Goal: Task Accomplishment & Management: Complete application form

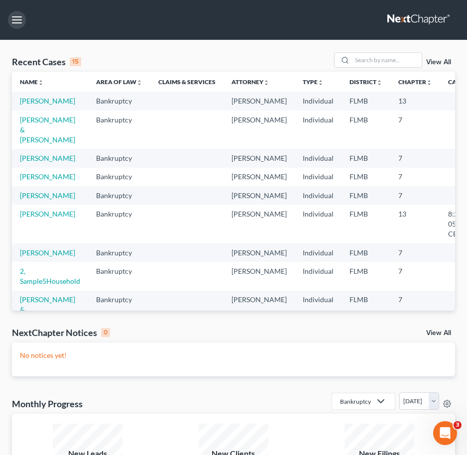
click at [16, 24] on button "button" at bounding box center [17, 20] width 18 height 18
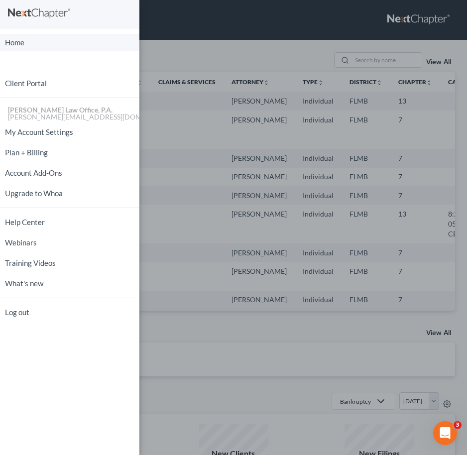
click at [25, 45] on link "Home" at bounding box center [69, 42] width 139 height 17
click at [41, 43] on link "Home" at bounding box center [69, 42] width 139 height 17
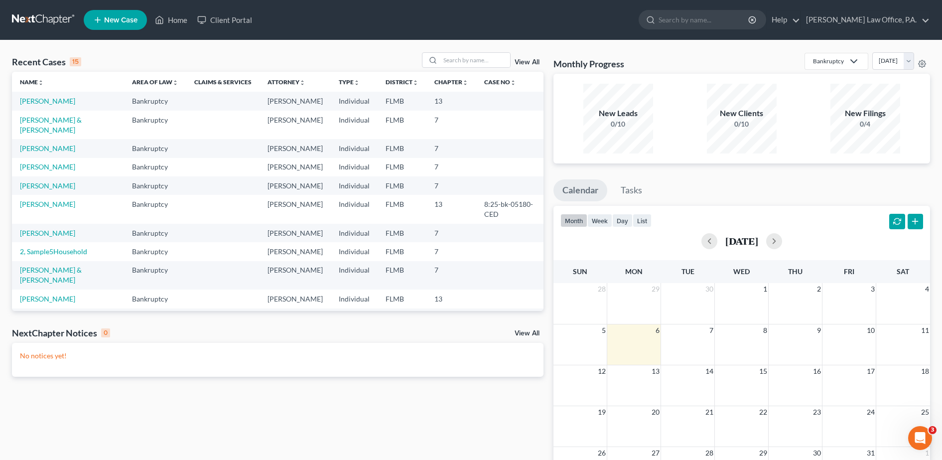
click at [109, 18] on span "New Case" at bounding box center [120, 19] width 33 height 7
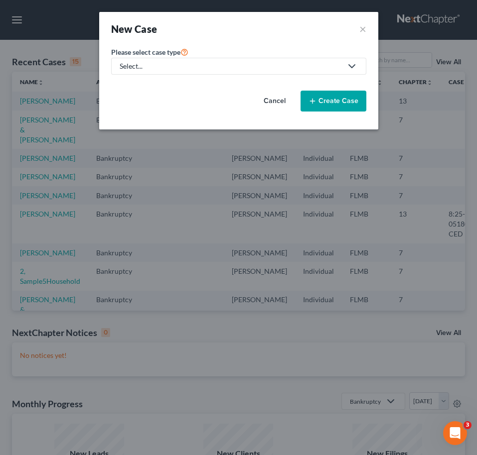
click at [195, 67] on div "Select..." at bounding box center [231, 66] width 222 height 10
click at [148, 86] on div "Bankruptcy" at bounding box center [139, 86] width 36 height 10
select select "15"
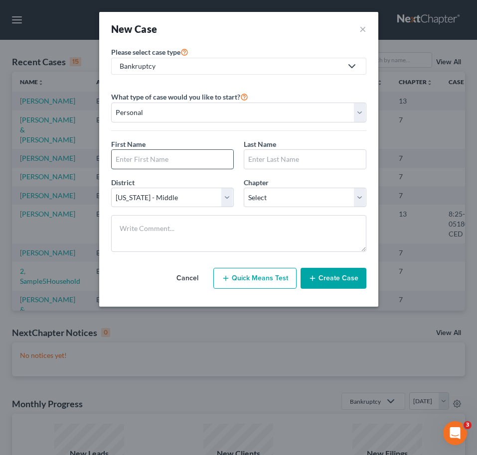
click at [172, 163] on input "text" at bounding box center [173, 159] width 122 height 19
type input "[PERSON_NAME]"
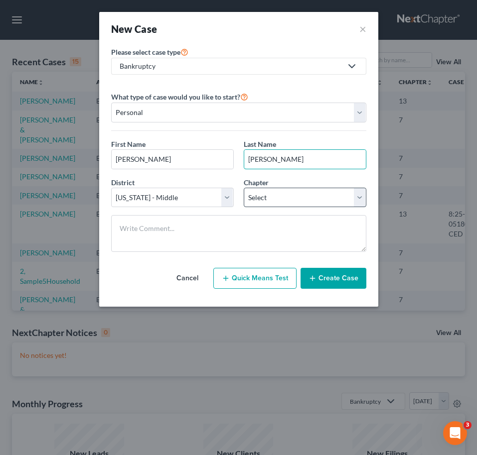
type input "Correa"
drag, startPoint x: 304, startPoint y: 197, endPoint x: 327, endPoint y: 197, distance: 23.4
drag, startPoint x: 327, startPoint y: 197, endPoint x: 343, endPoint y: 196, distance: 16.0
click at [343, 196] on select "Select 7 11 12 13" at bounding box center [305, 198] width 123 height 20
select select "0"
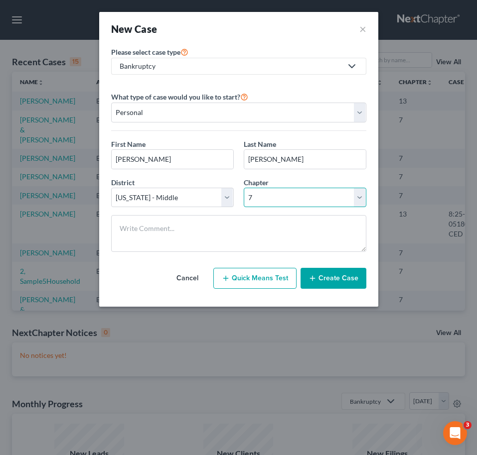
click at [244, 188] on select "Select 7 11 12 13" at bounding box center [305, 198] width 123 height 20
click at [344, 276] on button "Create Case" at bounding box center [333, 278] width 66 height 21
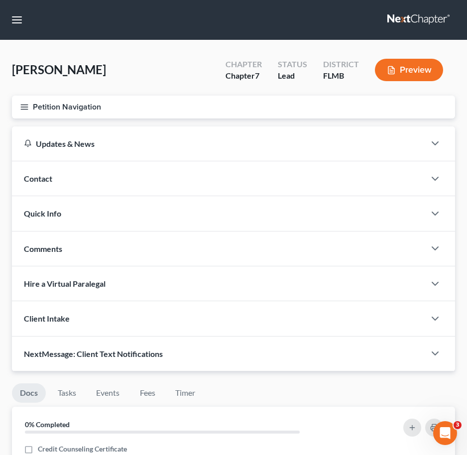
click at [29, 102] on button "Petition Navigation" at bounding box center [233, 107] width 443 height 23
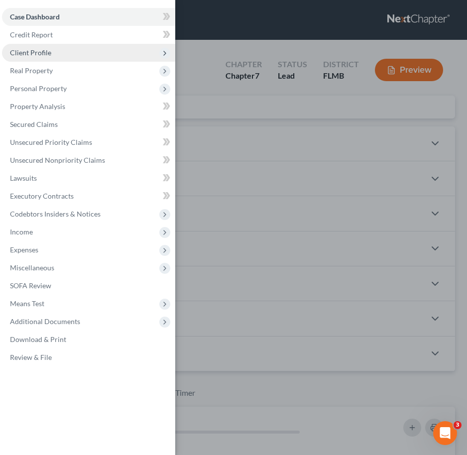
click at [55, 58] on span "Client Profile" at bounding box center [88, 53] width 173 height 18
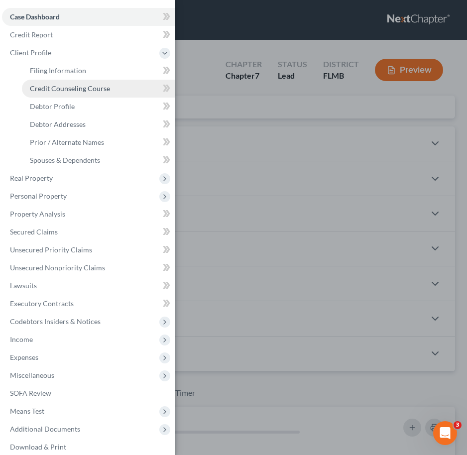
click at [64, 85] on span "Credit Counseling Course" at bounding box center [70, 88] width 80 height 8
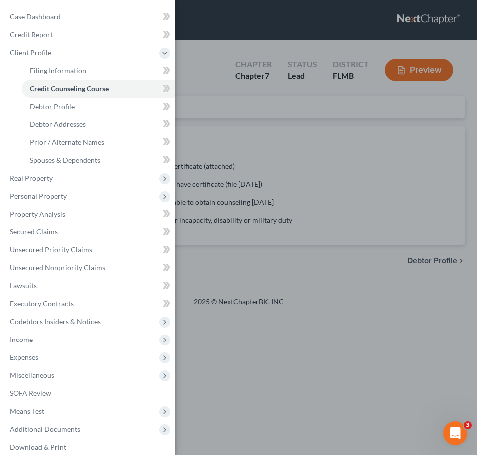
click at [206, 167] on div "Case Dashboard Payments Invoices Payments Payments Credit Report Client Profile" at bounding box center [238, 227] width 477 height 455
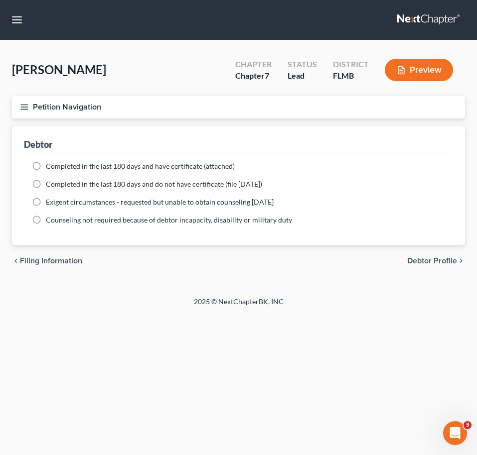
click at [181, 165] on span "Completed in the last 180 days and have certificate (attached)" at bounding box center [140, 166] width 189 height 8
click at [56, 165] on input "Completed in the last 180 days and have certificate (attached)" at bounding box center [53, 164] width 6 height 6
radio input "true"
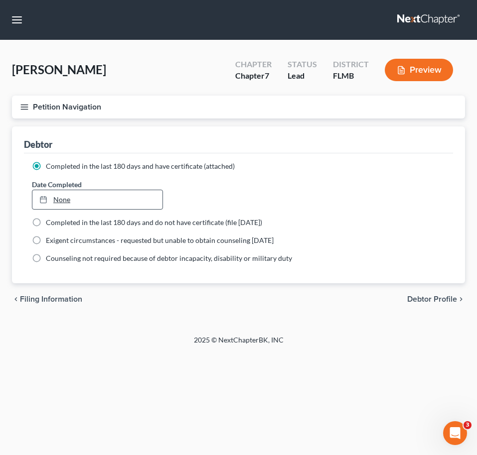
click at [124, 204] on link "None" at bounding box center [97, 199] width 130 height 19
click at [22, 111] on icon "button" at bounding box center [24, 107] width 9 height 9
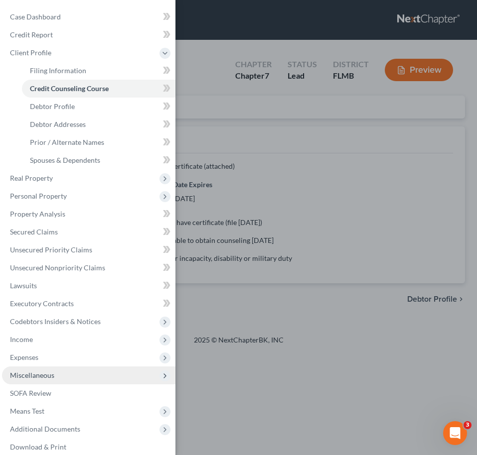
click at [91, 376] on span "Miscellaneous" at bounding box center [88, 376] width 173 height 18
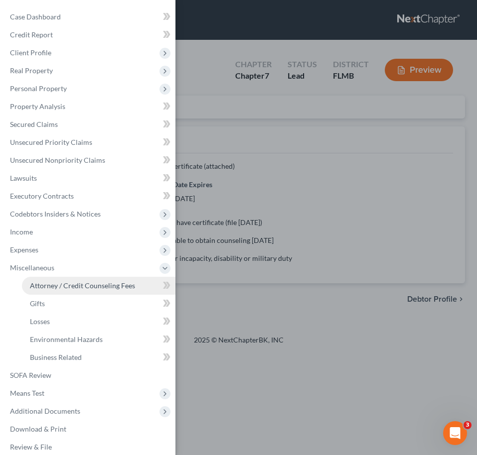
click at [95, 284] on span "Attorney / Credit Counseling Fees" at bounding box center [82, 285] width 105 height 8
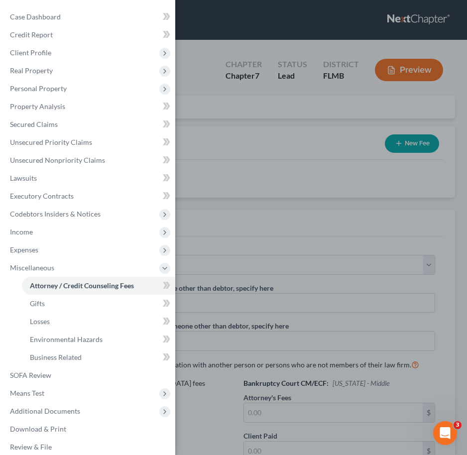
click at [244, 231] on div "Case Dashboard Payments Invoices Payments Payments Credit Report Client Profile" at bounding box center [233, 227] width 467 height 455
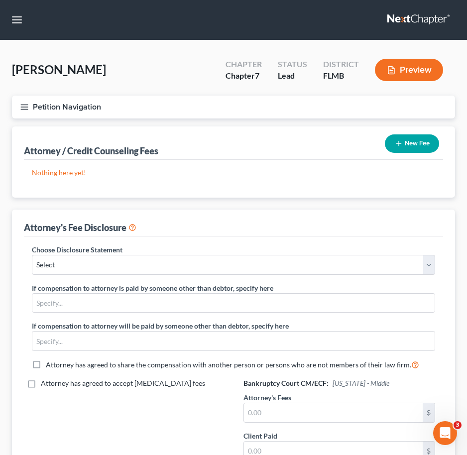
drag, startPoint x: 409, startPoint y: 147, endPoint x: 403, endPoint y: 143, distance: 7.9
click at [402, 138] on button "New Fee" at bounding box center [412, 144] width 54 height 18
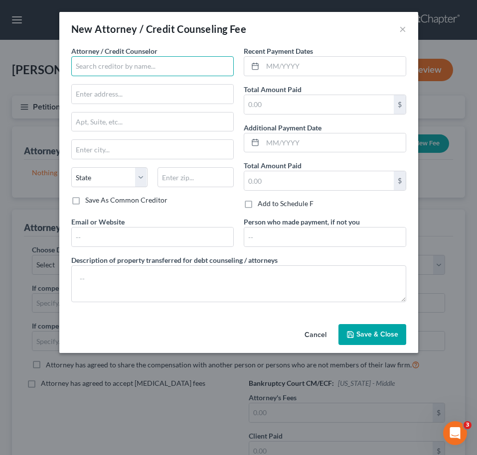
click at [129, 70] on input "text" at bounding box center [152, 66] width 162 height 20
type input "Standley Law Office PA"
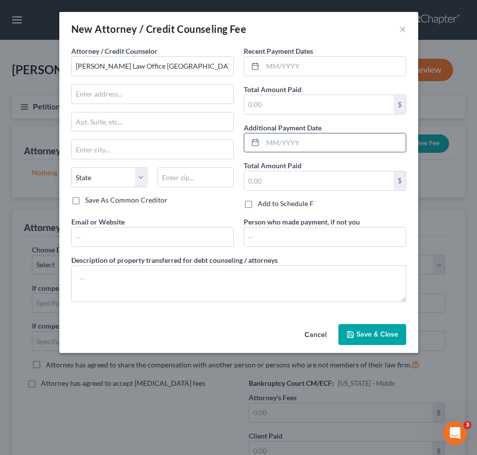
type input "15501 N Florida Ave"
type input "Suite 2V"
type input "Tampa"
select select "9"
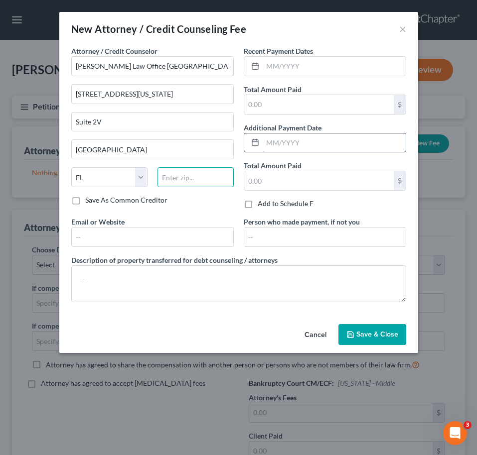
type input "33613"
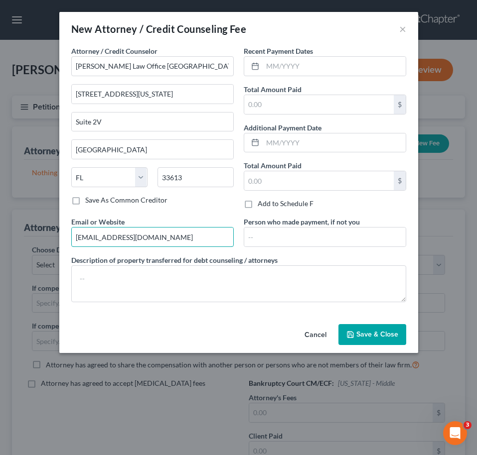
drag, startPoint x: 161, startPoint y: 238, endPoint x: -66, endPoint y: 228, distance: 227.9
click at [0, 228] on html "Home New Case Client Portal Standley Law Office, P.A. harry@standleylawoffice.c…" at bounding box center [238, 294] width 477 height 589
type input "https://www.standleylawoffice.com"
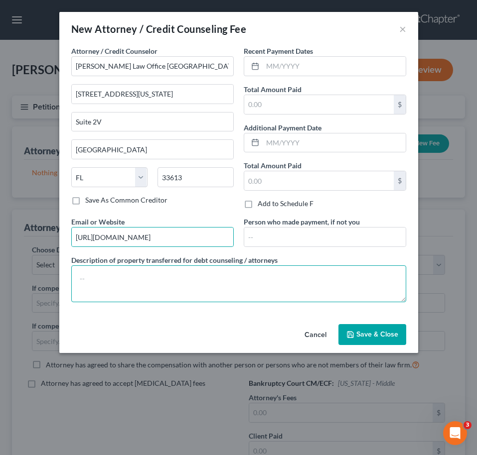
click at [116, 286] on textarea at bounding box center [238, 284] width 335 height 37
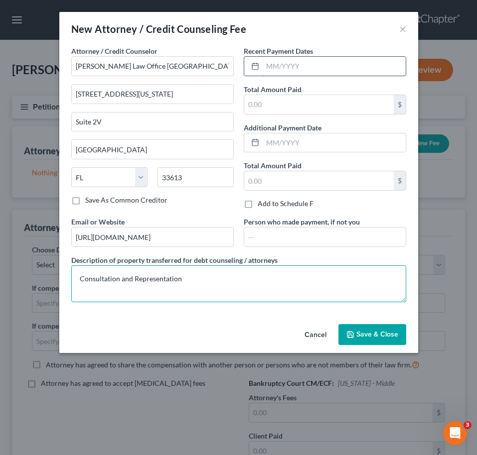
type textarea "Consultation and Representation"
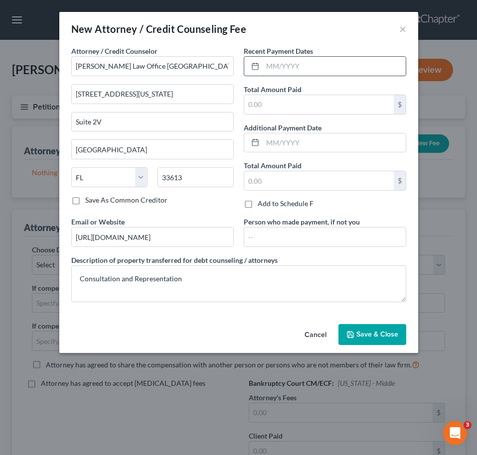
click at [292, 68] on input "text" at bounding box center [334, 66] width 143 height 19
type input "10/2025"
type input "900"
type input "Metlife Legal Plans"
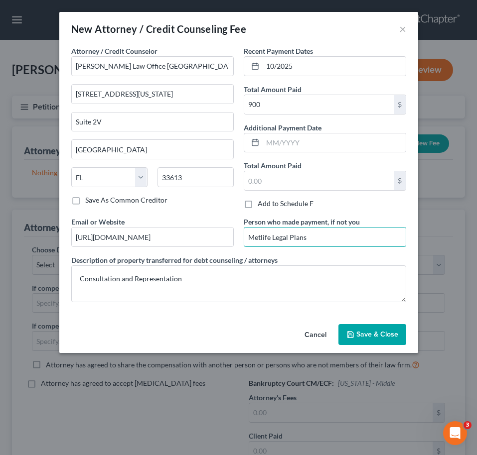
click at [369, 331] on span "Save & Close" at bounding box center [377, 334] width 42 height 8
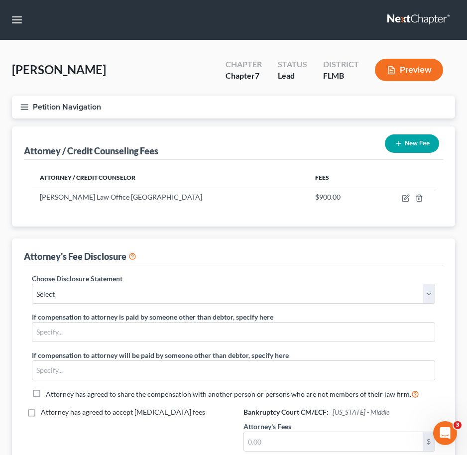
drag, startPoint x: 411, startPoint y: 136, endPoint x: 411, endPoint y: 124, distance: 12.5
click at [411, 124] on div "Petition Navigation Case Dashboard Payments Invoices Payments Payments Credit R…" at bounding box center [233, 111] width 453 height 31
click at [411, 141] on button "New Fee" at bounding box center [412, 144] width 54 height 18
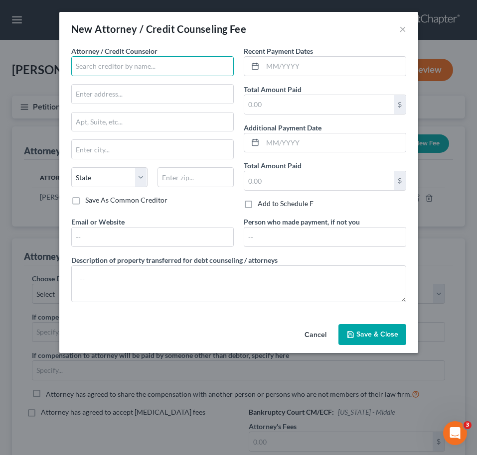
click at [195, 62] on input "text" at bounding box center [152, 66] width 162 height 20
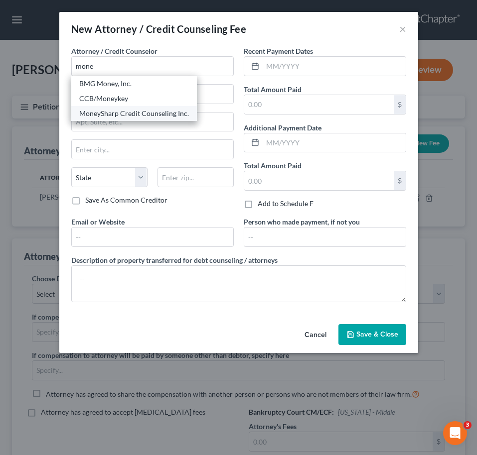
click at [171, 109] on div "MoneySharp Credit Counseling Inc." at bounding box center [134, 114] width 110 height 10
type input "MoneySharp Credit Counseling Inc."
type input "203 N. LaSalle"
type input "Suite 2100"
type input "Chicago"
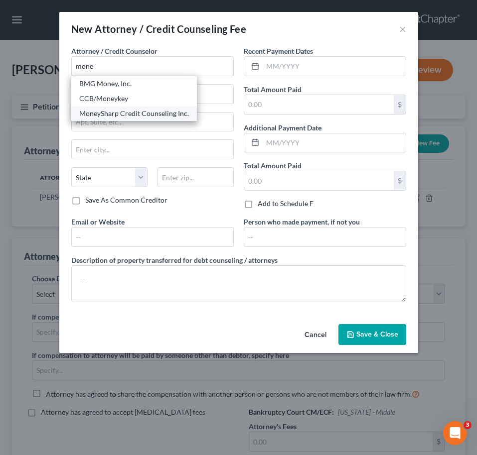
select select "14"
type input "60601"
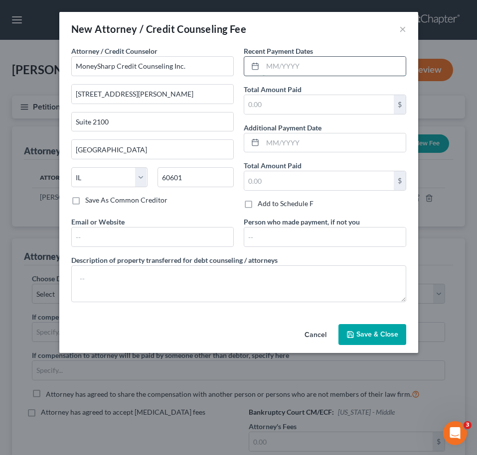
click at [271, 69] on input "text" at bounding box center [334, 66] width 143 height 19
type input "10/2025"
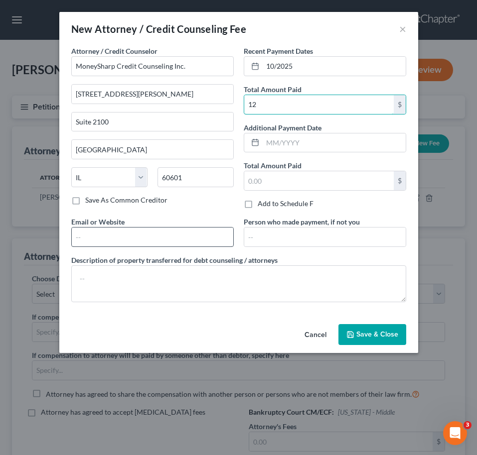
type input "12"
click at [165, 236] on input "text" at bounding box center [152, 237] width 161 height 19
type input "https://www.moneysharp.org/home.aspx"
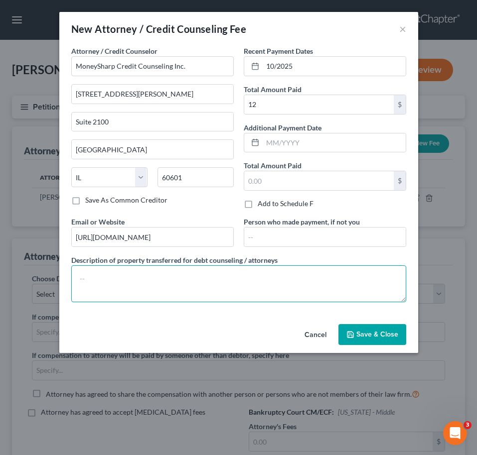
click at [228, 276] on textarea at bounding box center [238, 284] width 335 height 37
type textarea "Pre-filing credit counseling course"
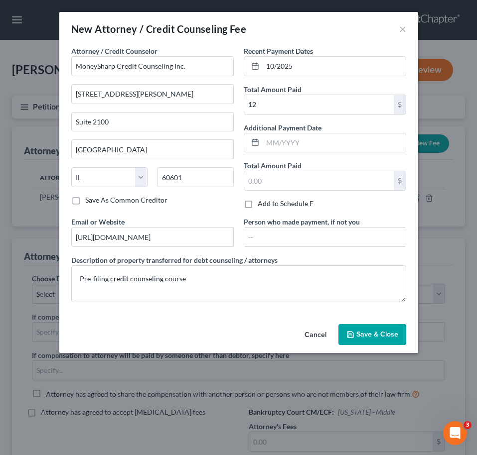
click at [381, 326] on button "Save & Close" at bounding box center [372, 334] width 68 height 21
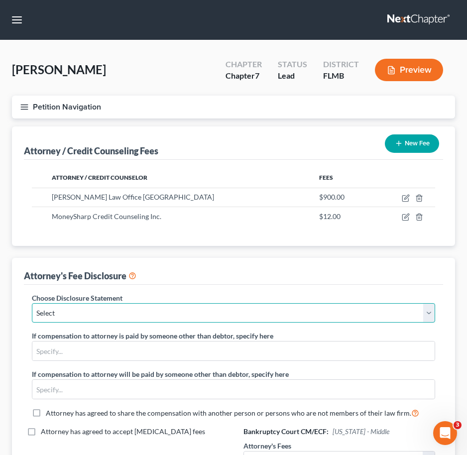
click at [312, 309] on select "Select Fee Disclosure Statement-Miami Dade Broward WPB Keys Naples Ft Myers Ft …" at bounding box center [234, 313] width 404 height 20
select select "2"
click at [32, 303] on select "Select Fee Disclosure Statement-Miami Dade Broward WPB Keys Naples Ft Myers Ft …" at bounding box center [234, 313] width 404 height 20
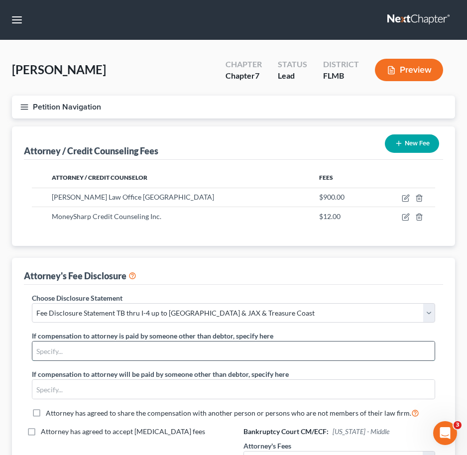
click at [237, 342] on input "text" at bounding box center [233, 351] width 403 height 19
type input "Metlife Legal Plans"
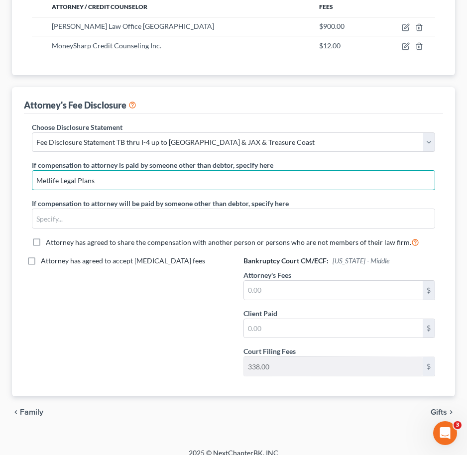
scroll to position [182, 0]
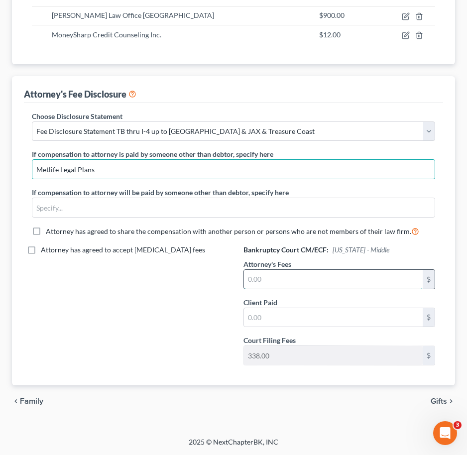
click at [311, 284] on input "text" at bounding box center [333, 279] width 179 height 19
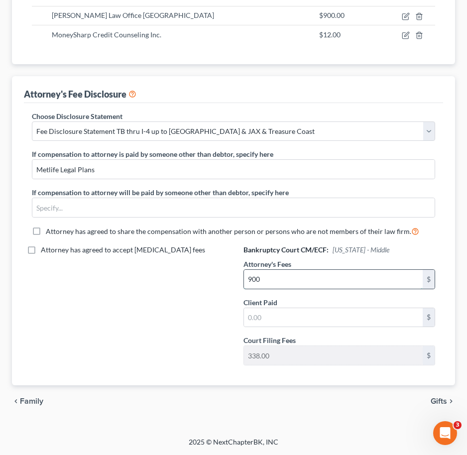
type input "900"
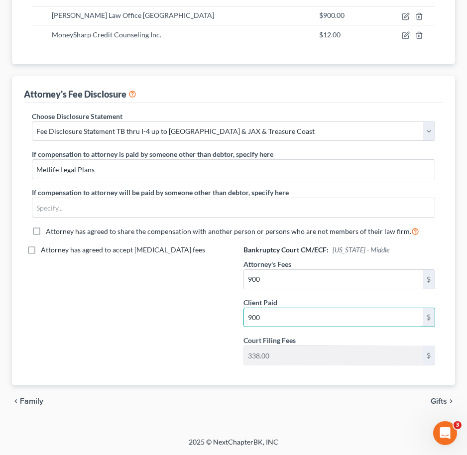
type input "900"
click at [435, 400] on span "Gifts" at bounding box center [439, 402] width 16 height 8
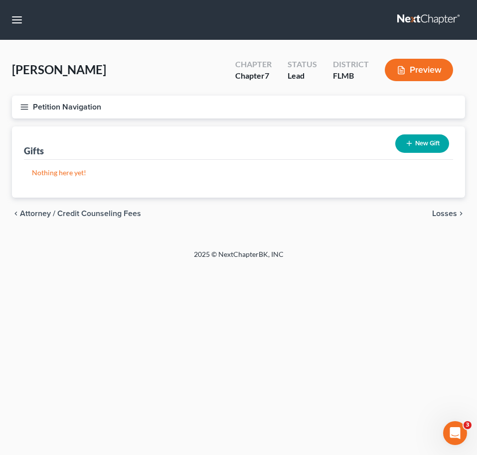
click at [19, 111] on button "Petition Navigation" at bounding box center [238, 107] width 453 height 23
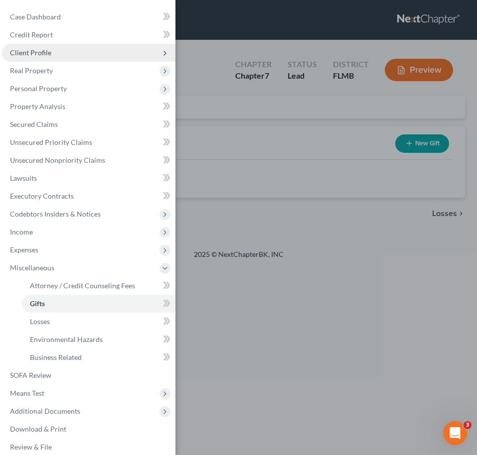
click at [61, 46] on span "Client Profile" at bounding box center [88, 53] width 173 height 18
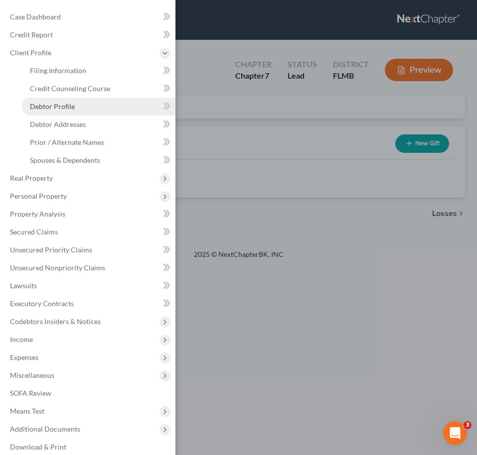
click at [84, 106] on link "Debtor Profile" at bounding box center [98, 107] width 153 height 18
select select "0"
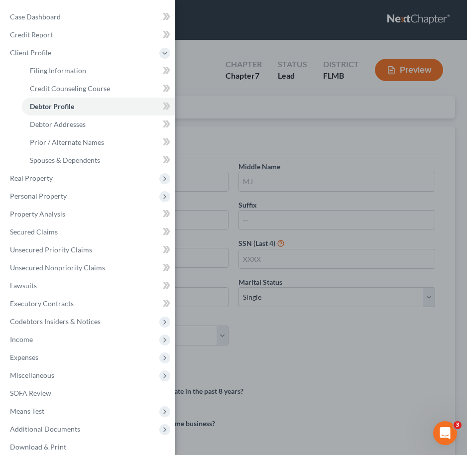
click at [259, 118] on div "Case Dashboard Payments Invoices Payments Payments Credit Report Client Profile" at bounding box center [233, 227] width 467 height 455
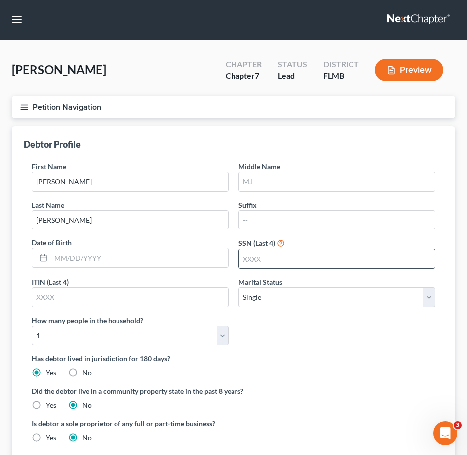
click at [270, 261] on input "text" at bounding box center [337, 259] width 196 height 19
type input "8597"
click at [266, 180] on input "text" at bounding box center [337, 181] width 196 height 19
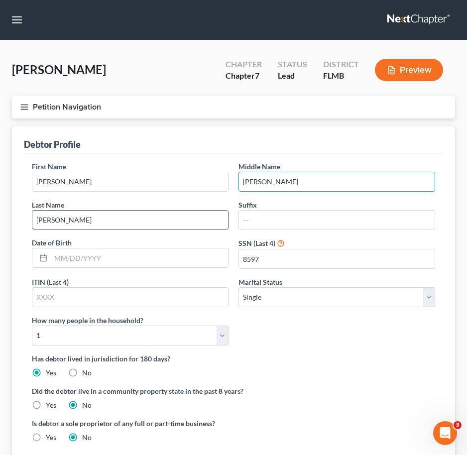
type input "Anthony"
click at [172, 215] on input "Correa" at bounding box center [130, 220] width 196 height 19
type input "Correa Lagares"
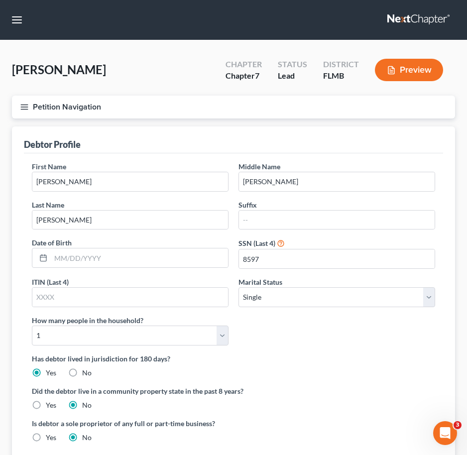
click at [17, 102] on button "Petition Navigation" at bounding box center [233, 107] width 443 height 23
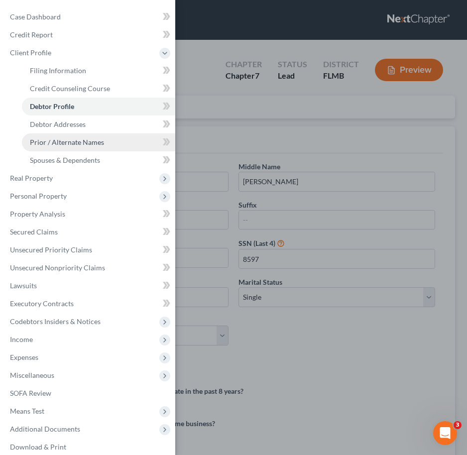
click at [60, 141] on span "Prior / Alternate Names" at bounding box center [67, 142] width 74 height 8
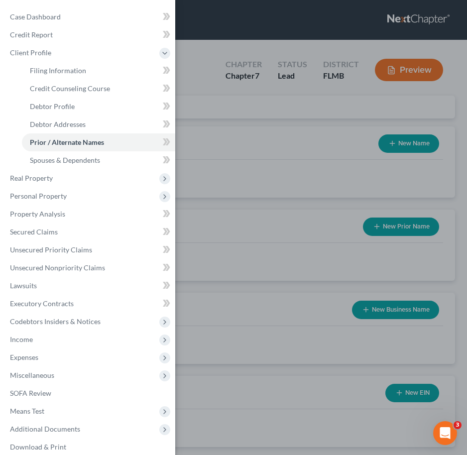
click at [348, 163] on div "Case Dashboard Payments Invoices Payments Payments Credit Report Client Profile" at bounding box center [233, 227] width 467 height 455
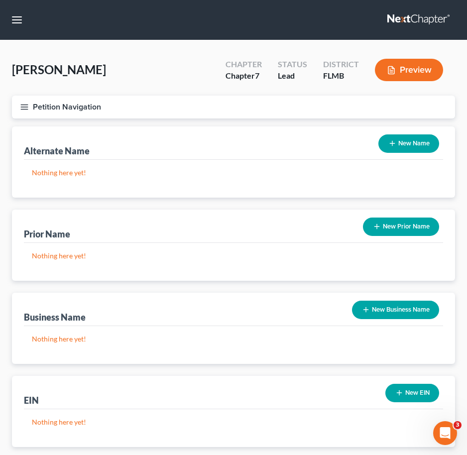
click at [426, 136] on button "New Name" at bounding box center [409, 144] width 61 height 18
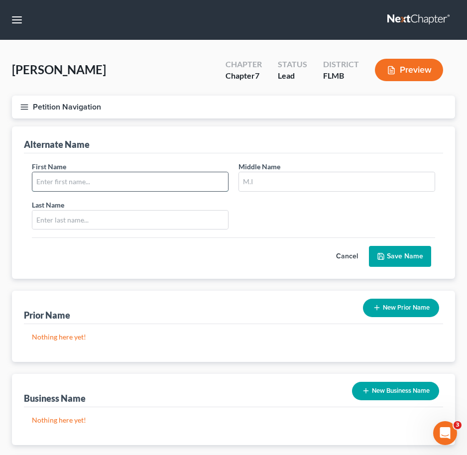
click at [81, 173] on input "text" at bounding box center [130, 181] width 196 height 19
type input "Peter"
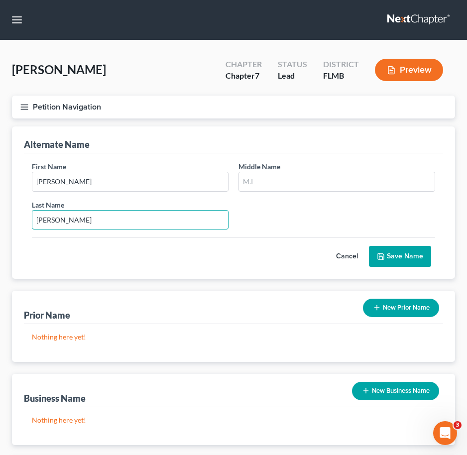
type input "Correa"
click at [389, 250] on button "Save Name" at bounding box center [400, 256] width 62 height 21
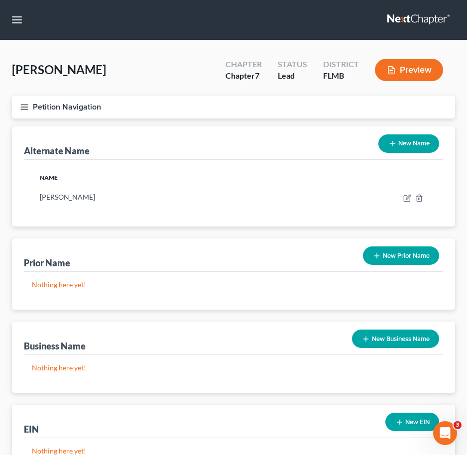
click at [307, 114] on button "Petition Navigation" at bounding box center [233, 107] width 443 height 23
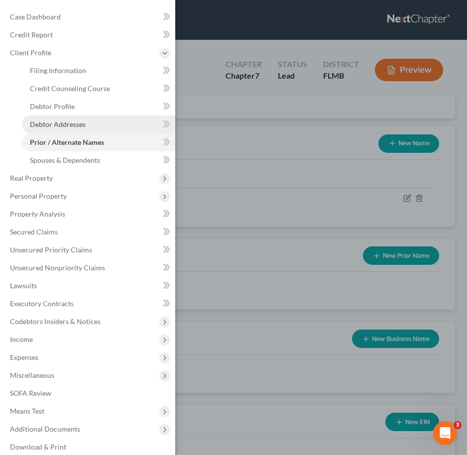
click at [74, 120] on span "Debtor Addresses" at bounding box center [58, 124] width 56 height 8
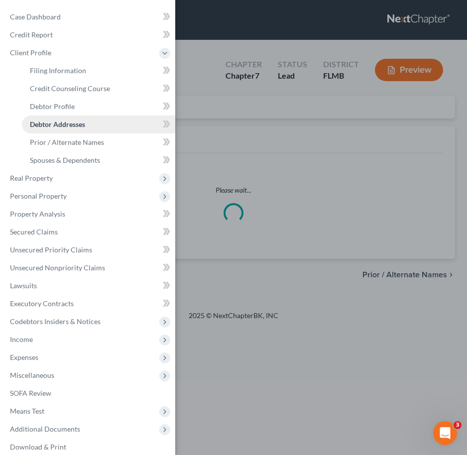
select select "0"
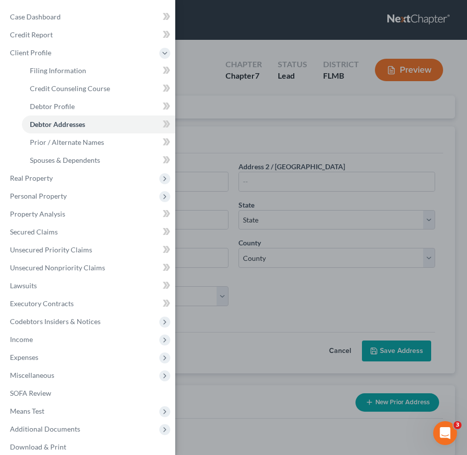
click at [259, 147] on div "Case Dashboard Payments Invoices Payments Payments Credit Report Client Profile" at bounding box center [233, 227] width 467 height 455
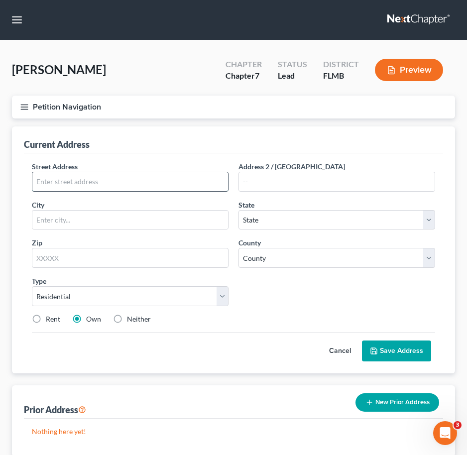
click at [120, 181] on input "text" at bounding box center [130, 181] width 196 height 19
type input "446 Perch Place"
type input "Lakeland"
select select "9"
type input "33801"
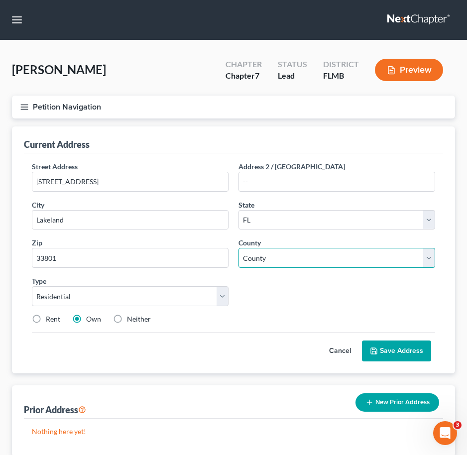
click at [264, 260] on select "County" at bounding box center [337, 258] width 197 height 20
select select "52"
click at [239, 248] on select "County Alachua County Baker County Bay County Bradford County Brevard County Br…" at bounding box center [337, 258] width 197 height 20
click at [46, 319] on label "Rent" at bounding box center [53, 319] width 14 height 10
click at [50, 319] on input "Rent" at bounding box center [53, 317] width 6 height 6
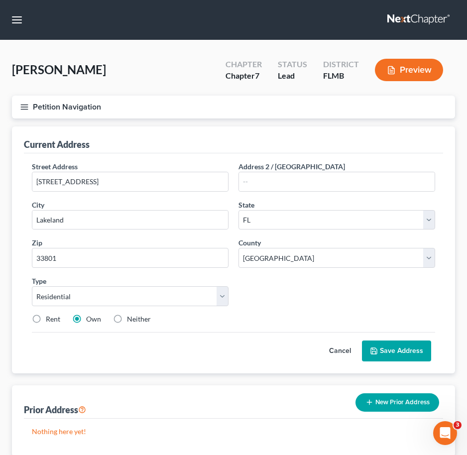
radio input "true"
click at [387, 349] on button "Save Address" at bounding box center [396, 351] width 69 height 21
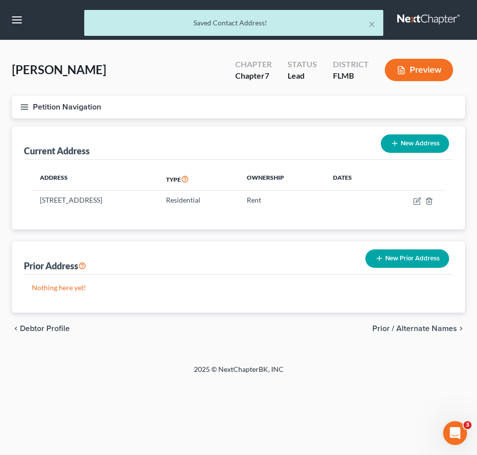
click at [235, 123] on div "Petition Navigation Case Dashboard Payments Invoices Payments Payments Credit R…" at bounding box center [238, 111] width 463 height 31
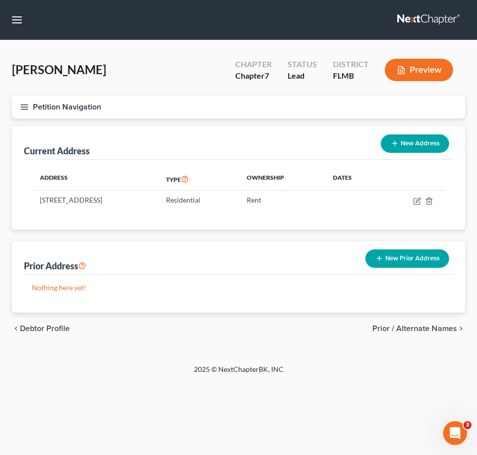
click at [23, 105] on icon "button" at bounding box center [24, 107] width 9 height 9
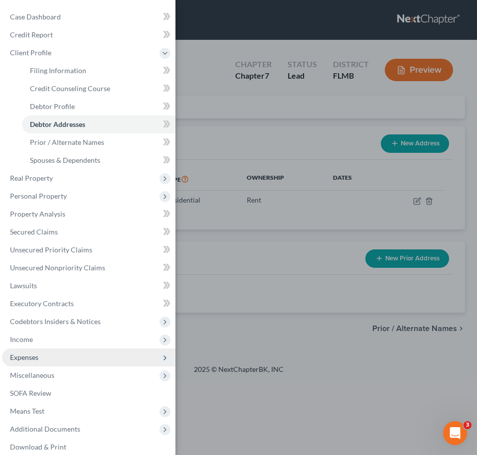
click at [61, 361] on span "Expenses" at bounding box center [88, 358] width 173 height 18
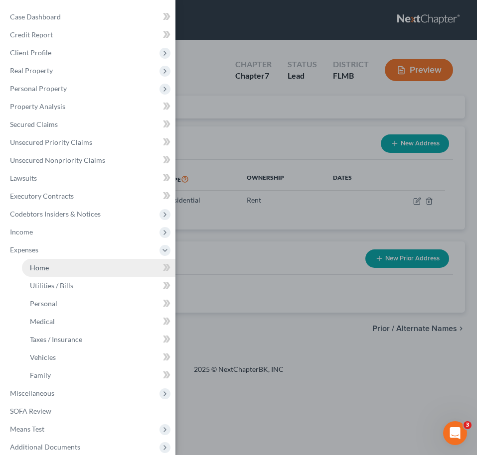
click at [64, 265] on link "Home" at bounding box center [98, 268] width 153 height 18
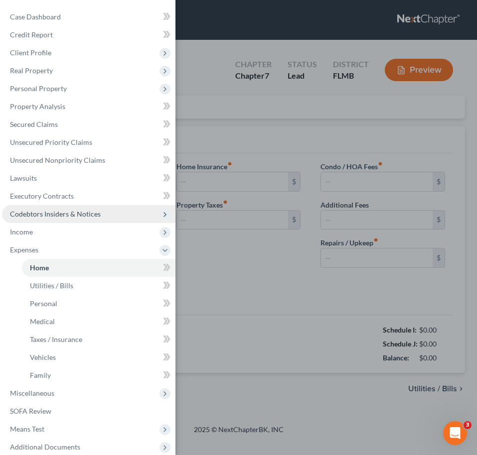
type input "0.00"
radio input "true"
type input "0.00"
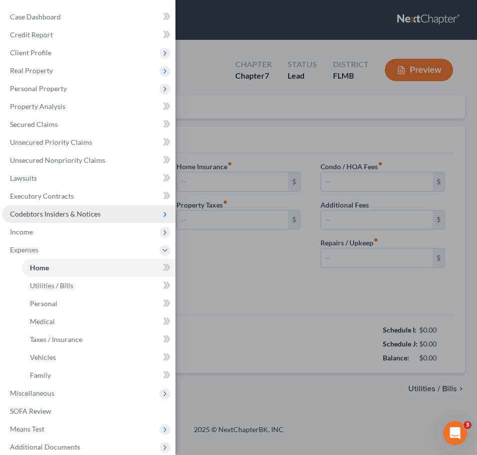
type input "0.00"
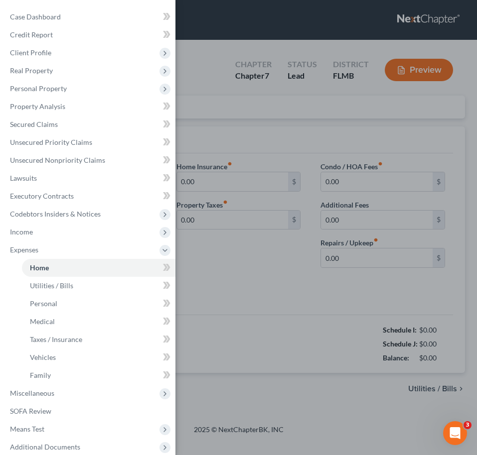
click at [237, 164] on div "Case Dashboard Payments Invoices Payments Payments Credit Report Client Profile" at bounding box center [238, 227] width 477 height 455
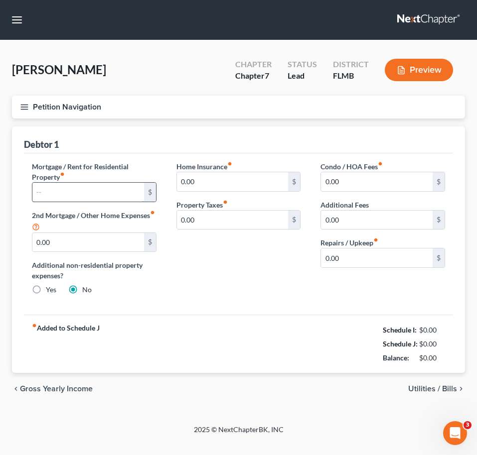
click at [79, 191] on input "text" at bounding box center [88, 192] width 112 height 19
type input "2"
click at [24, 107] on icon "button" at bounding box center [24, 107] width 9 height 9
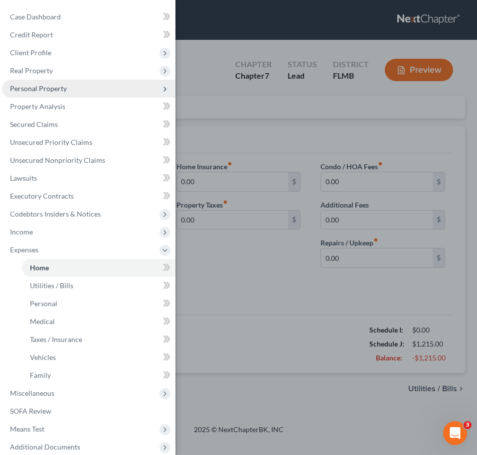
click at [57, 94] on span "Personal Property" at bounding box center [88, 89] width 173 height 18
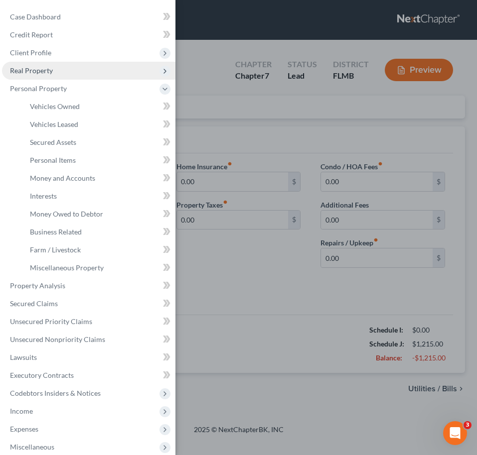
click at [52, 70] on span "Real Property" at bounding box center [31, 70] width 43 height 8
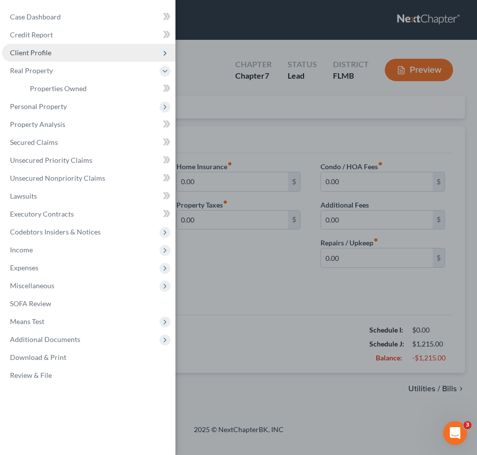
click at [50, 48] on span "Client Profile" at bounding box center [30, 52] width 41 height 8
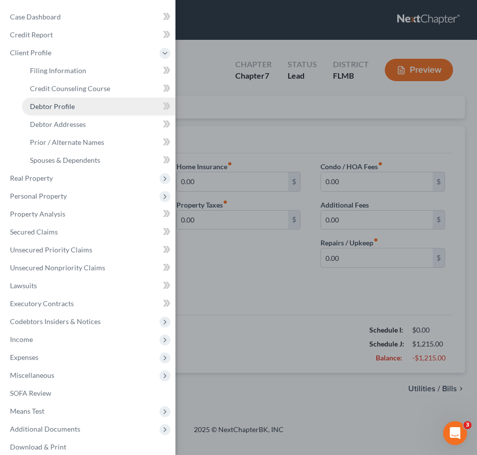
click at [74, 111] on link "Debtor Profile" at bounding box center [98, 107] width 153 height 18
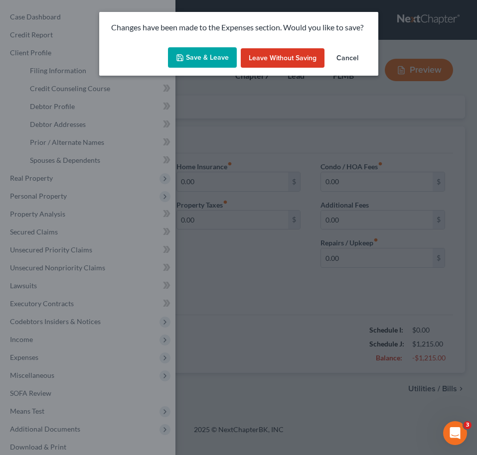
click at [206, 59] on button "Save & Leave" at bounding box center [202, 57] width 69 height 21
type input "1,215.00"
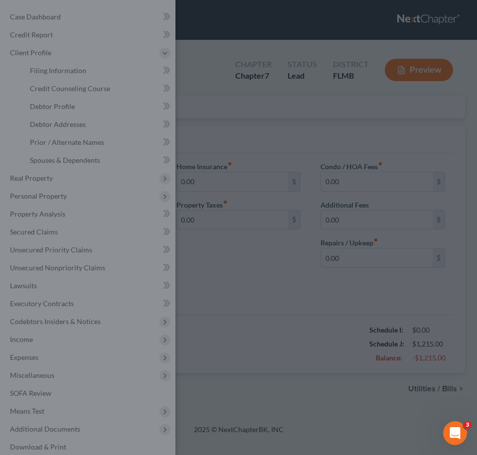
select select "0"
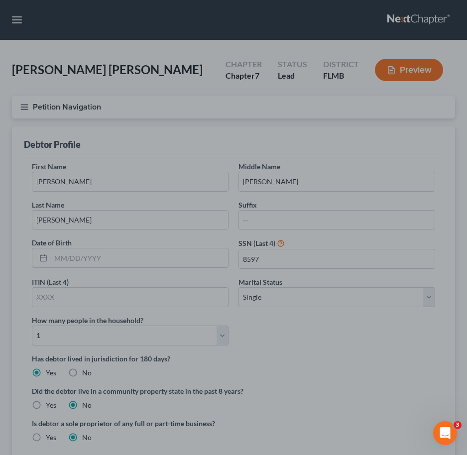
click at [243, 139] on div at bounding box center [233, 227] width 467 height 455
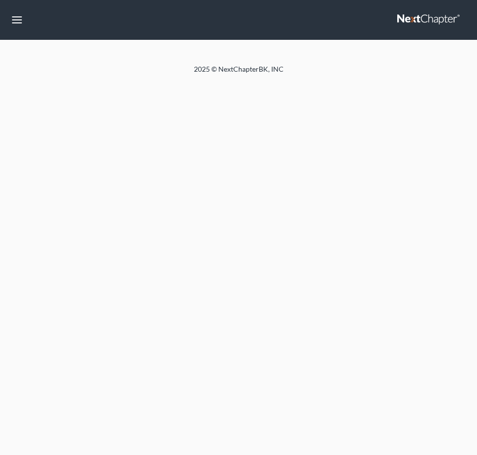
select select "0"
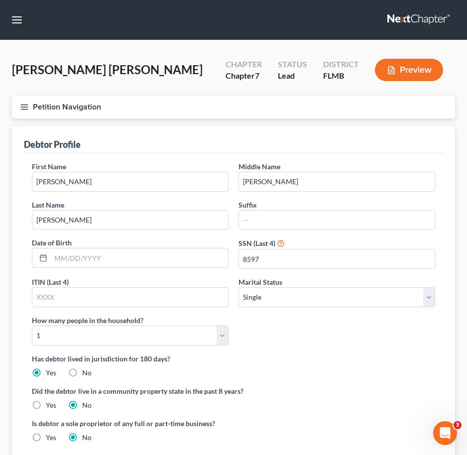
click at [279, 122] on div "Petition Navigation Case Dashboard Payments Invoices Payments Payments Credit R…" at bounding box center [233, 111] width 453 height 31
click at [26, 108] on icon "button" at bounding box center [24, 107] width 9 height 9
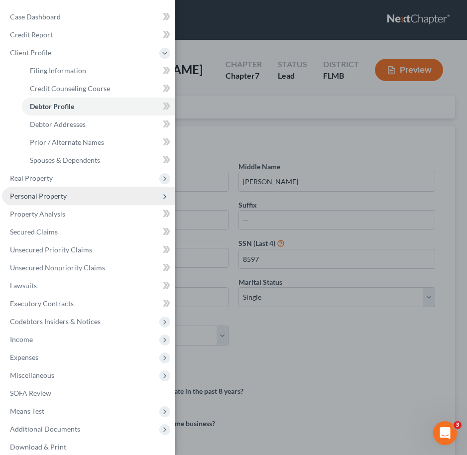
click at [79, 196] on span "Personal Property" at bounding box center [88, 196] width 173 height 18
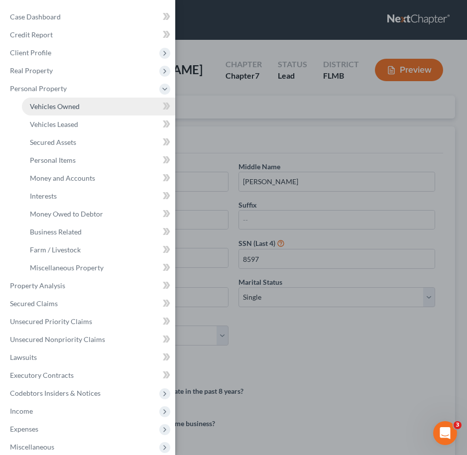
click at [71, 103] on span "Vehicles Owned" at bounding box center [55, 106] width 50 height 8
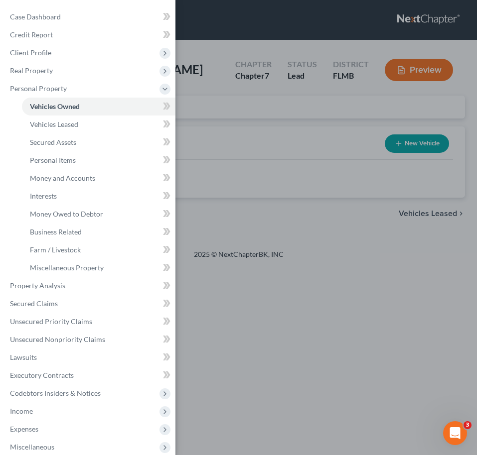
click at [333, 166] on div "Case Dashboard Payments Invoices Payments Payments Credit Report Client Profile" at bounding box center [238, 227] width 477 height 455
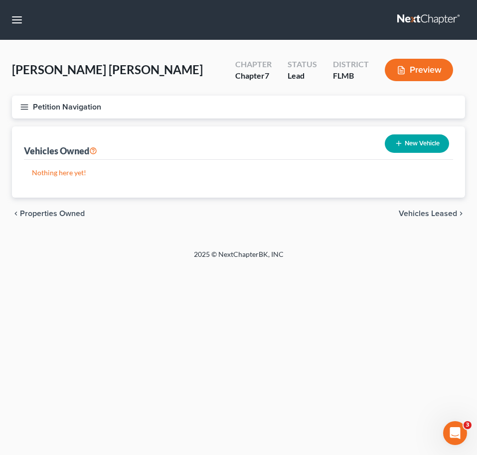
click at [428, 148] on button "New Vehicle" at bounding box center [417, 144] width 64 height 18
select select "0"
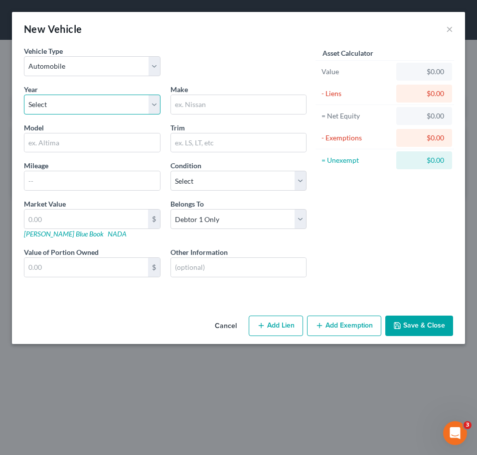
click at [58, 100] on select "Select 2026 2025 2024 2023 2022 2021 2020 2019 2018 2017 2016 2015 2014 2013 20…" at bounding box center [92, 105] width 136 height 20
select select "10"
click at [24, 95] on select "Select 2026 2025 2024 2023 2022 2021 2020 2019 2018 2017 2016 2015 2014 2013 20…" at bounding box center [92, 105] width 136 height 20
click at [200, 106] on input "text" at bounding box center [238, 104] width 135 height 19
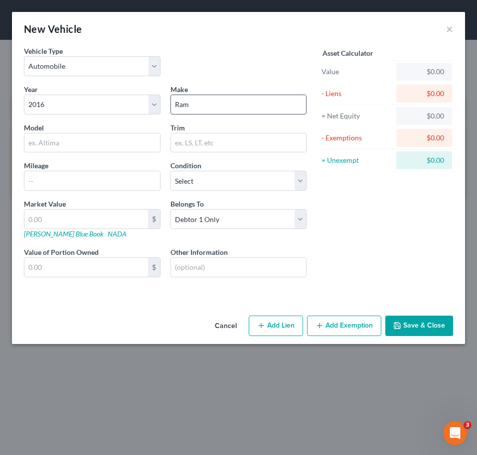
type input "Ram"
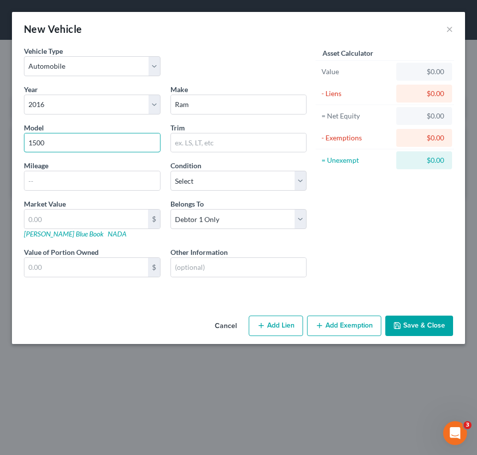
type input "1500"
click at [222, 183] on select "Select Excellent Very Good Good Fair Poor" at bounding box center [238, 181] width 136 height 20
select select "2"
click at [170, 171] on select "Select Excellent Very Good Good Fair Poor" at bounding box center [238, 181] width 136 height 20
click at [193, 279] on div "Year Select 2026 2025 2024 2023 2022 2021 2020 2019 2018 2017 2016 2015 2014 20…" at bounding box center [165, 189] width 292 height 210
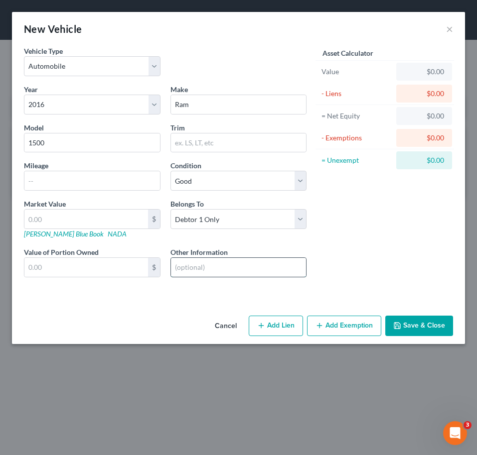
click at [188, 271] on input "text" at bounding box center [238, 267] width 135 height 19
paste input "1C6RR6KG3GS414728"
type input "VIN # 1C6RR6KG3GS414728"
click at [418, 322] on button "Save & Close" at bounding box center [419, 326] width 68 height 21
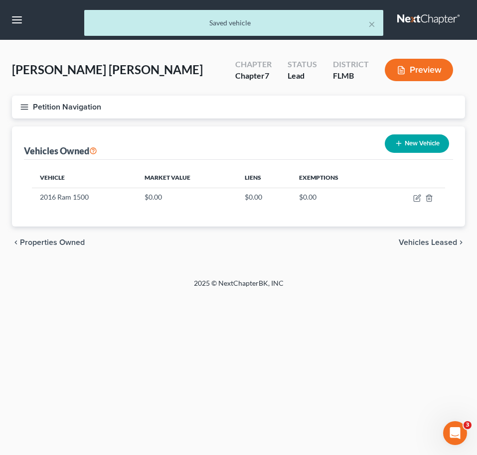
click at [415, 140] on button "New Vehicle" at bounding box center [417, 144] width 64 height 18
select select "0"
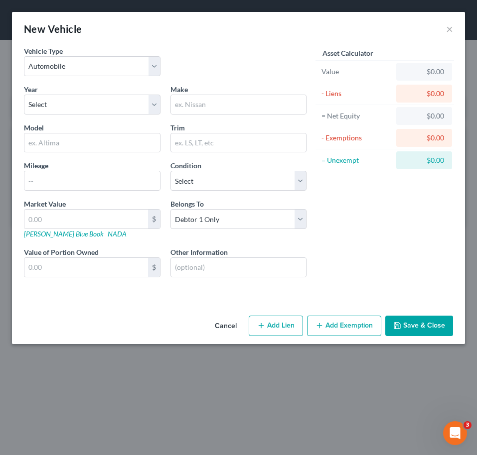
click at [190, 91] on div "Make *" at bounding box center [238, 99] width 146 height 30
click at [104, 100] on select "Select 2026 2025 2024 2023 2022 2021 2020 2019 2018 2017 2016 2015 2014 2013 20…" at bounding box center [92, 105] width 136 height 20
select select "25"
click at [24, 95] on select "Select 2026 2025 2024 2023 2022 2021 2020 2019 2018 2017 2016 2015 2014 2013 20…" at bounding box center [92, 105] width 136 height 20
click at [204, 109] on input "text" at bounding box center [238, 104] width 135 height 19
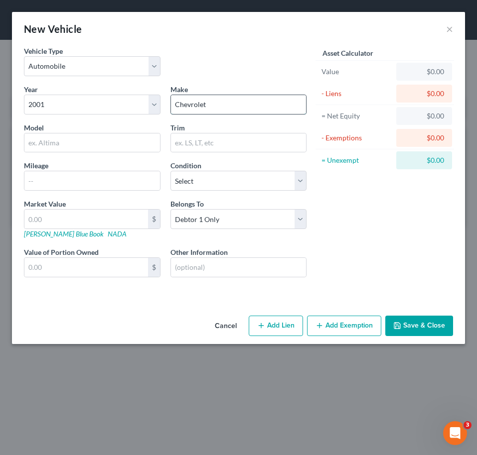
type input "Chevrolet"
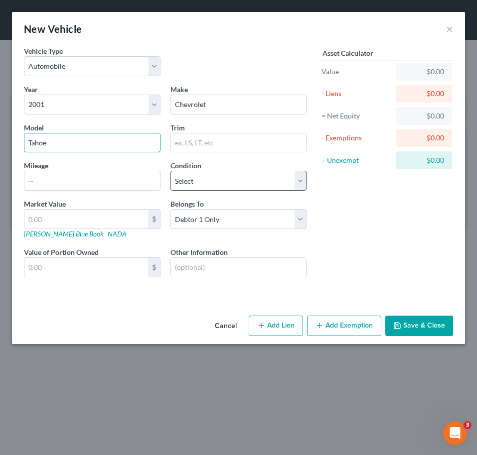
type input "Tahoe"
click at [251, 183] on select "Select Excellent Very Good Good Fair Poor" at bounding box center [238, 181] width 136 height 20
select select "2"
click at [170, 171] on select "Select Excellent Very Good Good Fair Poor" at bounding box center [238, 181] width 136 height 20
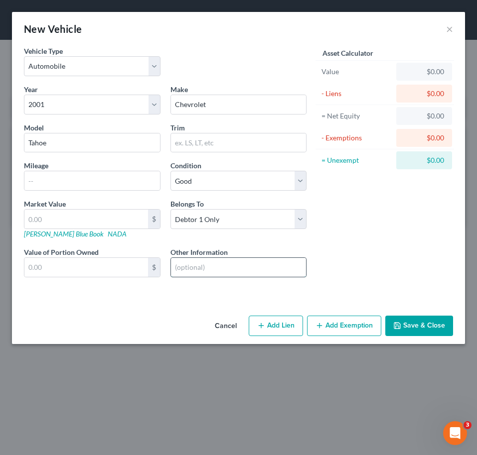
click at [224, 263] on input "text" at bounding box center [238, 267] width 135 height 19
paste input "1GNEK13T31J111494"
type input "VIN # 1GNEK13T31J111494"
click at [427, 323] on button "Save & Close" at bounding box center [419, 326] width 68 height 21
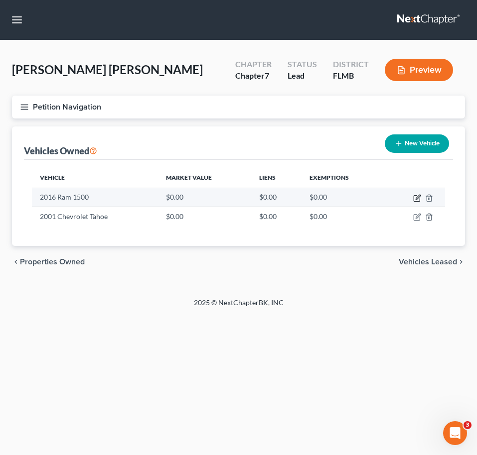
click at [416, 196] on icon "button" at bounding box center [416, 199] width 6 height 6
select select "0"
select select "10"
select select "2"
select select "0"
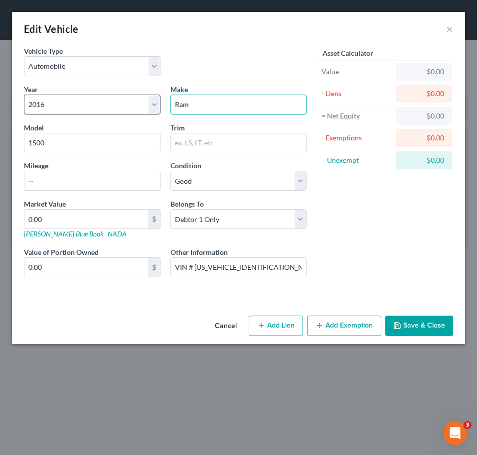
drag, startPoint x: 182, startPoint y: 96, endPoint x: 148, endPoint y: 100, distance: 33.6
click at [148, 100] on div "Year Select 2026 2025 2024 2023 2022 2021 2020 2019 2018 2017 2016 2015 2014 20…" at bounding box center [165, 189] width 292 height 210
drag, startPoint x: 205, startPoint y: 110, endPoint x: 164, endPoint y: 109, distance: 40.9
click at [164, 109] on div "Year Select 2026 2025 2024 2023 2022 2021 2020 2019 2018 2017 2016 2015 2014 20…" at bounding box center [165, 189] width 292 height 210
type input "Dodge"
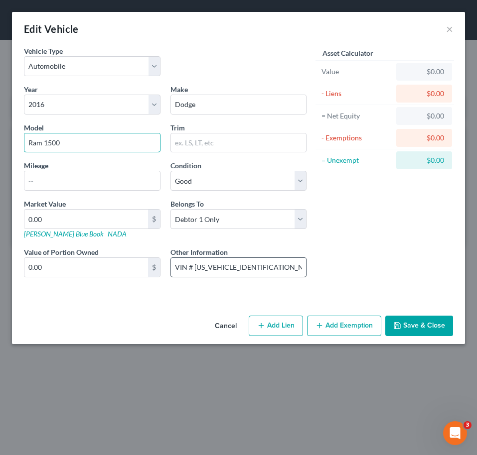
type input "Ram 1500"
click at [274, 261] on input "VIN # 1C6RR6KG3GS414728" at bounding box center [238, 267] width 135 height 19
type input "VIN # 1C6RR6KG3GS414728, White Color"
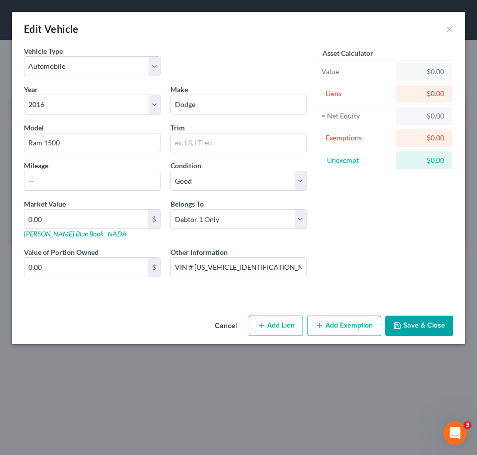
click at [408, 320] on button "Save & Close" at bounding box center [419, 326] width 68 height 21
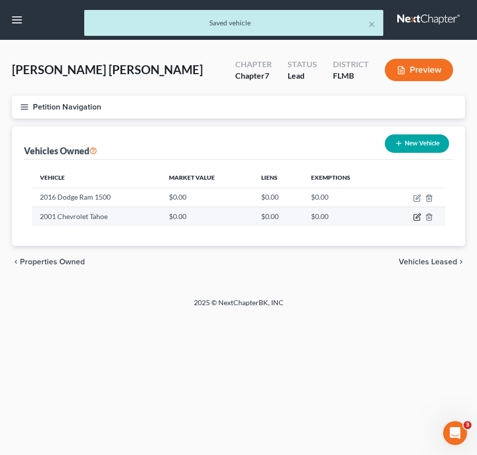
click at [418, 215] on icon "button" at bounding box center [417, 216] width 4 height 4
select select "0"
select select "25"
select select "2"
select select "0"
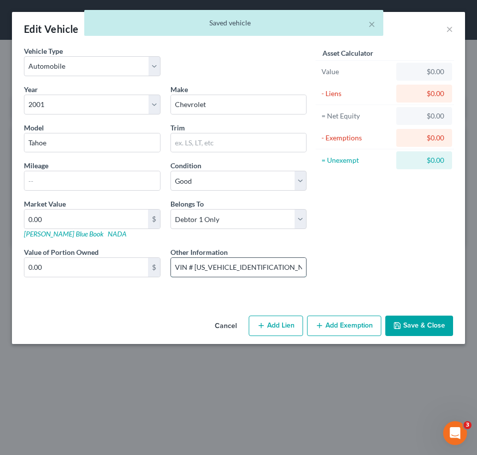
click at [272, 267] on input "VIN # 1GNEK13T31J111494" at bounding box center [238, 267] width 135 height 19
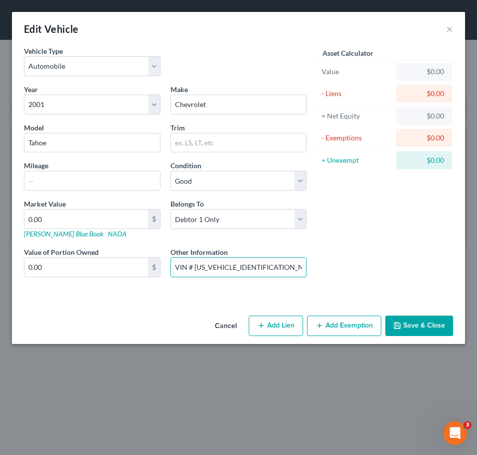
type input "VIN # 1GNEK13T31J111494, Gray Color"
click at [416, 324] on button "Save & Close" at bounding box center [419, 326] width 68 height 21
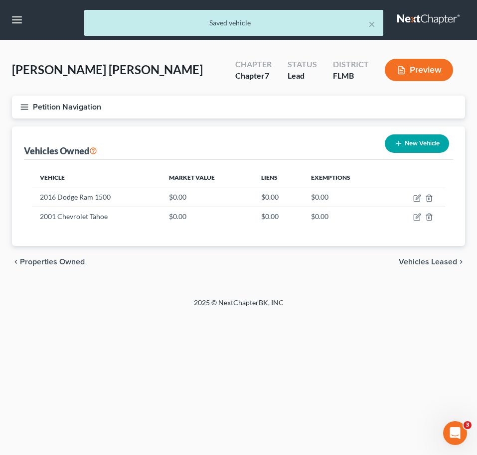
click at [26, 108] on icon "button" at bounding box center [24, 107] width 9 height 9
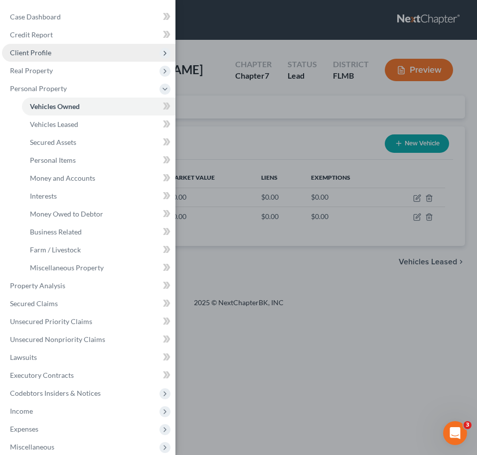
click at [53, 54] on span "Client Profile" at bounding box center [88, 53] width 173 height 18
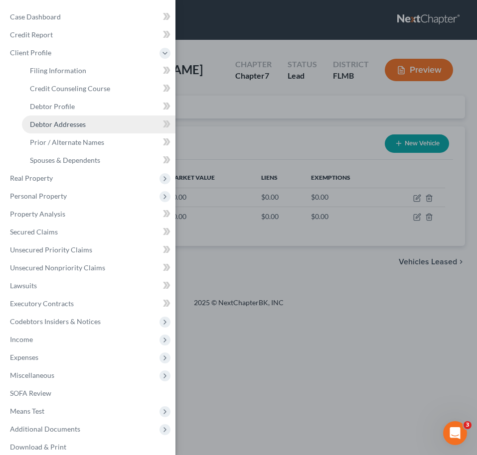
click at [71, 132] on link "Debtor Addresses" at bounding box center [98, 125] width 153 height 18
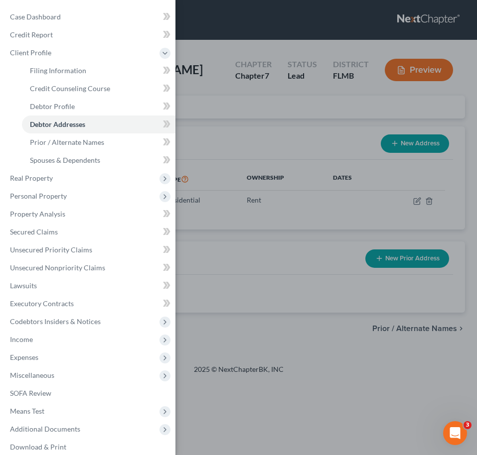
click at [269, 150] on div "Case Dashboard Payments Invoices Payments Payments Credit Report Client Profile" at bounding box center [238, 227] width 477 height 455
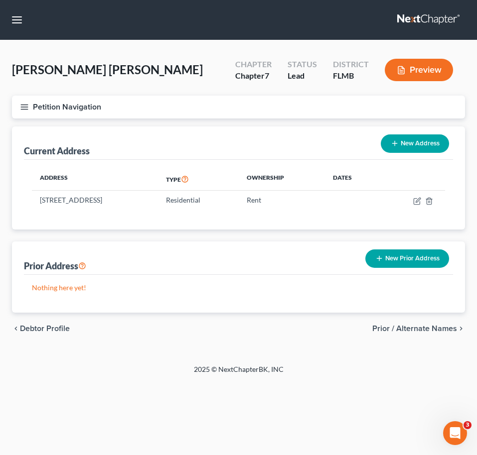
click at [216, 92] on div "Correa Lagares, Peter Upgraded Chapter Chapter 7 Status Lead District FLMB Prev…" at bounding box center [238, 73] width 453 height 43
click at [24, 107] on line "button" at bounding box center [24, 107] width 7 height 0
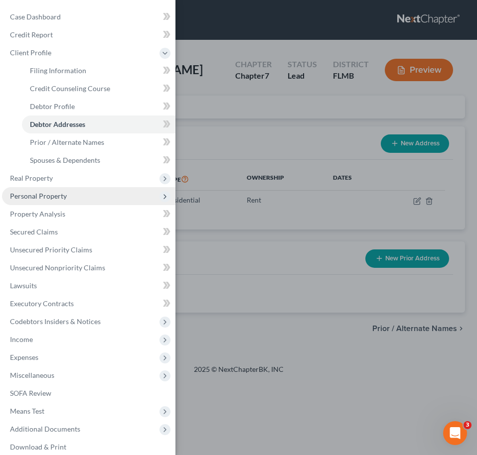
click at [42, 192] on span "Personal Property" at bounding box center [38, 196] width 57 height 8
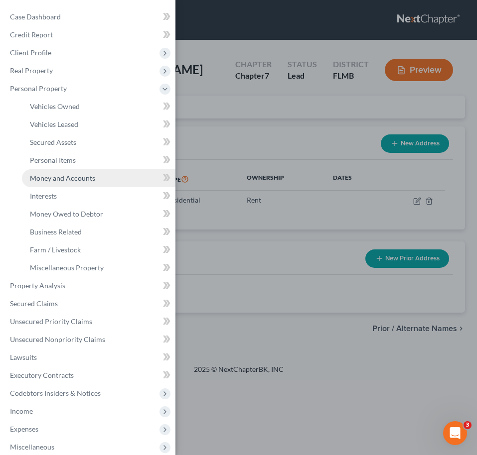
click at [62, 183] on link "Money and Accounts" at bounding box center [98, 178] width 153 height 18
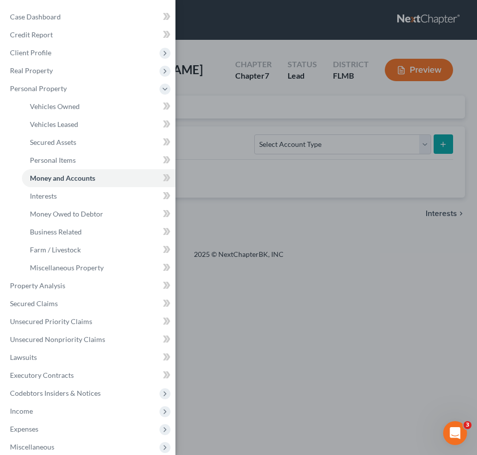
click at [275, 156] on div "Case Dashboard Payments Invoices Payments Payments Credit Report Client Profile" at bounding box center [238, 227] width 477 height 455
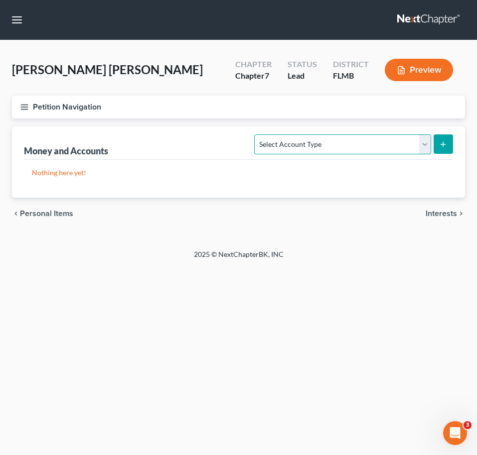
click at [297, 147] on select "Select Account Type Brokerage Cash on Hand Certificates of Deposit Checking Acc…" at bounding box center [342, 145] width 176 height 20
select select "checking"
click at [257, 135] on select "Select Account Type Brokerage Cash on Hand Certificates of Deposit Checking Acc…" at bounding box center [342, 145] width 176 height 20
click at [444, 147] on icon "submit" at bounding box center [443, 144] width 8 height 8
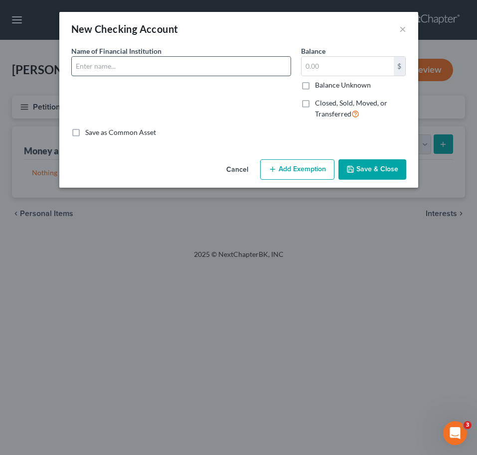
click at [187, 72] on input "text" at bounding box center [181, 66] width 219 height 19
type input "Chase Checking Account"
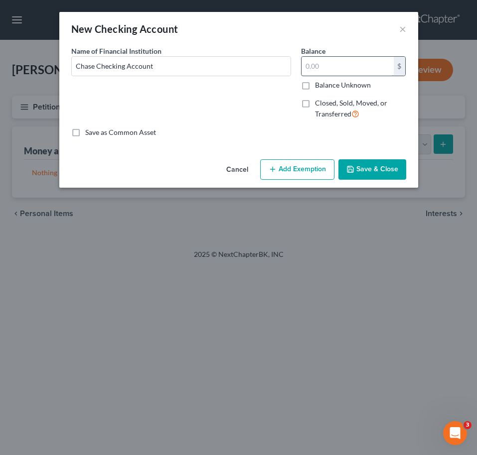
click at [326, 64] on input "text" at bounding box center [347, 66] width 92 height 19
type input "44.84"
click at [300, 169] on button "Add Exemption" at bounding box center [297, 169] width 74 height 21
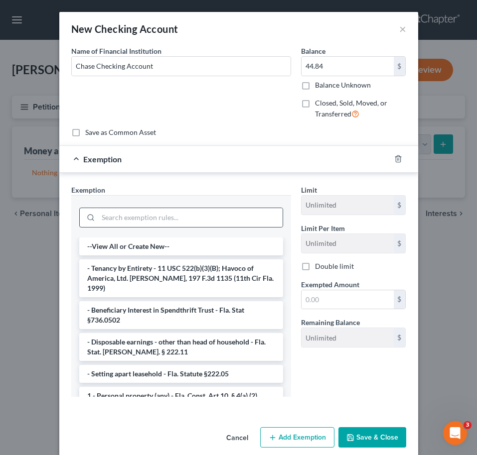
click at [171, 208] on div at bounding box center [181, 218] width 204 height 20
click at [172, 217] on input "search" at bounding box center [190, 217] width 184 height 19
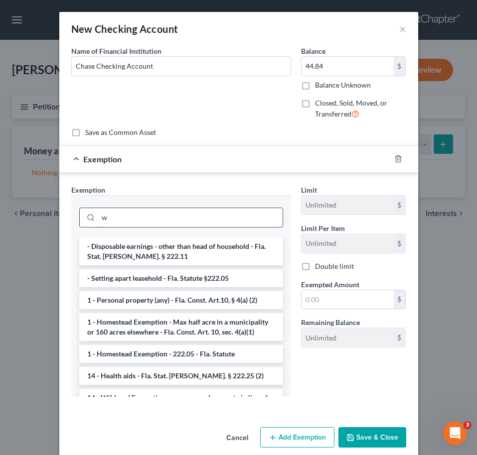
click at [172, 217] on input "w" at bounding box center [190, 217] width 184 height 19
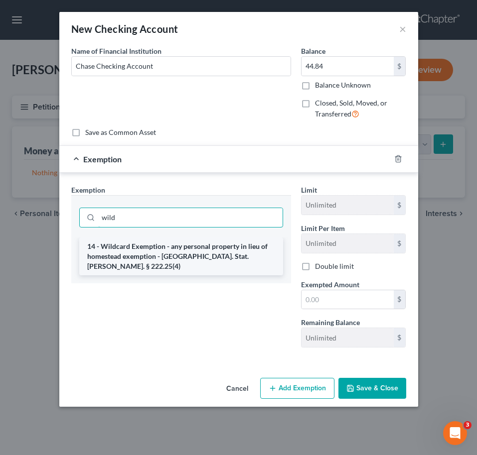
type input "wild"
click at [194, 262] on li "14 - Wildcard Exemption - any personal property in lieu of homestead exemption …" at bounding box center [181, 257] width 204 height 38
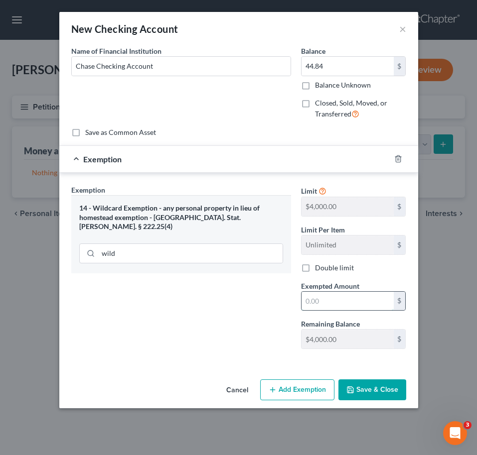
click at [334, 296] on input "text" at bounding box center [347, 301] width 92 height 19
type input "3"
type input "44.84"
click at [380, 376] on div "Cancel Add Exemption Save & Close" at bounding box center [238, 392] width 359 height 33
click at [380, 389] on button "Save & Close" at bounding box center [372, 390] width 68 height 21
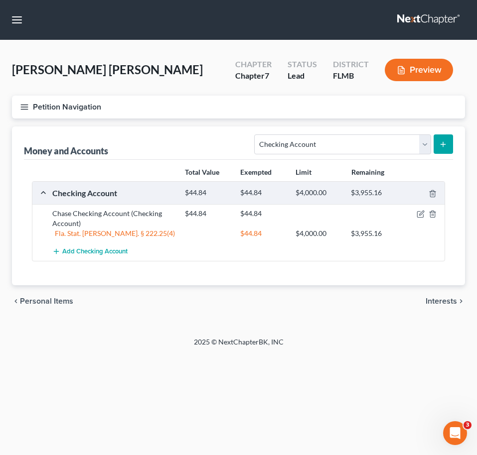
click at [441, 147] on icon "submit" at bounding box center [443, 144] width 8 height 8
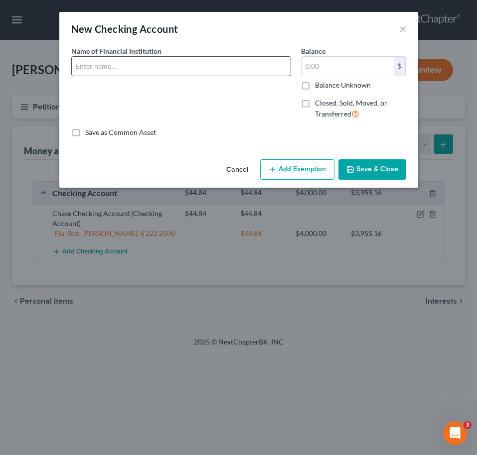
click at [108, 62] on input "text" at bounding box center [181, 66] width 219 height 19
type input "Suncoast Credit Union Checking Account"
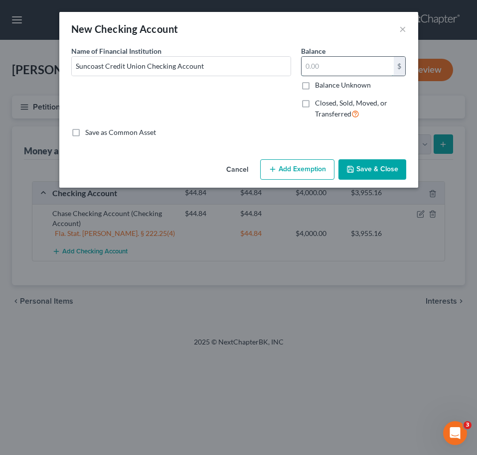
click at [322, 67] on input "text" at bounding box center [347, 66] width 92 height 19
type input "0.00"
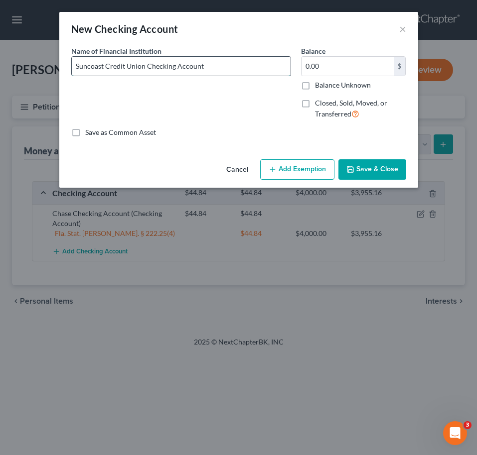
click at [222, 68] on input "Suncoast Credit Union Checking Account" at bounding box center [181, 66] width 219 height 19
type input "Suncoast Credit Union Checking Account (remains open)???"
click at [381, 174] on button "Save & Close" at bounding box center [372, 169] width 68 height 21
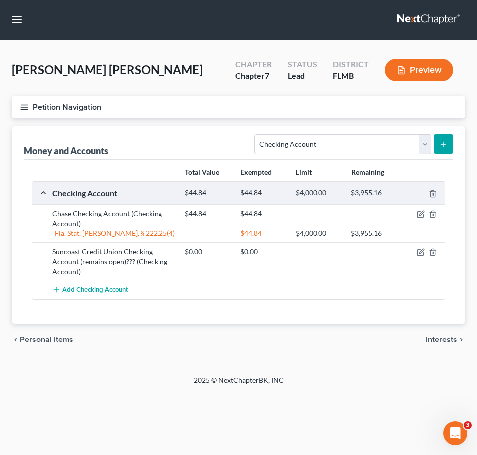
click at [31, 104] on button "Petition Navigation" at bounding box center [238, 107] width 453 height 23
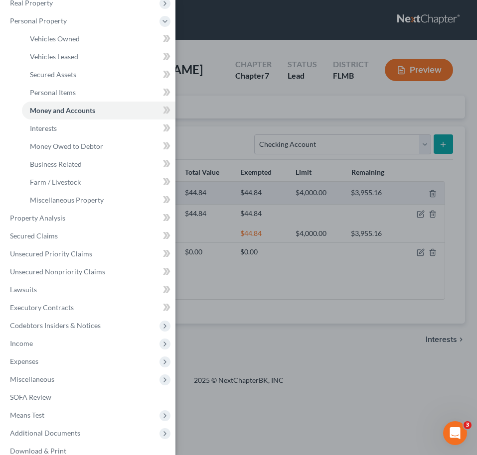
scroll to position [99, 0]
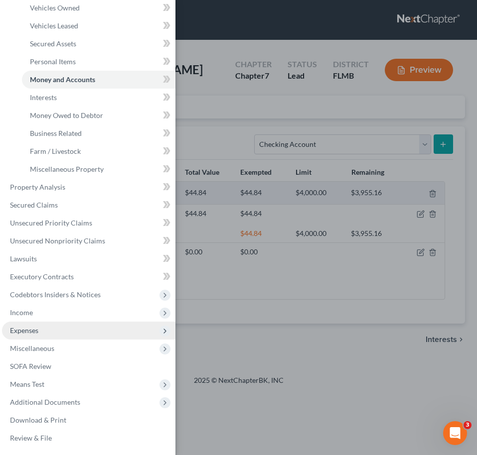
click at [57, 327] on span "Expenses" at bounding box center [88, 331] width 173 height 18
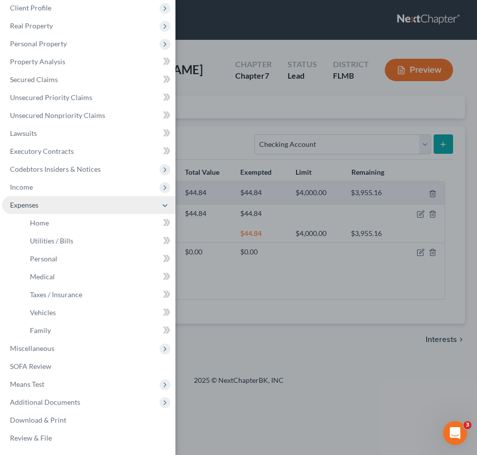
scroll to position [45, 0]
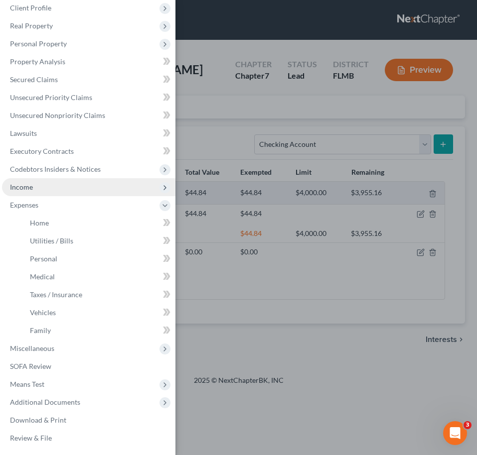
click at [63, 180] on span "Income" at bounding box center [88, 187] width 173 height 18
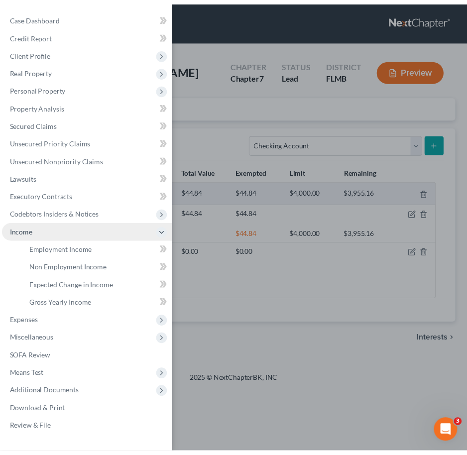
scroll to position [0, 0]
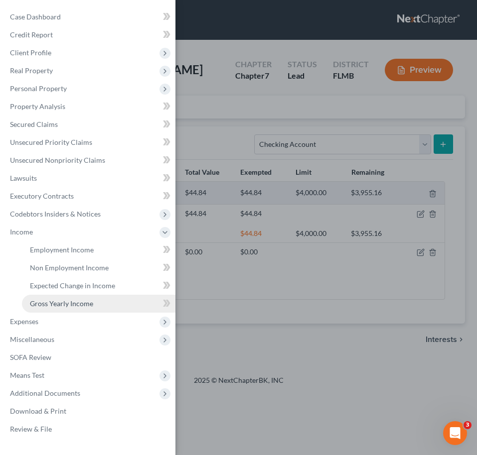
click at [88, 298] on link "Gross Yearly Income" at bounding box center [98, 304] width 153 height 18
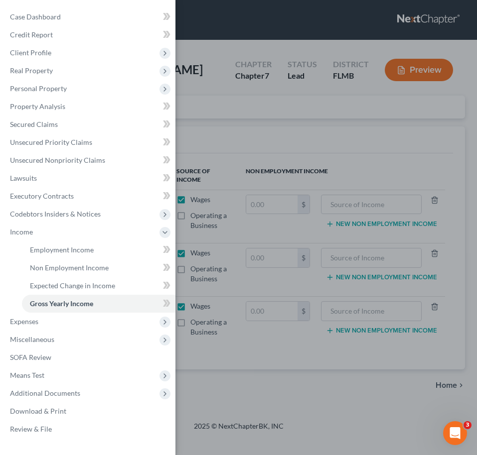
click at [238, 153] on div "Case Dashboard Payments Invoices Payments Payments Credit Report Client Profile" at bounding box center [238, 227] width 477 height 455
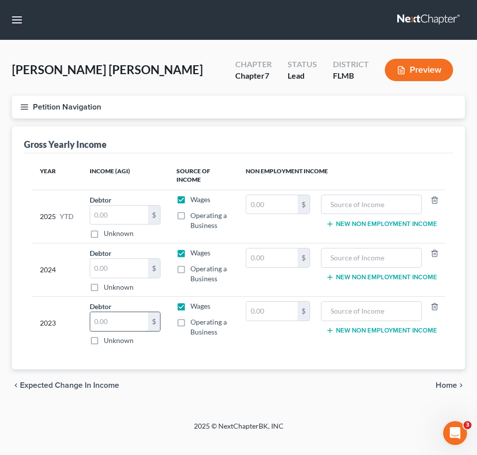
click at [137, 319] on input "text" at bounding box center [119, 321] width 58 height 19
type input "60,996"
click at [178, 150] on div "Gross Yearly Income" at bounding box center [238, 140] width 429 height 27
click at [119, 272] on input "text" at bounding box center [119, 268] width 58 height 19
type input "34,597"
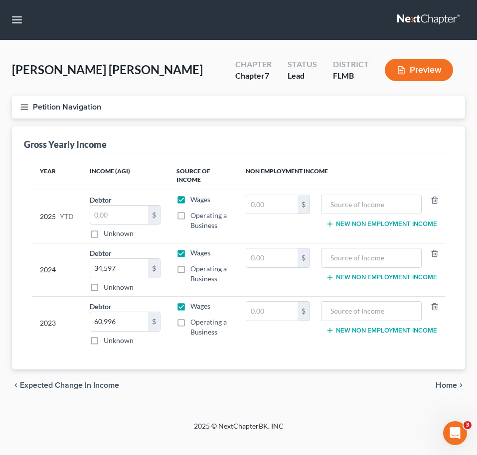
click at [160, 119] on div "Petition Navigation Case Dashboard Payments Invoices Payments Payments Credit R…" at bounding box center [238, 111] width 463 height 31
click at [32, 103] on button "Petition Navigation" at bounding box center [238, 107] width 453 height 23
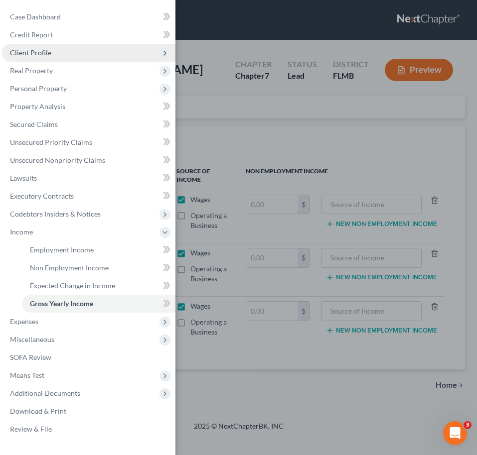
click at [47, 55] on span "Client Profile" at bounding box center [30, 52] width 41 height 8
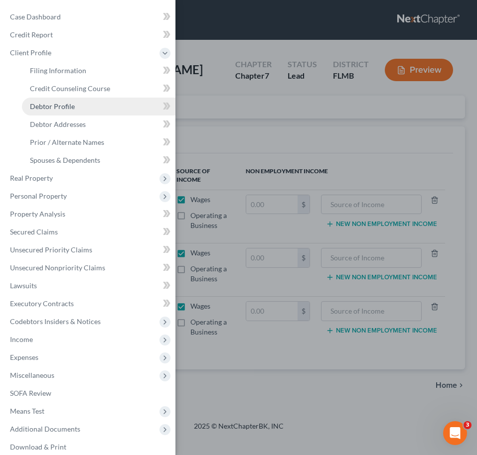
click at [81, 105] on link "Debtor Profile" at bounding box center [98, 107] width 153 height 18
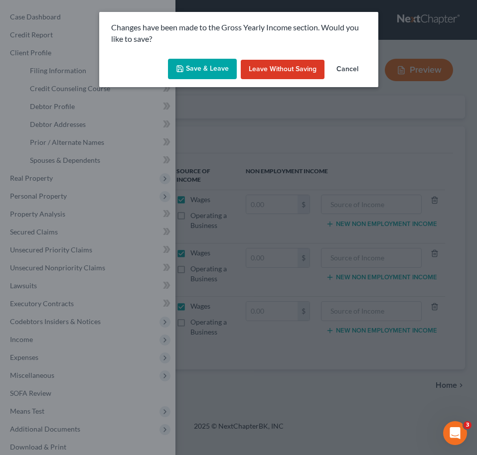
click at [206, 66] on button "Save & Leave" at bounding box center [202, 69] width 69 height 21
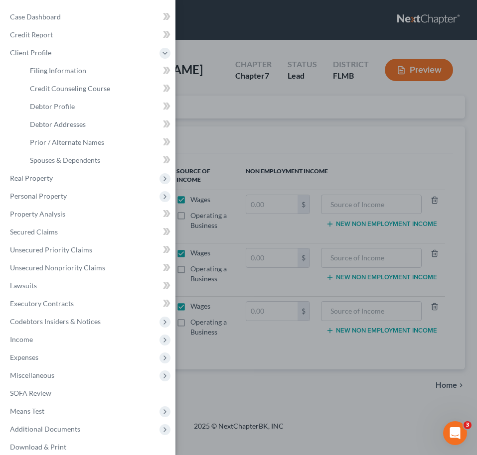
select select "0"
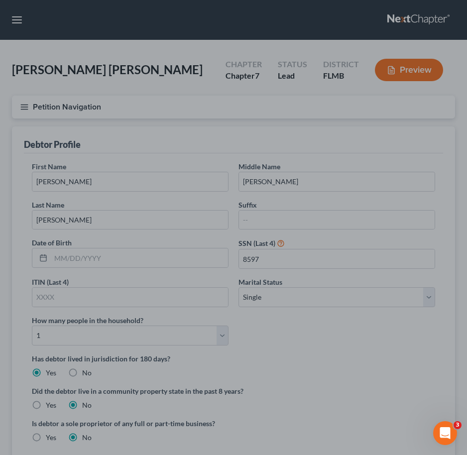
click at [324, 129] on div at bounding box center [233, 227] width 467 height 455
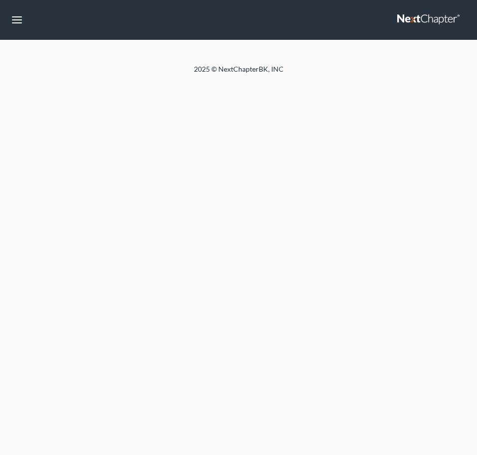
select select "0"
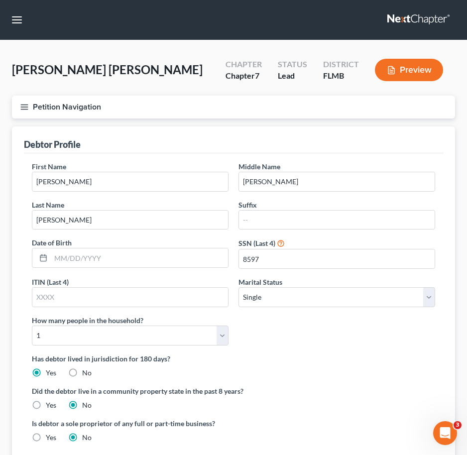
click at [125, 346] on div "First Name [PERSON_NAME] Middle Name [PERSON_NAME] Last Name [PERSON_NAME] Suff…" at bounding box center [233, 257] width 413 height 192
click at [110, 333] on select "Select 1 2 3 4 5 6 7 8 9 10 11 12 13 14 15 16 17 18 19 20" at bounding box center [130, 336] width 197 height 20
select select "2"
click at [32, 326] on select "Select 1 2 3 4 5 6 7 8 9 10 11 12 13 14 15 16 17 18 19 20" at bounding box center [130, 336] width 197 height 20
click at [23, 116] on button "Petition Navigation" at bounding box center [233, 107] width 443 height 23
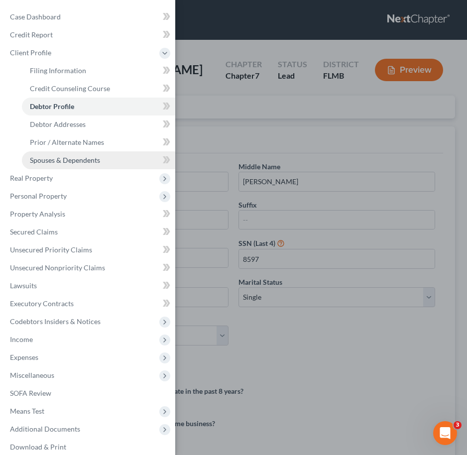
click at [60, 162] on span "Spouses & Dependents" at bounding box center [65, 160] width 70 height 8
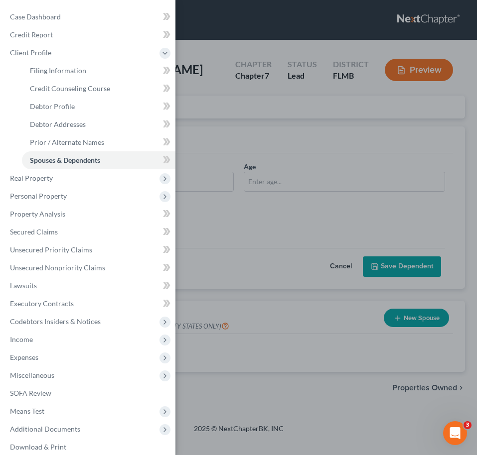
click at [282, 194] on div "Case Dashboard Payments Invoices Payments Payments Credit Report Client Profile" at bounding box center [238, 227] width 477 height 455
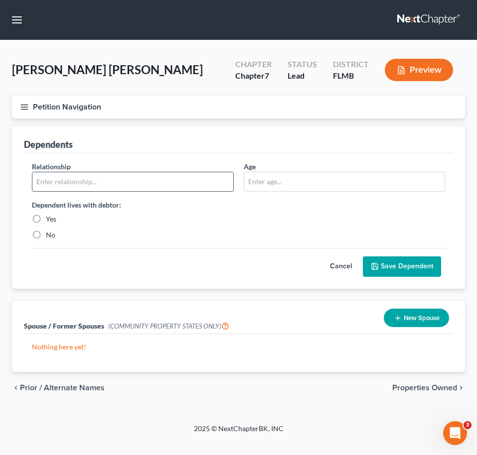
click at [173, 186] on input "text" at bounding box center [132, 181] width 201 height 19
type input "Son"
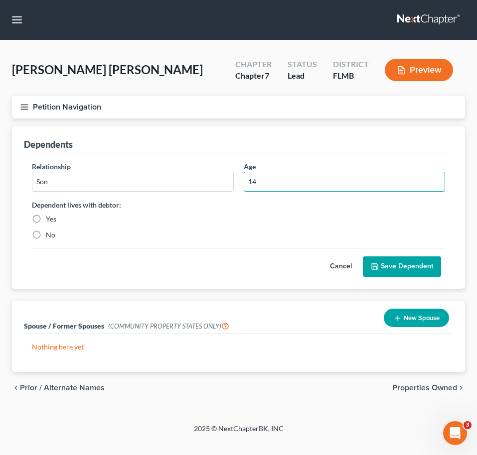
type input "14"
click at [46, 224] on div "Dependent lives with debtor: Yes No" at bounding box center [133, 220] width 212 height 40
click at [46, 218] on label "Yes" at bounding box center [51, 219] width 10 height 10
click at [50, 218] on input "Yes" at bounding box center [53, 217] width 6 height 6
radio input "true"
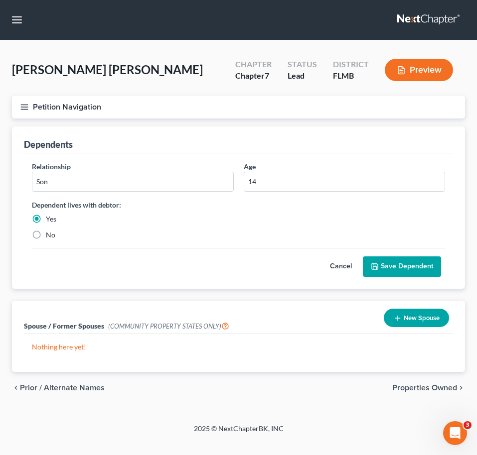
click at [384, 263] on button "Save Dependent" at bounding box center [402, 267] width 78 height 21
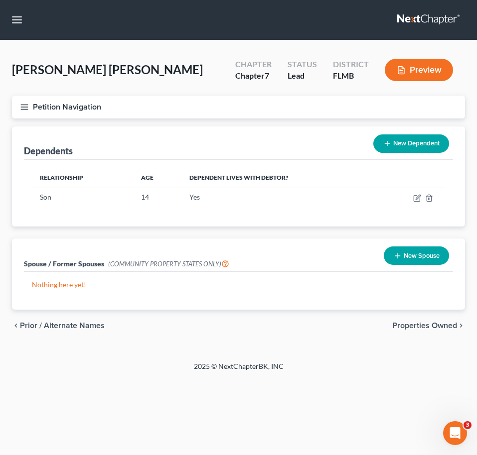
click at [216, 125] on div "Petition Navigation Case Dashboard Payments Invoices Payments Payments Credit R…" at bounding box center [238, 111] width 463 height 31
click at [22, 109] on line "button" at bounding box center [24, 109] width 7 height 0
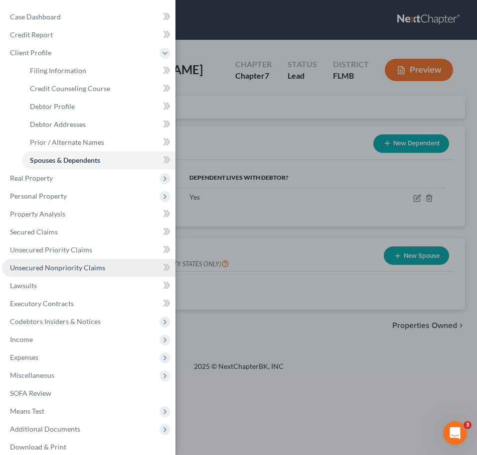
click at [89, 266] on span "Unsecured Nonpriority Claims" at bounding box center [57, 268] width 95 height 8
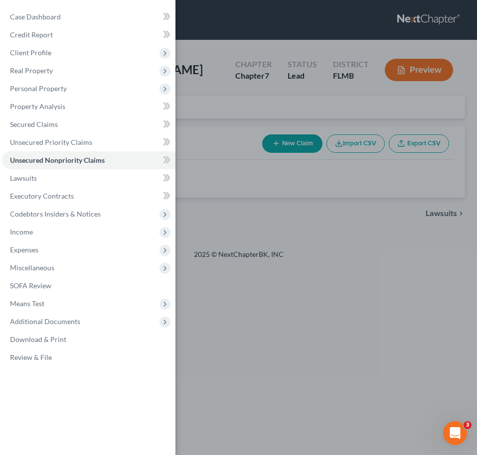
click at [320, 174] on div "Case Dashboard Payments Invoices Payments Payments Credit Report Client Profile" at bounding box center [238, 227] width 477 height 455
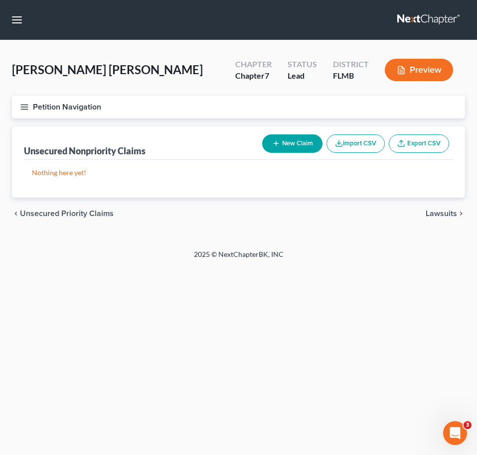
click at [293, 138] on button "New Claim" at bounding box center [292, 144] width 60 height 18
select select "0"
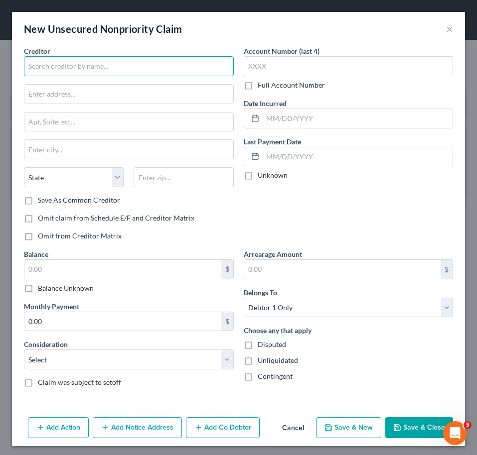
click at [150, 63] on input "text" at bounding box center [129, 66] width 210 height 20
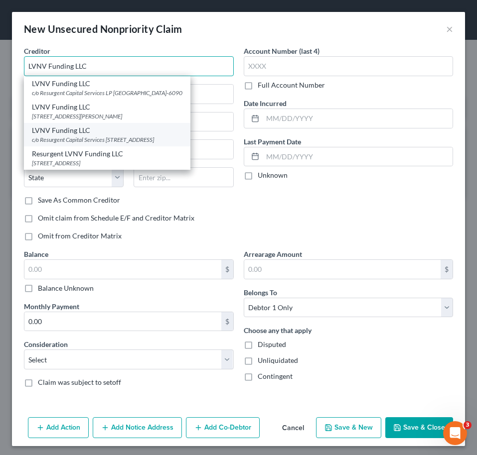
type input "LVNV Funding LLC"
click at [177, 144] on div "c/o Resurgent Capital Services PO Box 1269, Greenville, SC 29601" at bounding box center [107, 139] width 150 height 8
type input "c/o Resurgent Capital Services"
type input "PO Box 1269"
type input "Greenville"
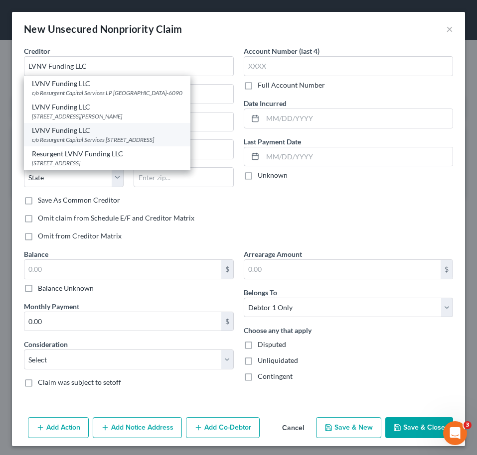
select select "42"
type input "29601"
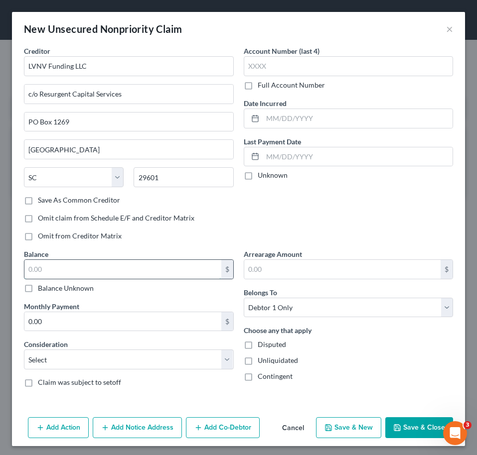
click at [126, 267] on input "text" at bounding box center [122, 269] width 197 height 19
type input "464"
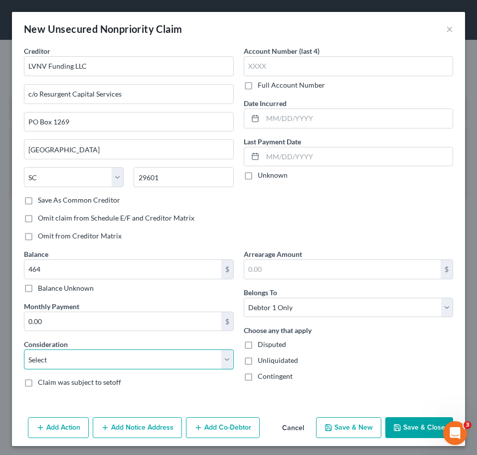
click at [119, 355] on select "Select Cable / Satellite Services Collection Agency Credit Card Debt Debt Couns…" at bounding box center [129, 360] width 210 height 20
select select "1"
click at [24, 350] on select "Select Cable / Satellite Services Collection Agency Credit Card Debt Debt Couns…" at bounding box center [129, 360] width 210 height 20
click at [337, 368] on div "Choose any that apply Disputed Unliquidated Contingent" at bounding box center [349, 353] width 210 height 56
click at [395, 428] on button "Save & Close" at bounding box center [419, 427] width 68 height 21
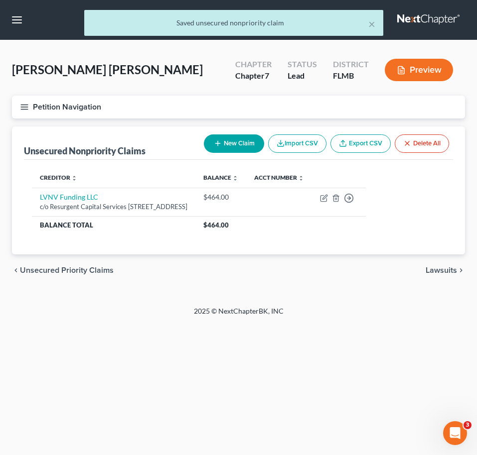
click at [241, 142] on button "New Claim" at bounding box center [234, 144] width 60 height 18
select select "0"
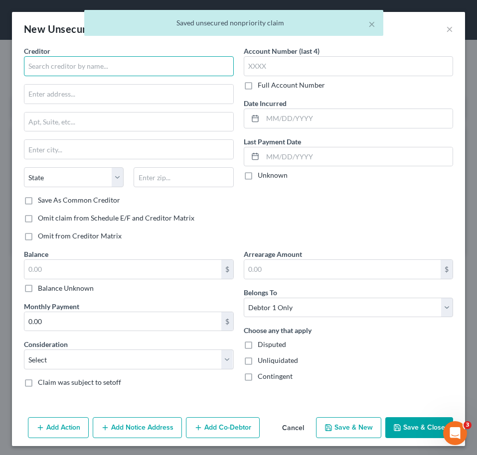
click at [54, 61] on input "text" at bounding box center [129, 66] width 210 height 20
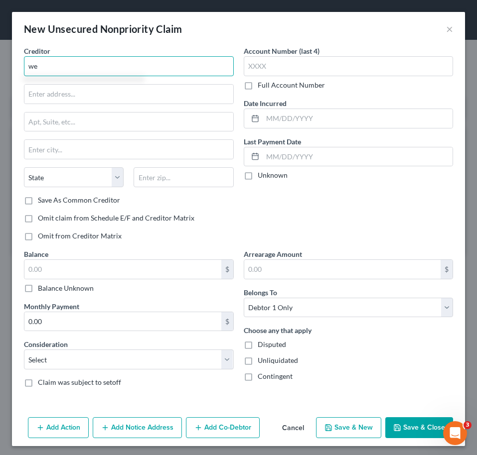
type input "w"
type input "Western Funding Inc"
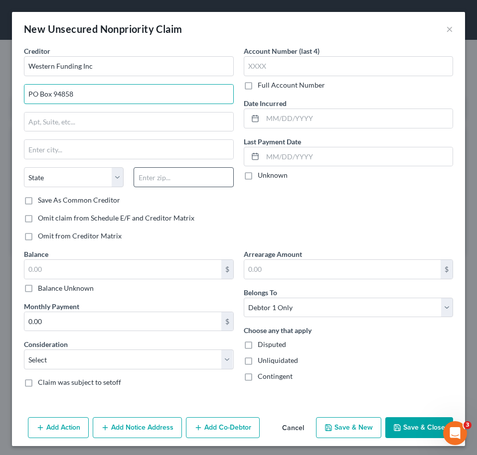
type input "PO Box 94858"
click at [163, 183] on input "text" at bounding box center [184, 177] width 100 height 20
type input "89193"
type input "Las Vegas"
select select "31"
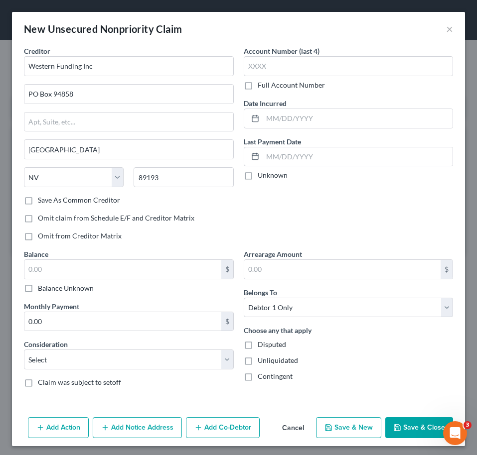
click at [151, 197] on div "Save As Common Creditor" at bounding box center [129, 200] width 210 height 10
click at [104, 197] on label "Save As Common Creditor" at bounding box center [79, 200] width 82 height 10
click at [48, 197] on input "Save As Common Creditor" at bounding box center [45, 198] width 6 height 6
checkbox input "true"
click at [214, 176] on input "89193" at bounding box center [184, 177] width 100 height 20
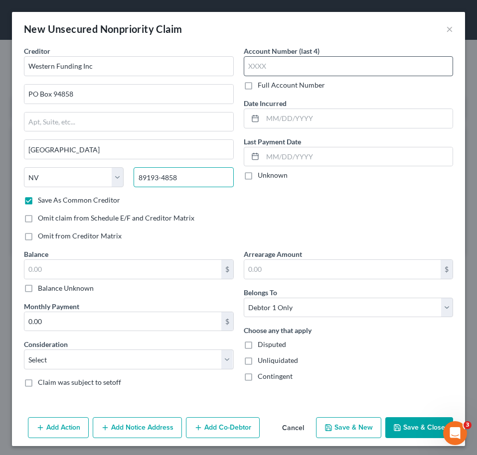
type input "89193-4858"
click at [294, 68] on input "text" at bounding box center [349, 66] width 210 height 20
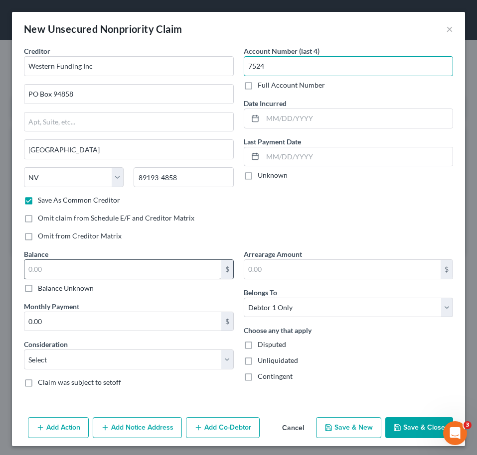
type input "7524"
click at [152, 269] on input "text" at bounding box center [122, 269] width 197 height 19
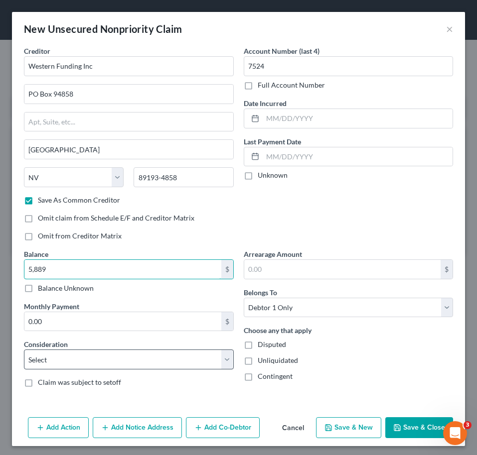
type input "5,889"
click at [135, 354] on select "Select Cable / Satellite Services Collection Agency Credit Card Debt Debt Couns…" at bounding box center [129, 360] width 210 height 20
select select "4"
click at [24, 350] on select "Select Cable / Satellite Services Collection Agency Credit Card Debt Debt Couns…" at bounding box center [129, 360] width 210 height 20
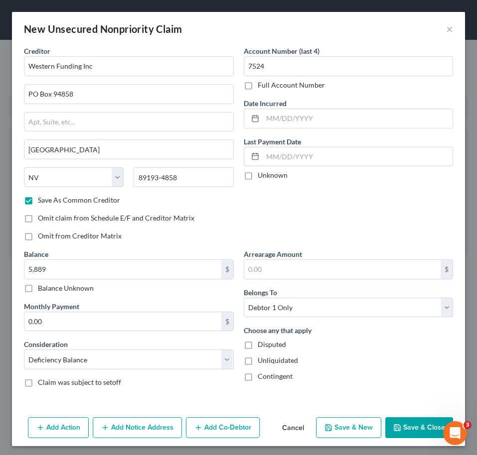
click at [407, 425] on button "Save & Close" at bounding box center [419, 427] width 68 height 21
checkbox input "false"
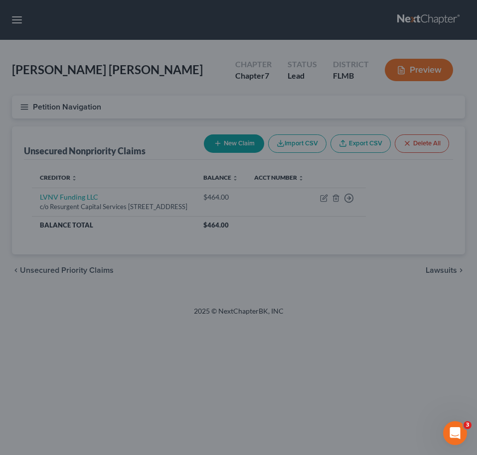
type input "5,889.00"
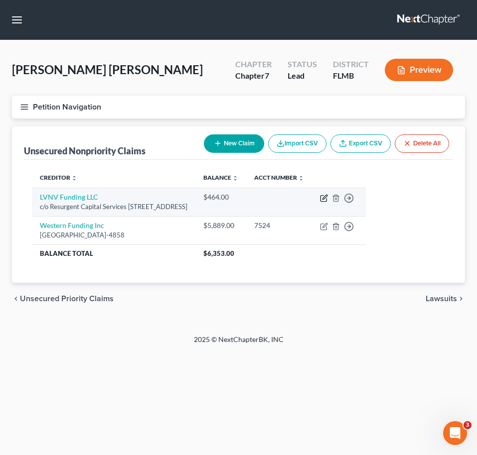
click at [327, 196] on icon "button" at bounding box center [324, 197] width 4 height 4
select select "42"
select select "1"
select select "0"
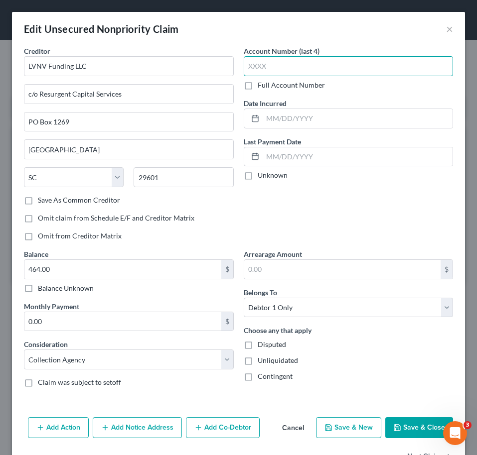
click at [296, 68] on input "text" at bounding box center [349, 66] width 210 height 20
type input "4101"
click at [432, 424] on button "Save & Close" at bounding box center [419, 427] width 68 height 21
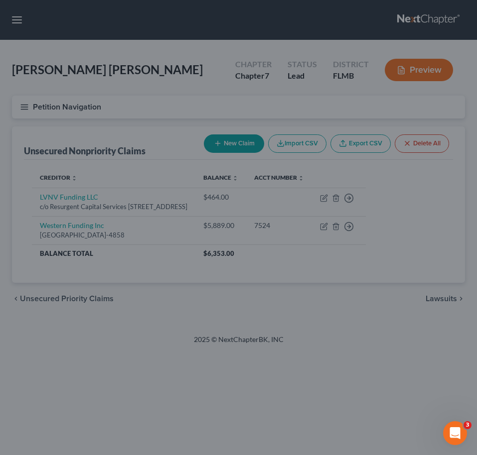
type input "0"
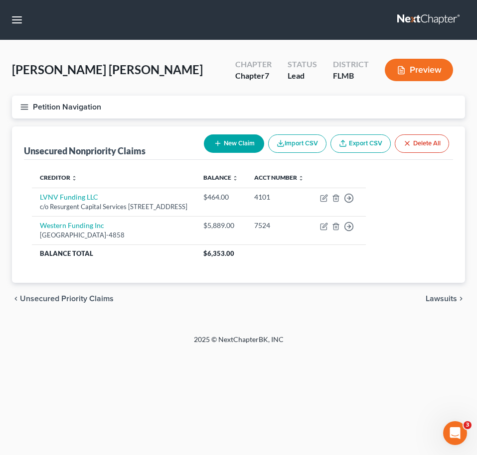
click at [183, 322] on div "Correa Lagares, Peter Upgraded Chapter Chapter 7 Status Lead District FLMB Prev…" at bounding box center [238, 187] width 477 height 294
click at [240, 143] on button "New Claim" at bounding box center [234, 144] width 60 height 18
select select "0"
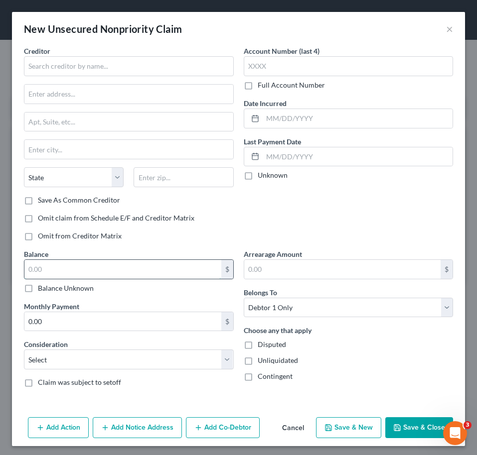
click at [95, 270] on input "text" at bounding box center [122, 269] width 197 height 19
type input "867"
click at [291, 69] on input "text" at bounding box center [349, 66] width 210 height 20
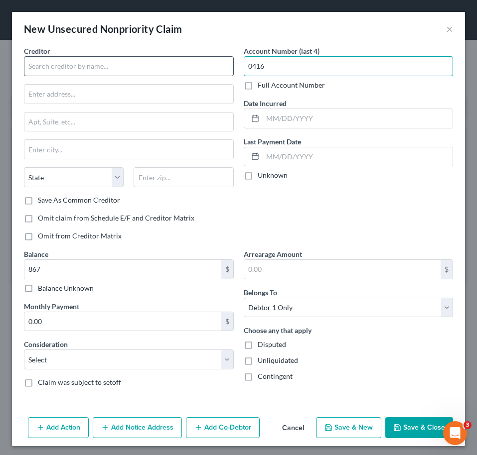
type input "0416"
click at [140, 70] on input "text" at bounding box center [129, 66] width 210 height 20
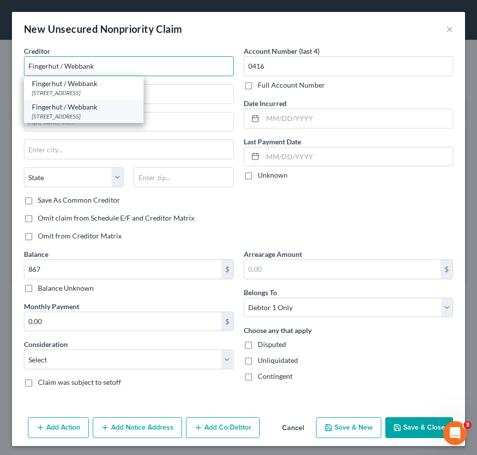
type input "Fingerhut / Webbank"
click at [117, 117] on div "[STREET_ADDRESS]" at bounding box center [84, 116] width 104 height 8
type input "6250 Ridgewood Road"
type input "Saint Cloud"
select select "24"
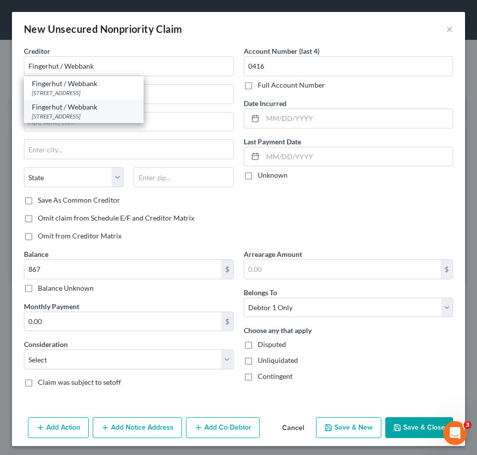
type input "56303"
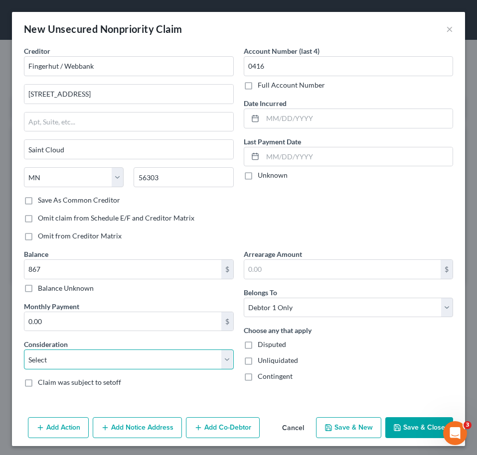
click at [151, 358] on select "Select Cable / Satellite Services Collection Agency Credit Card Debt Debt Couns…" at bounding box center [129, 360] width 210 height 20
select select "4"
click at [24, 350] on select "Select Cable / Satellite Services Collection Agency Credit Card Debt Debt Couns…" at bounding box center [129, 360] width 210 height 20
click at [395, 431] on button "Save & Close" at bounding box center [419, 427] width 68 height 21
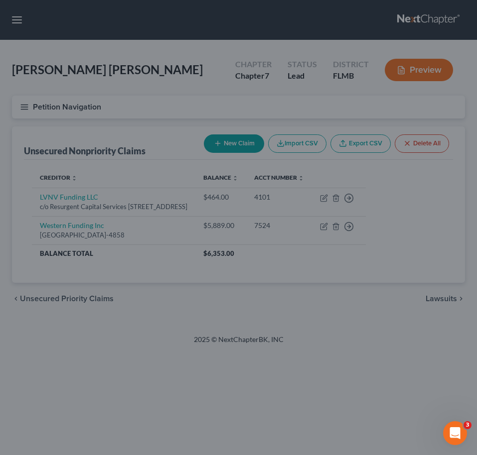
type input "867.00"
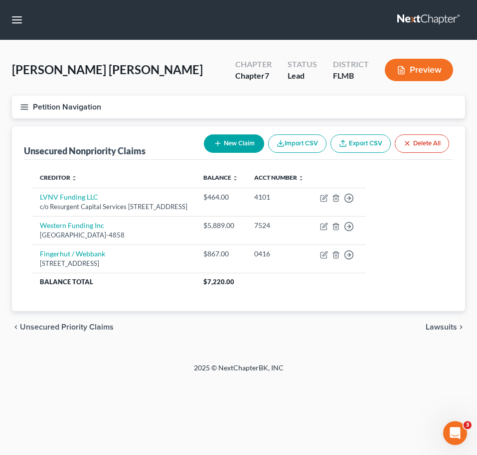
click at [246, 140] on button "New Claim" at bounding box center [234, 144] width 60 height 18
select select "0"
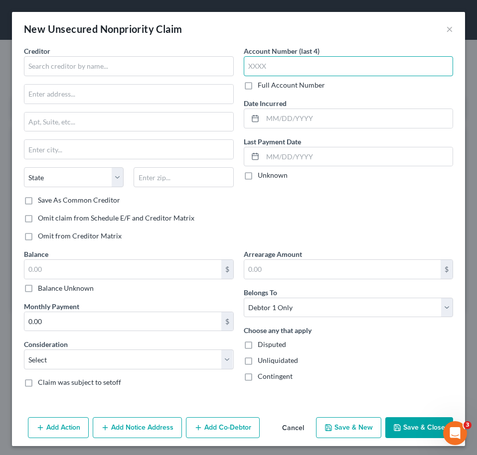
click at [301, 74] on input "text" at bounding box center [349, 66] width 210 height 20
type input "1581"
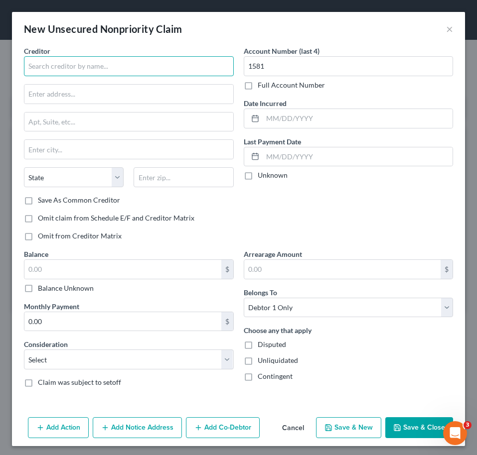
click at [191, 64] on input "text" at bounding box center [129, 66] width 210 height 20
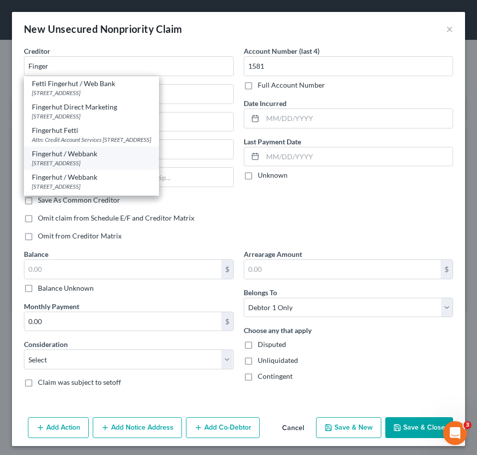
click at [139, 150] on div "Fingerhut / Webbank" at bounding box center [91, 154] width 119 height 10
type input "Fingerhut / Webbank"
type input "6250 Ridgewood Road"
type input "Saint Cloud"
select select "24"
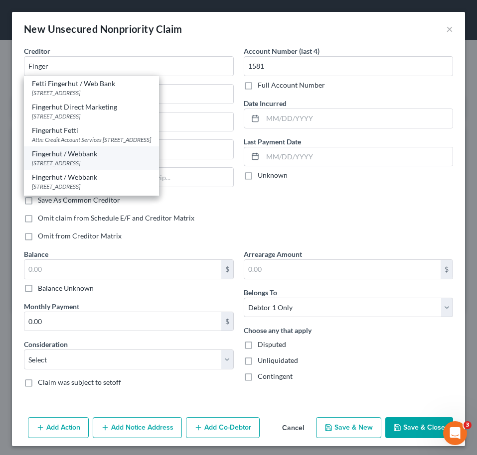
type input "56303"
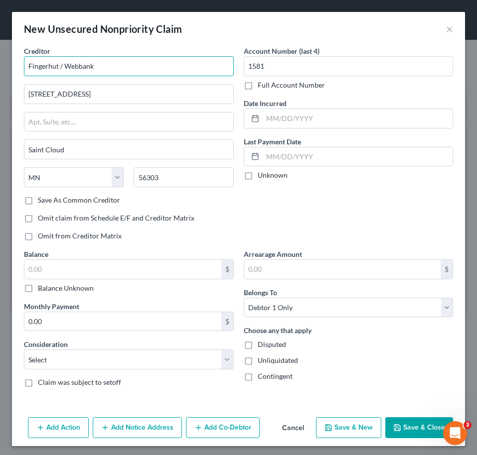
click at [138, 67] on input "Fingerhut / Webbank" at bounding box center [129, 66] width 210 height 20
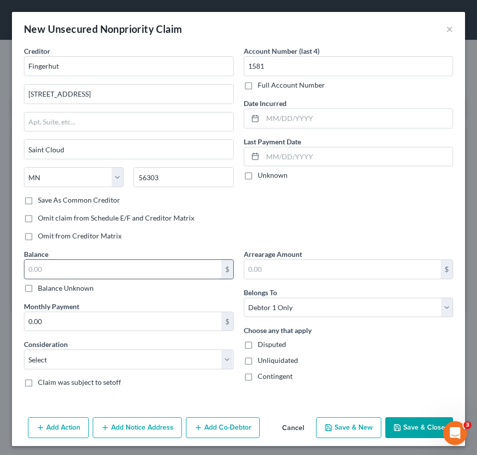
click at [101, 266] on input "text" at bounding box center [122, 269] width 197 height 19
type input "Fingerhut"
type input "350"
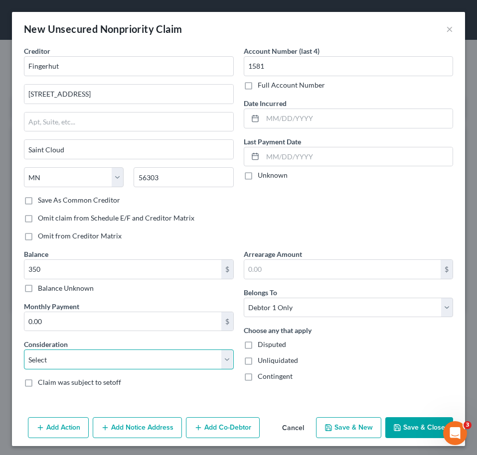
click at [98, 358] on select "Select Cable / Satellite Services Collection Agency Credit Card Debt Debt Couns…" at bounding box center [129, 360] width 210 height 20
select select "4"
click at [24, 350] on select "Select Cable / Satellite Services Collection Agency Credit Card Debt Debt Couns…" at bounding box center [129, 360] width 210 height 20
click at [405, 422] on button "Save & Close" at bounding box center [419, 427] width 68 height 21
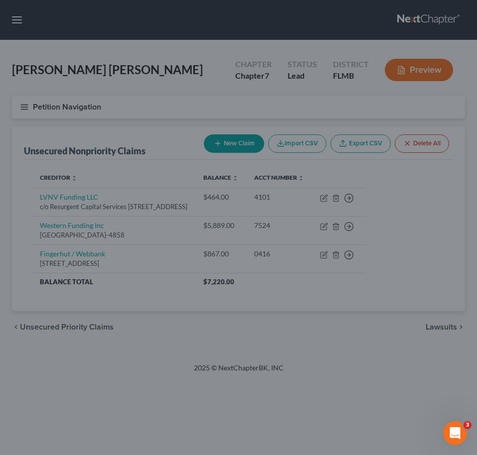
type input "350.00"
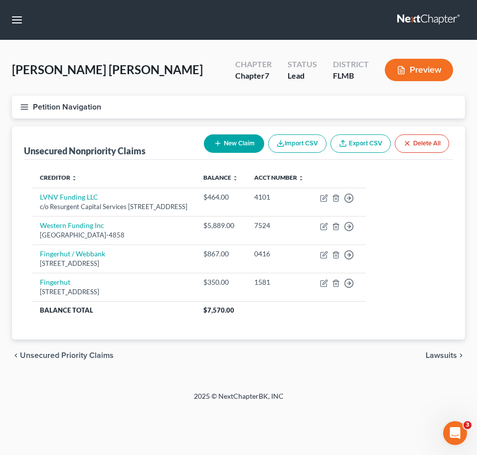
click at [233, 140] on button "New Claim" at bounding box center [234, 144] width 60 height 18
select select "0"
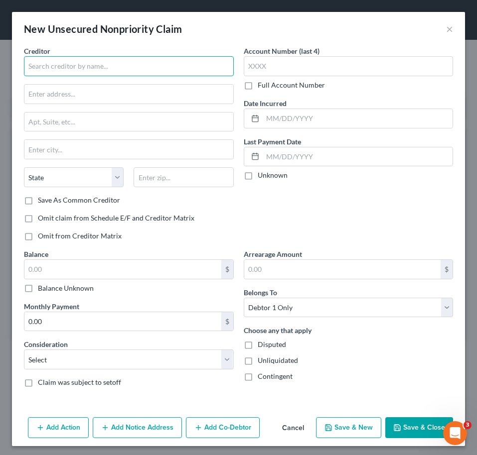
click at [126, 73] on input "text" at bounding box center [129, 66] width 210 height 20
type input "First Investors Financial"
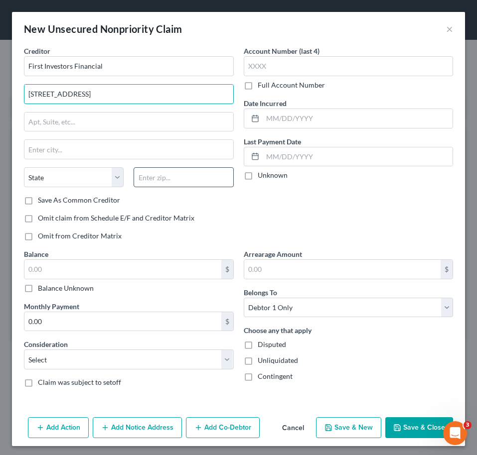
type input "380 Interstate North Parkway"
click at [140, 181] on input "text" at bounding box center [184, 177] width 100 height 20
type input "30339"
type input "Atlanta"
select select "10"
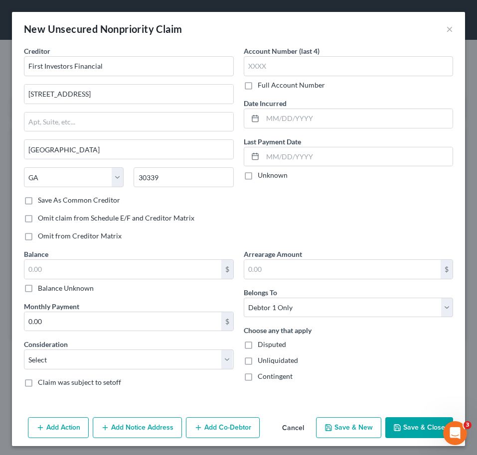
click at [175, 193] on div "State AL AK AR AZ CA CO CT DE DC FL GA GU HI ID IL IN IA KS KY LA ME MD MA MI M…" at bounding box center [129, 181] width 220 height 28
click at [175, 177] on input "30339" at bounding box center [184, 177] width 100 height 20
type input "30339-2222"
click at [102, 207] on div "Creditor * First Investors Financial 380 Interstate North Parkway Atlanta State…" at bounding box center [129, 147] width 220 height 203
click at [98, 202] on label "Save As Common Creditor" at bounding box center [79, 200] width 82 height 10
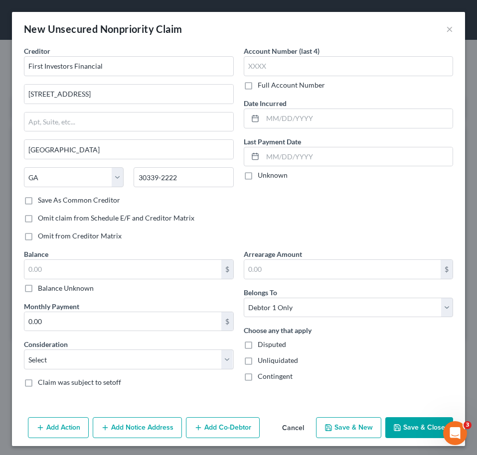
click at [48, 202] on input "Save As Common Creditor" at bounding box center [45, 198] width 6 height 6
checkbox input "true"
click at [325, 61] on input "text" at bounding box center [349, 66] width 210 height 20
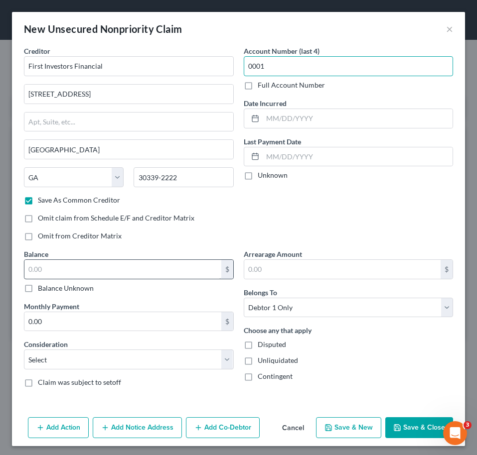
type input "0001"
click at [130, 261] on input "text" at bounding box center [122, 269] width 197 height 19
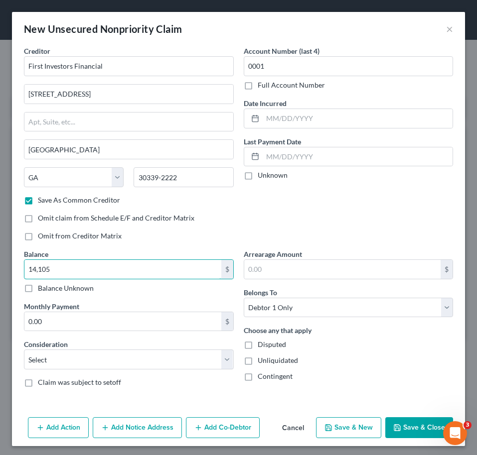
type input "14,105"
click at [128, 375] on div "Balance 14,105.00 $ Balance Unknown Balance Undetermined 14,105 $ Balance Unkno…" at bounding box center [129, 322] width 220 height 146
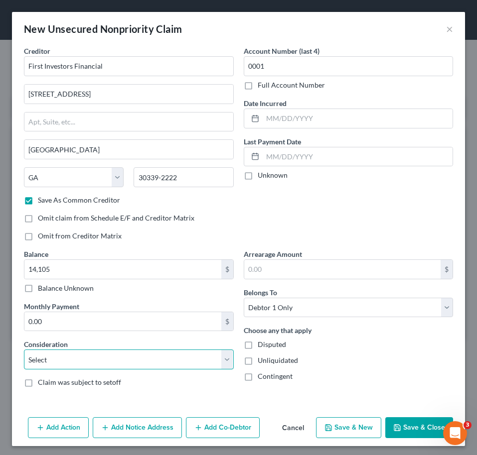
click at [128, 368] on select "Select Cable / Satellite Services Collection Agency Credit Card Debt Debt Couns…" at bounding box center [129, 360] width 210 height 20
select select "4"
click at [24, 350] on select "Select Cable / Satellite Services Collection Agency Credit Card Debt Debt Couns…" at bounding box center [129, 360] width 210 height 20
click at [417, 426] on button "Save & Close" at bounding box center [419, 427] width 68 height 21
checkbox input "false"
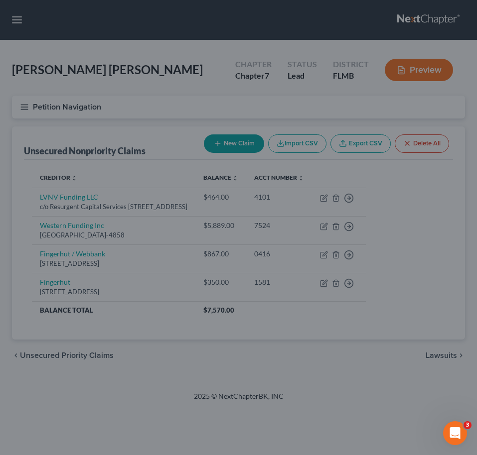
type input "14,105.00"
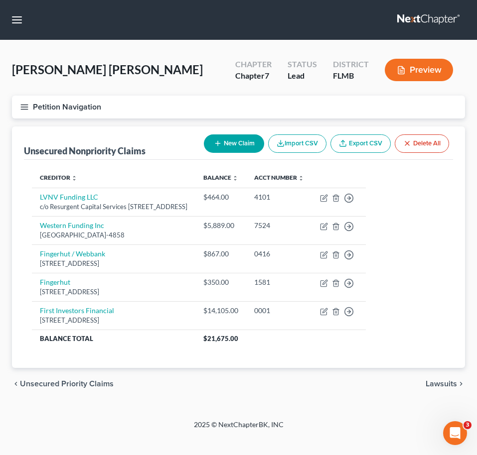
click at [226, 142] on button "New Claim" at bounding box center [234, 144] width 60 height 18
select select "0"
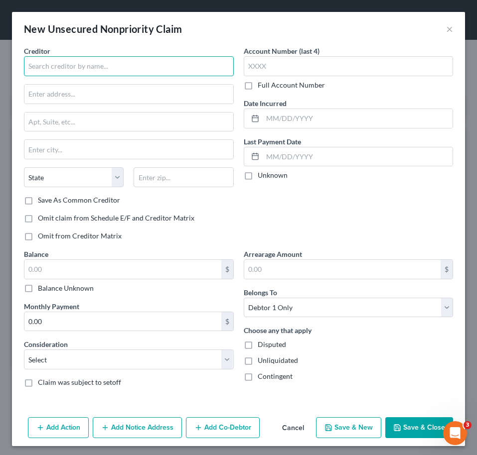
click at [129, 70] on input "text" at bounding box center [129, 66] width 210 height 20
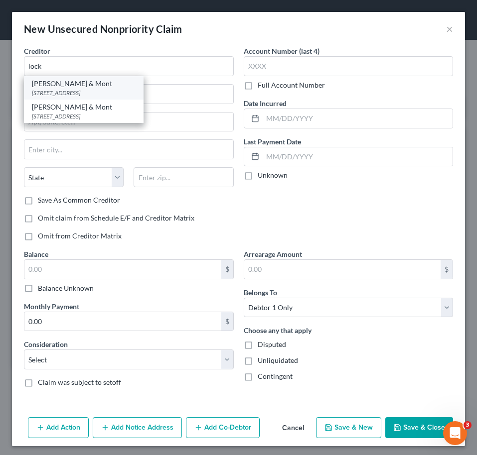
click at [125, 92] on div "[STREET_ADDRESS]" at bounding box center [84, 93] width 104 height 8
type input "[PERSON_NAME] & Mont"
type input "1401 N Central Expressway"
type input "Suite 225"
type input "Richardson"
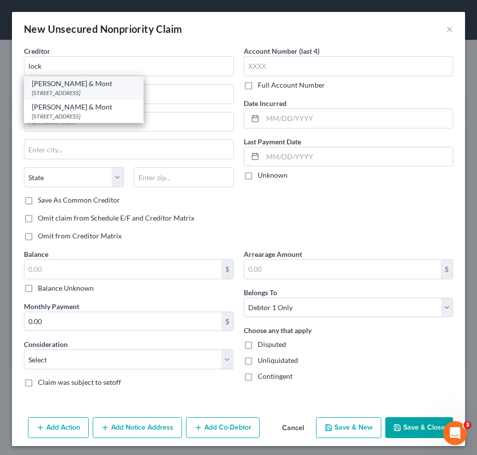
select select "45"
type input "75080"
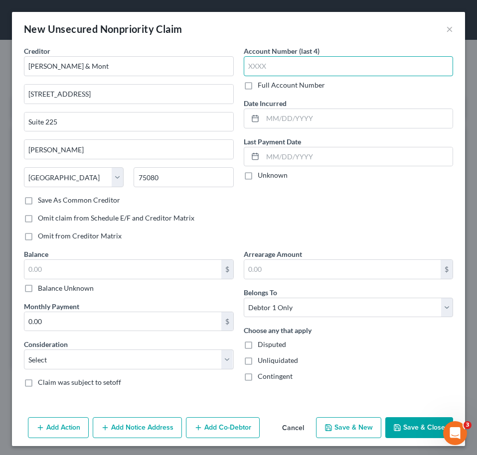
click at [262, 71] on input "text" at bounding box center [349, 66] width 210 height 20
type input "8655"
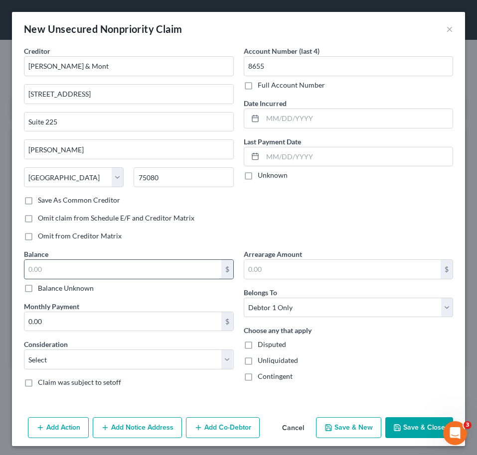
click at [124, 262] on input "text" at bounding box center [122, 269] width 197 height 19
type input "992"
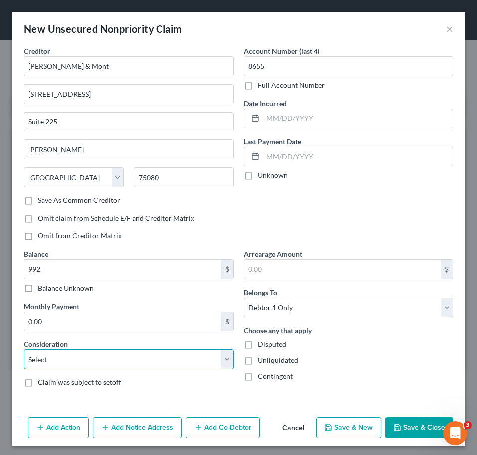
click at [158, 360] on select "Select Cable / Satellite Services Collection Agency Credit Card Debt Debt Couns…" at bounding box center [129, 360] width 210 height 20
select select "1"
click at [24, 350] on select "Select Cable / Satellite Services Collection Agency Credit Card Debt Debt Couns…" at bounding box center [129, 360] width 210 height 20
click at [405, 431] on button "Save & Close" at bounding box center [419, 427] width 68 height 21
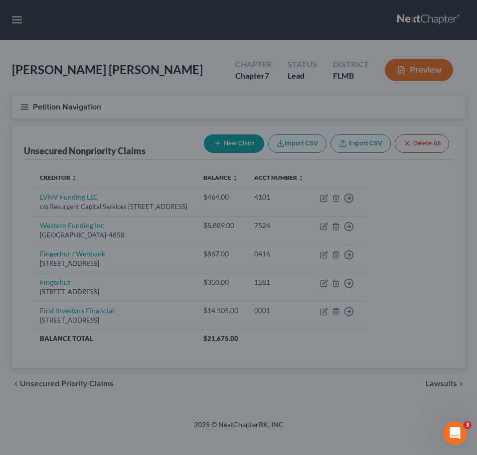
type input "992.00"
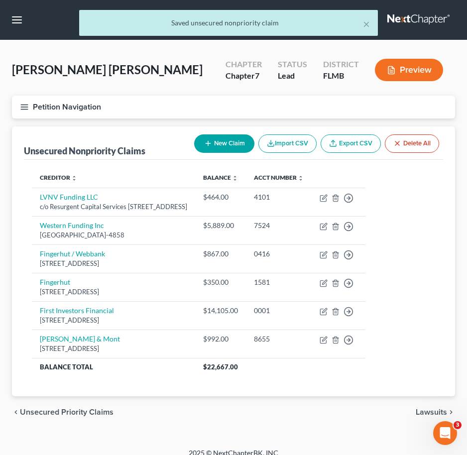
click at [226, 144] on button "New Claim" at bounding box center [224, 144] width 60 height 18
select select "0"
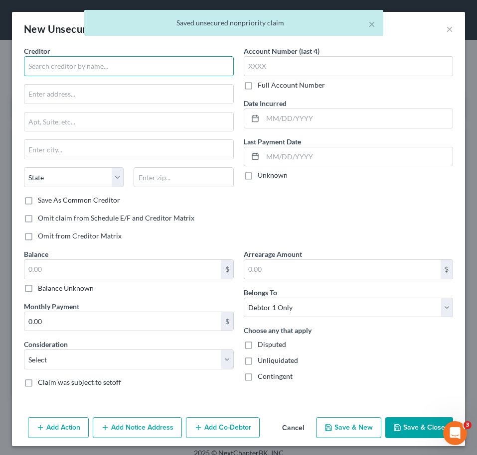
click at [88, 66] on input "text" at bounding box center [129, 66] width 210 height 20
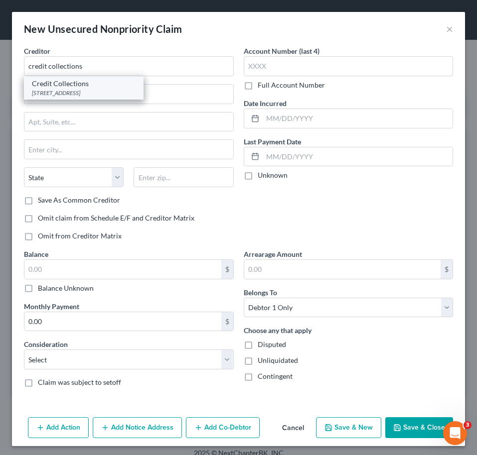
click at [87, 90] on div "[STREET_ADDRESS]" at bounding box center [84, 93] width 104 height 8
type input "Credit Collections"
type input "725 Canton Street"
type input "Norwood"
select select "22"
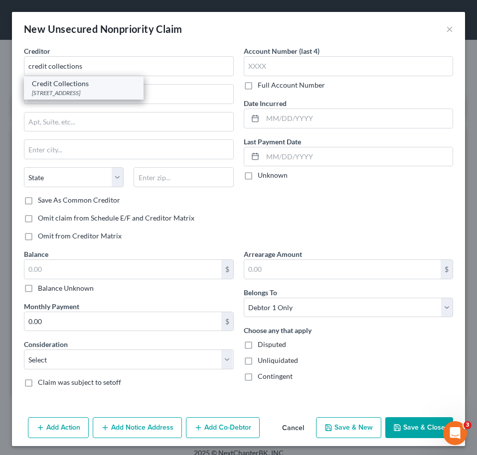
type input "02062"
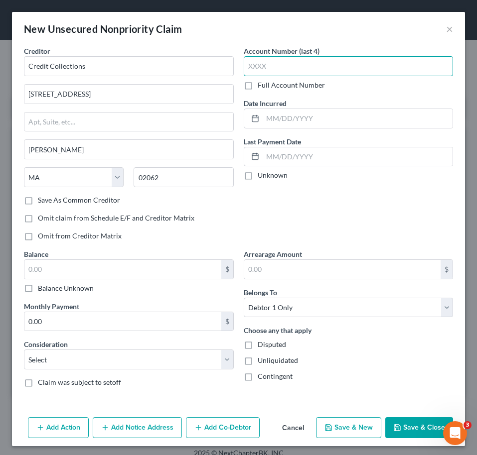
click at [281, 57] on input "text" at bounding box center [349, 66] width 210 height 20
type input "5"
type input "6429"
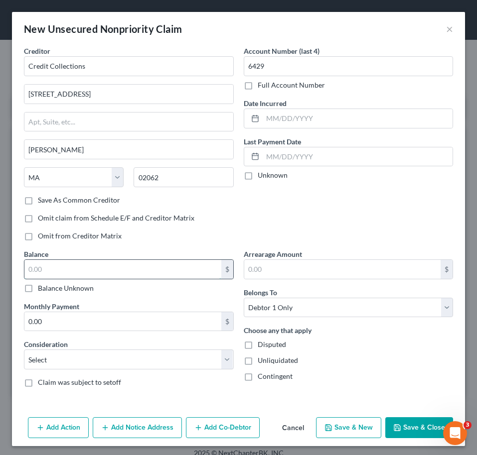
click at [106, 264] on input "text" at bounding box center [122, 269] width 197 height 19
type input "732"
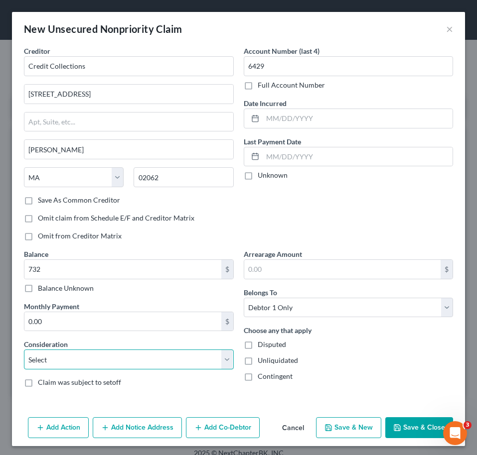
click at [134, 353] on select "Select Cable / Satellite Services Collection Agency Credit Card Debt Debt Couns…" at bounding box center [129, 360] width 210 height 20
select select "1"
click at [24, 350] on select "Select Cable / Satellite Services Collection Agency Credit Card Debt Debt Couns…" at bounding box center [129, 360] width 210 height 20
click at [413, 419] on button "Save & Close" at bounding box center [419, 427] width 68 height 21
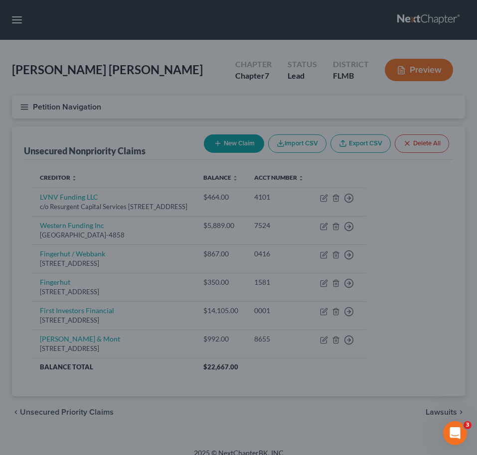
type input "732.00"
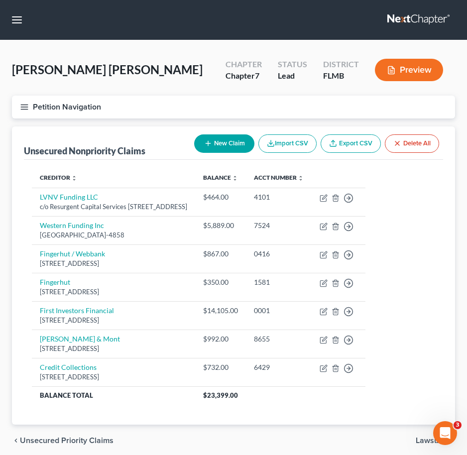
click at [227, 139] on button "New Claim" at bounding box center [224, 144] width 60 height 18
select select "0"
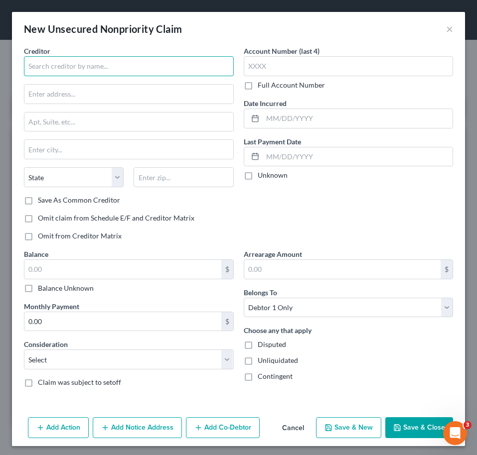
click at [109, 62] on input "text" at bounding box center [129, 66] width 210 height 20
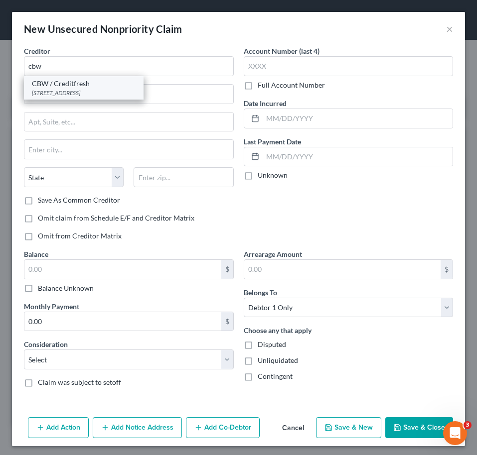
click at [108, 87] on div "CBW / Creditfresh" at bounding box center [84, 84] width 104 height 10
type input "CBW / Creditfresh"
type input "200 Continental Drive"
type input "Suite 401"
type input "Newark"
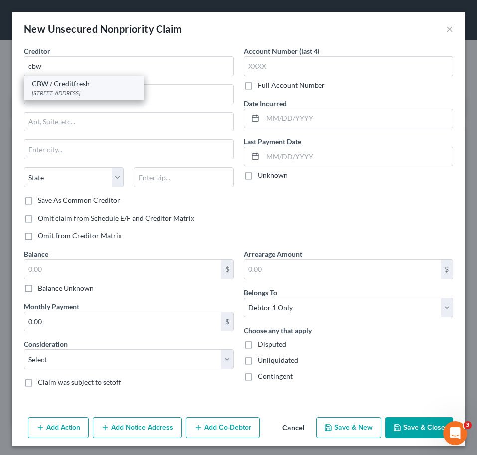
select select "7"
type input "19713"
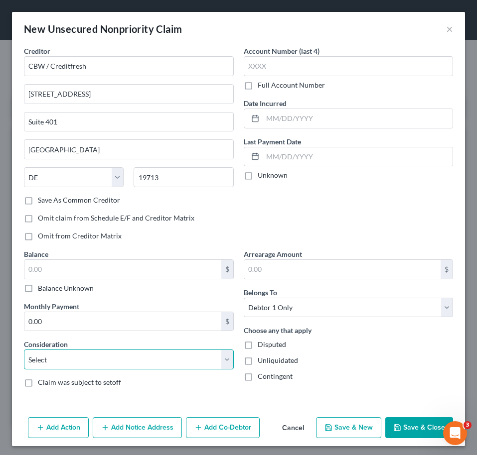
click at [108, 366] on select "Select Cable / Satellite Services Collection Agency Credit Card Debt Debt Couns…" at bounding box center [129, 360] width 210 height 20
select select "10"
click at [24, 350] on select "Select Cable / Satellite Services Collection Agency Credit Card Debt Debt Couns…" at bounding box center [129, 360] width 210 height 20
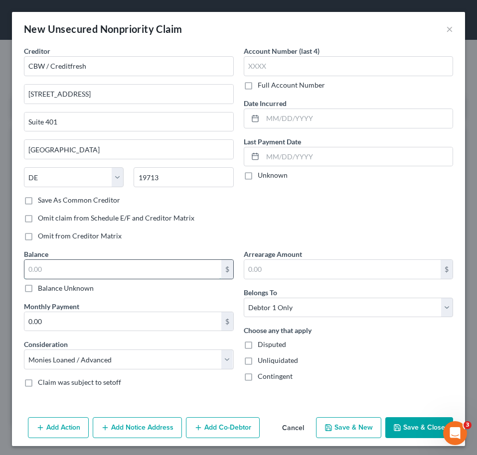
click at [144, 261] on input "text" at bounding box center [122, 269] width 197 height 19
click at [417, 425] on button "Save & Close" at bounding box center [419, 427] width 68 height 21
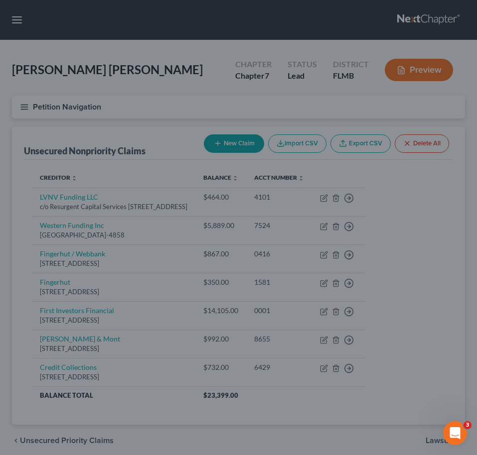
type input "1,375.00"
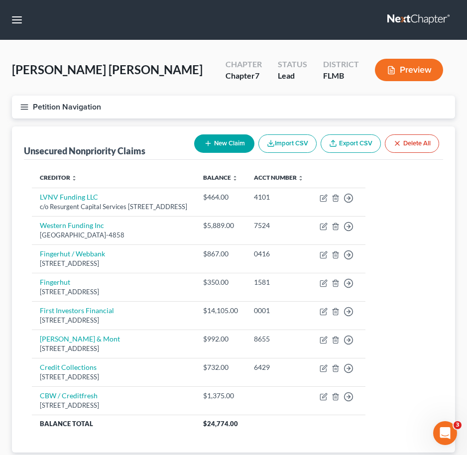
click at [447, 253] on div "Unsecured Nonpriority Claims New Claim Import CSV Export CSV Delete All Credito…" at bounding box center [233, 290] width 443 height 327
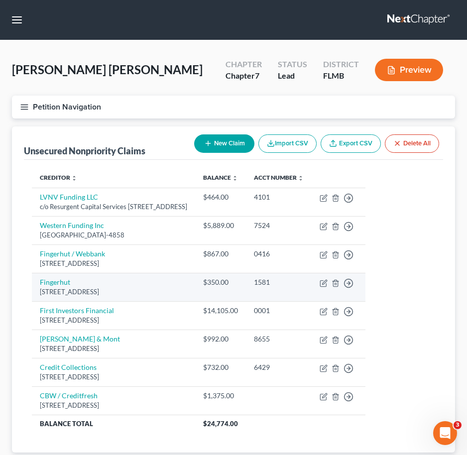
click at [159, 283] on td "Fingerhut 6250 Ridgewood Road, Saint Cloud, MN 56303" at bounding box center [113, 287] width 163 height 28
click at [328, 283] on icon "button" at bounding box center [324, 283] width 8 height 8
select select "24"
select select "4"
select select "0"
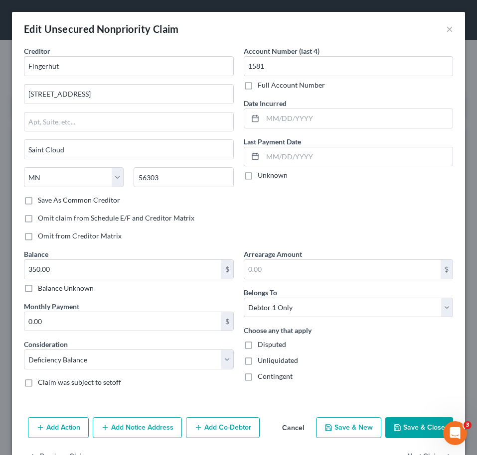
click at [148, 423] on button "Add Notice Address" at bounding box center [137, 427] width 89 height 21
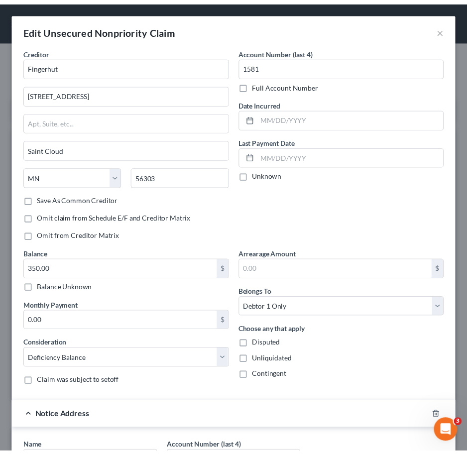
scroll to position [247, 0]
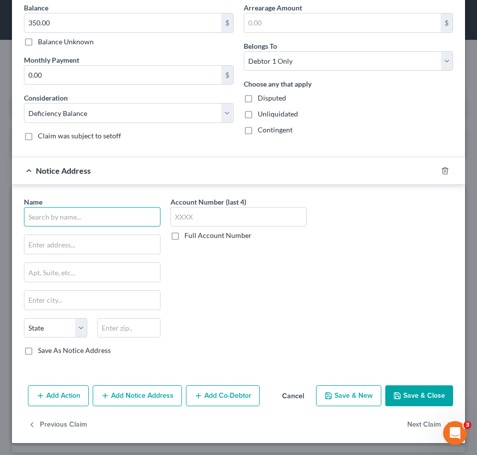
click at [96, 220] on input "text" at bounding box center [92, 217] width 136 height 20
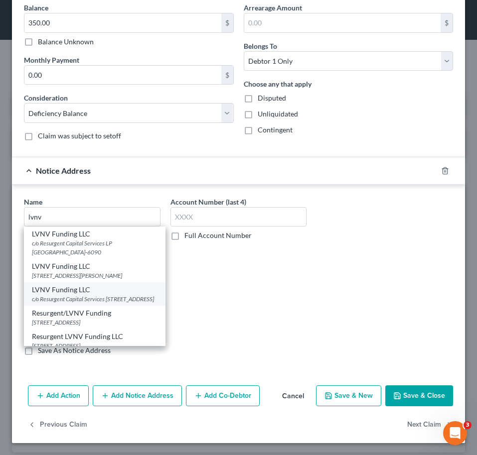
click at [98, 300] on div "c/o Resurgent Capital Services [STREET_ADDRESS]" at bounding box center [95, 299] width 126 height 8
type input "LVNV Funding LLC"
type input "c/o Resurgent Capital Services"
type input "PO Box 1269"
type input "Greenville"
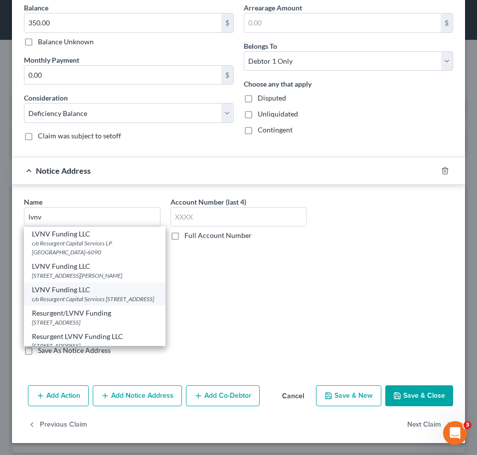
select select "42"
type input "29601"
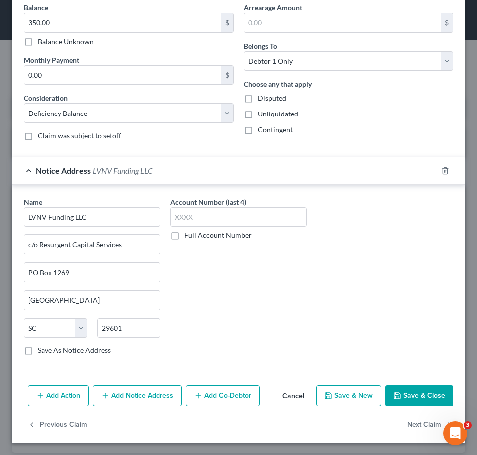
click at [407, 395] on button "Save & Close" at bounding box center [419, 396] width 68 height 21
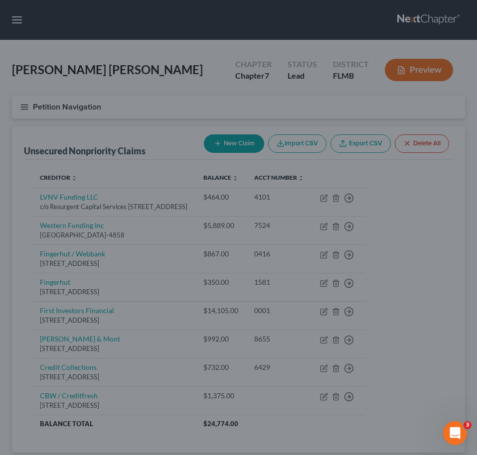
type input "0"
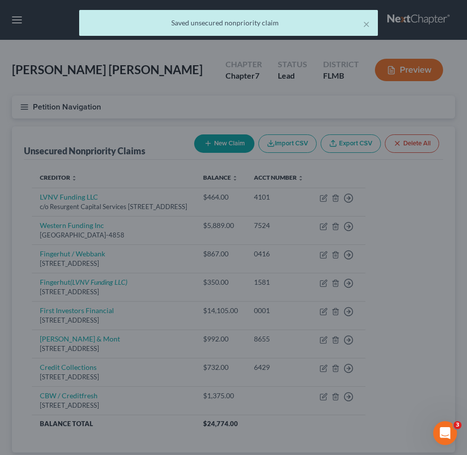
scroll to position [0, 0]
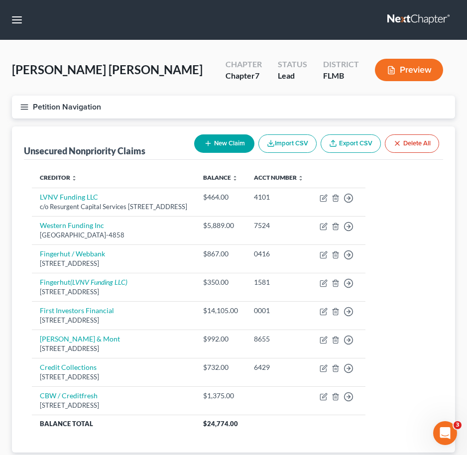
click at [193, 179] on th "Creditor expand_more expand_less unfold_more" at bounding box center [113, 178] width 163 height 20
click at [416, 296] on table "Creditor expand_more expand_less unfold_more Balance expand_more expand_less un…" at bounding box center [234, 301] width 404 height 266
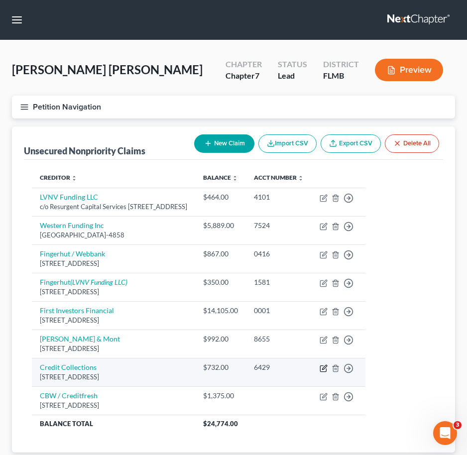
click at [328, 367] on icon "button" at bounding box center [324, 369] width 8 height 8
select select "22"
select select "1"
select select "0"
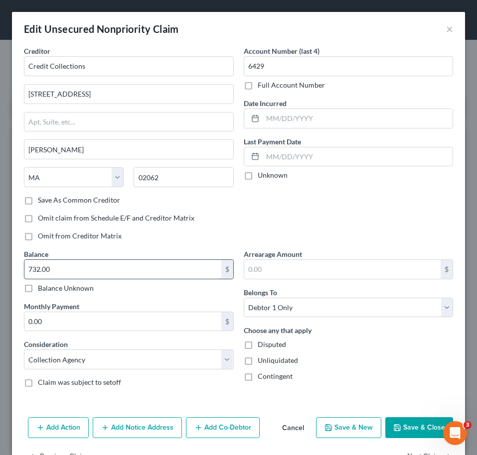
click at [111, 264] on input "732.00" at bounding box center [122, 269] width 197 height 19
type input "732.41"
click at [424, 429] on button "Save & Close" at bounding box center [419, 427] width 68 height 21
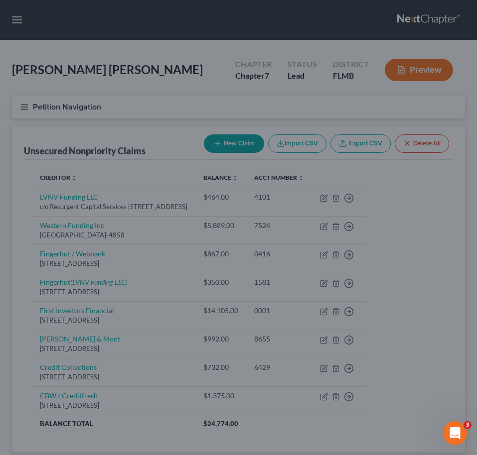
type input "0"
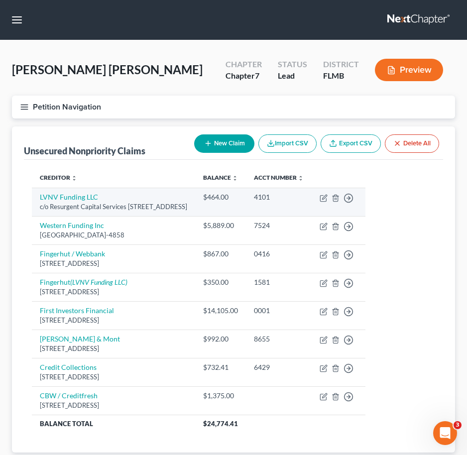
click at [178, 192] on td "LVNV Funding LLC c/o Resurgent Capital Services PO Box 1269, Greenville, SC 296…" at bounding box center [113, 202] width 163 height 28
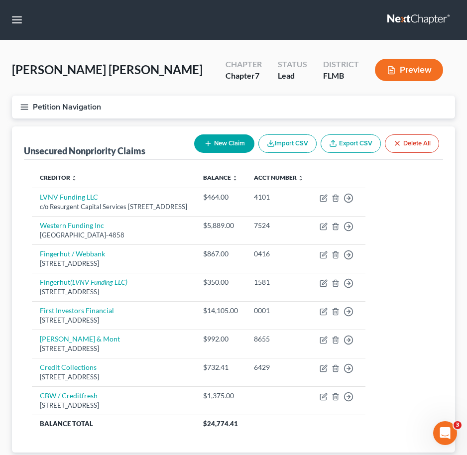
click at [224, 144] on button "New Claim" at bounding box center [224, 144] width 60 height 18
select select "0"
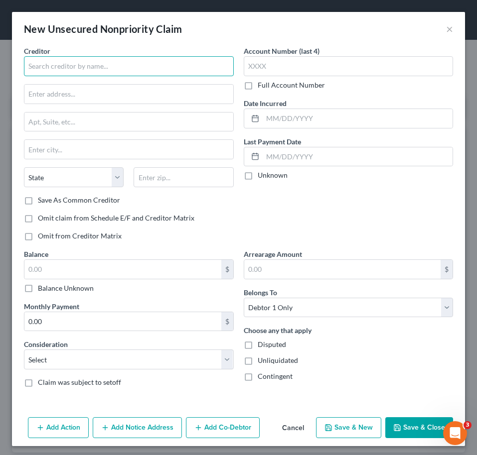
click at [118, 63] on input "text" at bounding box center [129, 66] width 210 height 20
click at [164, 68] on input "lock" at bounding box center [129, 66] width 210 height 20
type input "l"
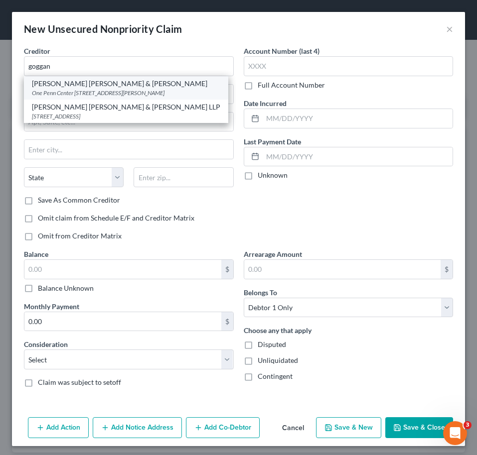
click at [134, 84] on div "[PERSON_NAME] [PERSON_NAME] & [PERSON_NAME]" at bounding box center [126, 84] width 188 height 10
type input "[PERSON_NAME] [PERSON_NAME] & [PERSON_NAME]"
type input "One Penn Center"
type input "1617 John F Kennedy Blvd Ste 555"
type input "Philadelphia"
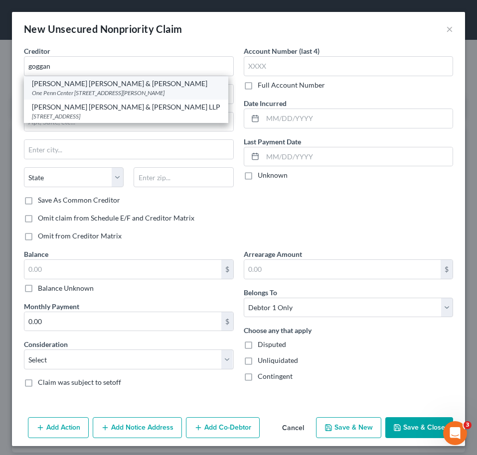
select select "39"
type input "19103"
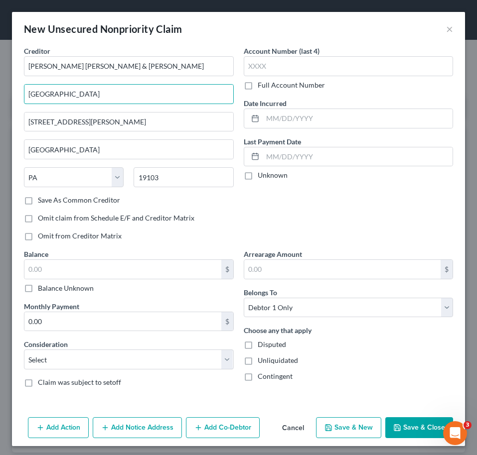
drag, startPoint x: 106, startPoint y: 91, endPoint x: -102, endPoint y: 92, distance: 208.2
click at [0, 92] on html "Home New Case Client Portal Standley Law Office, P.A. harry@standleylawoffice.c…" at bounding box center [238, 261] width 477 height 523
type input "P"
type input "PO Box 56107"
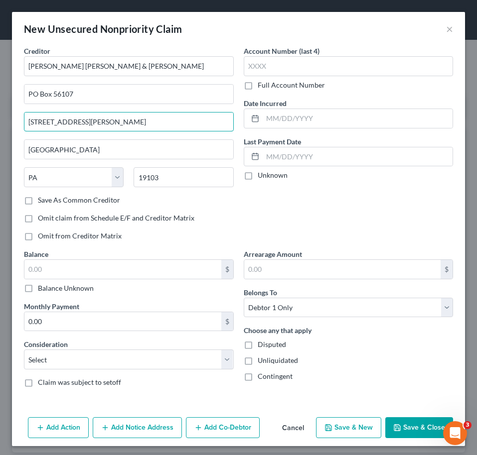
drag, startPoint x: 165, startPoint y: 122, endPoint x: -79, endPoint y: 144, distance: 245.1
click at [0, 144] on html "Home New Case Client Portal Standley Law Office, P.A. harry@standleylawoffice.c…" at bounding box center [238, 261] width 477 height 523
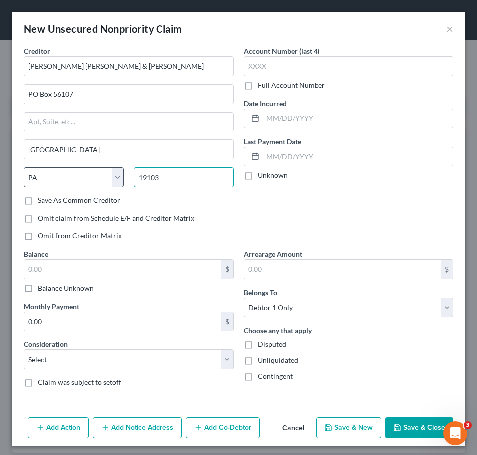
drag, startPoint x: 167, startPoint y: 179, endPoint x: 91, endPoint y: 177, distance: 75.7
click at [91, 177] on div "State AL AK AR AZ CA CO CT DE DC FL GA GU HI ID IL IN IA KS KY LA ME MD MA MI M…" at bounding box center [129, 181] width 220 height 28
type input "32241"
type input "Jacksonville"
select select "9"
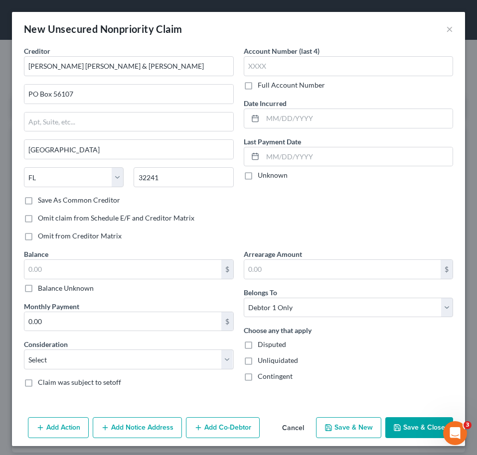
click at [203, 202] on div "Save As Common Creditor" at bounding box center [129, 200] width 210 height 10
click at [91, 199] on label "Save As Common Creditor" at bounding box center [79, 200] width 82 height 10
click at [48, 199] on input "Save As Common Creditor" at bounding box center [45, 198] width 6 height 6
checkbox input "true"
click at [331, 64] on input "text" at bounding box center [349, 66] width 210 height 20
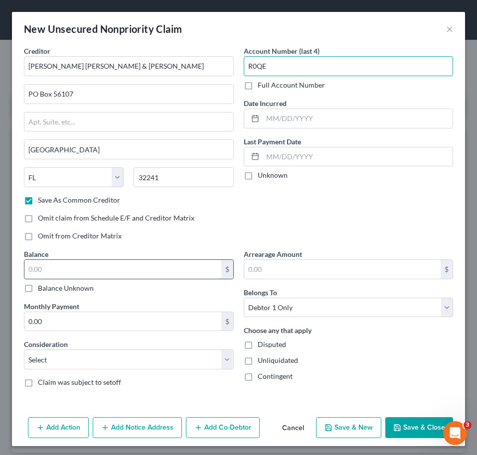
type input "R0QE"
click at [124, 275] on input "text" at bounding box center [122, 269] width 197 height 19
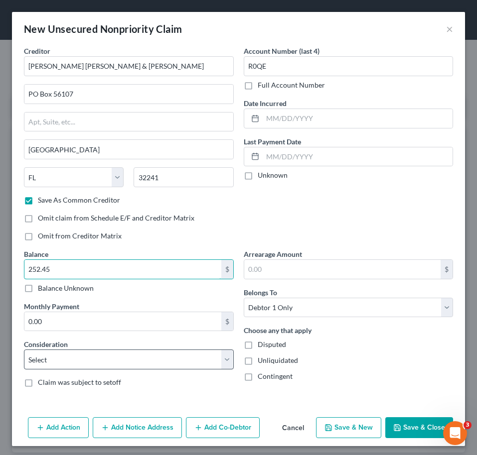
type input "252.45"
click at [126, 358] on select "Select Cable / Satellite Services Collection Agency Credit Card Debt Debt Couns…" at bounding box center [129, 360] width 210 height 20
select select "1"
click at [24, 350] on select "Select Cable / Satellite Services Collection Agency Credit Card Debt Debt Couns…" at bounding box center [129, 360] width 210 height 20
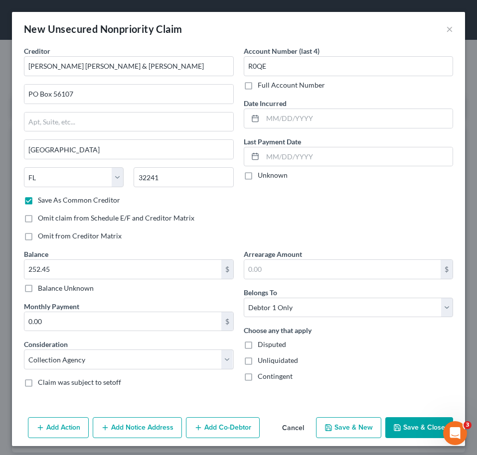
click at [391, 377] on div "Contingent" at bounding box center [349, 377] width 210 height 10
click at [423, 424] on button "Save & Close" at bounding box center [419, 427] width 68 height 21
checkbox input "false"
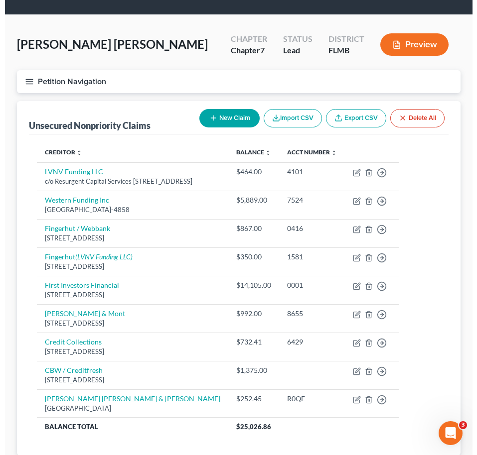
scroll to position [26, 0]
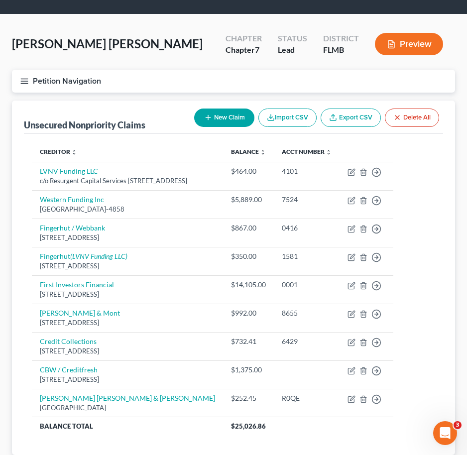
click at [210, 121] on button "New Claim" at bounding box center [224, 118] width 60 height 18
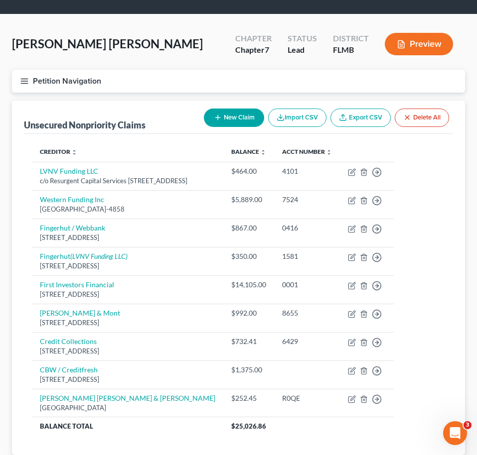
select select "0"
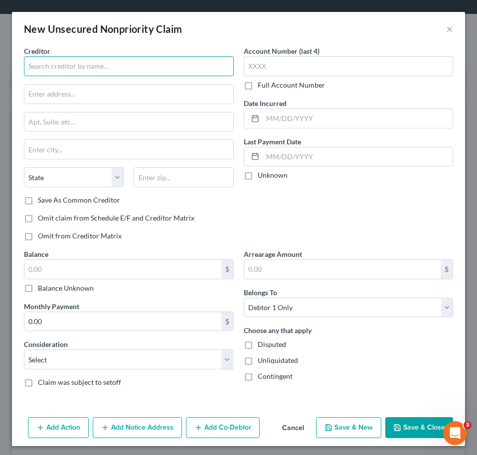
click at [110, 67] on input "text" at bounding box center [129, 66] width 210 height 20
type input "Apelles"
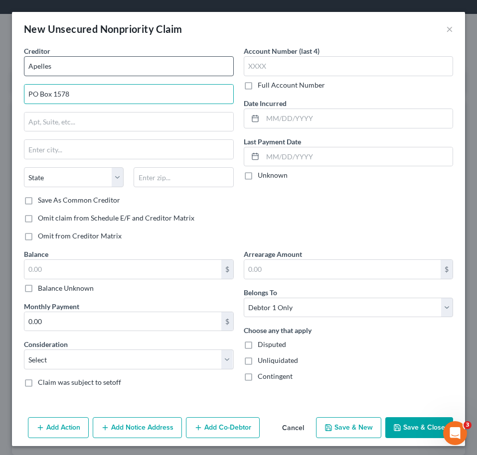
type input "PO Box 1578"
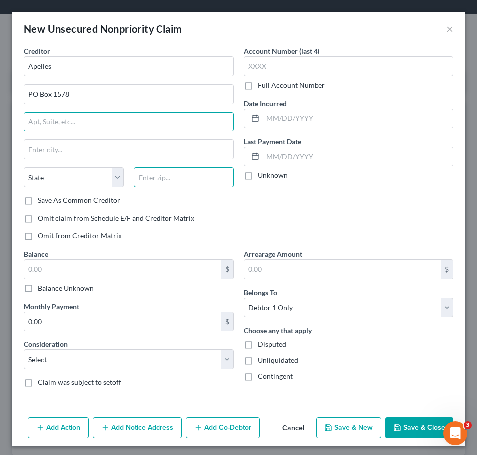
click at [174, 178] on input "text" at bounding box center [184, 177] width 100 height 20
type input "45042"
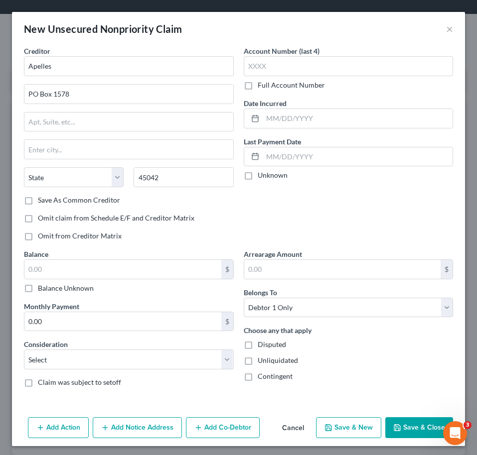
click at [204, 219] on div "Omit claim from Schedule E/F and Creditor Matrix" at bounding box center [129, 218] width 210 height 10
type input "Middletown"
select select "36"
click at [168, 182] on input "45042" at bounding box center [184, 177] width 100 height 20
type input "45042-1578"
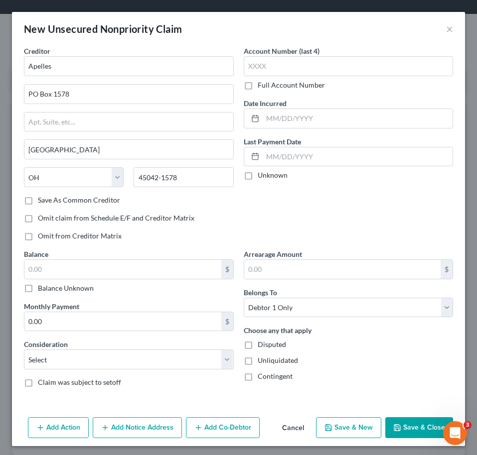
click at [81, 203] on label "Save As Common Creditor" at bounding box center [79, 200] width 82 height 10
click at [48, 202] on input "Save As Common Creditor" at bounding box center [45, 198] width 6 height 6
checkbox input "true"
click at [283, 66] on input "text" at bounding box center [349, 66] width 210 height 20
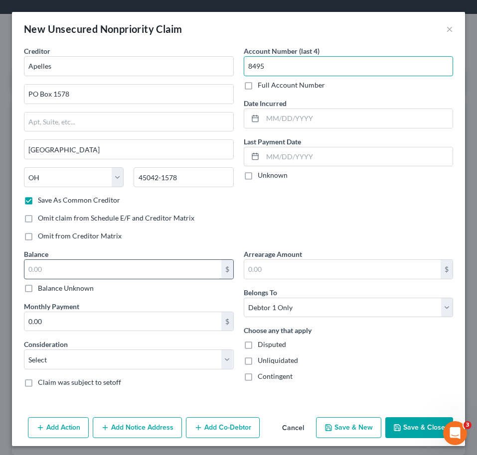
type input "8495"
click at [133, 267] on input "text" at bounding box center [122, 269] width 197 height 19
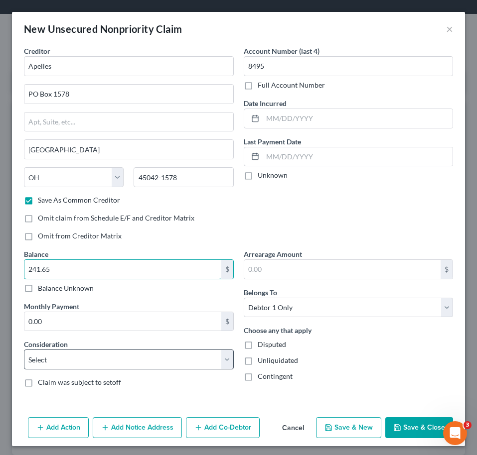
type input "241.65"
click at [106, 364] on select "Select Cable / Satellite Services Collection Agency Credit Card Debt Debt Couns…" at bounding box center [129, 360] width 210 height 20
select select "1"
click at [24, 350] on select "Select Cable / Satellite Services Collection Agency Credit Card Debt Debt Couns…" at bounding box center [129, 360] width 210 height 20
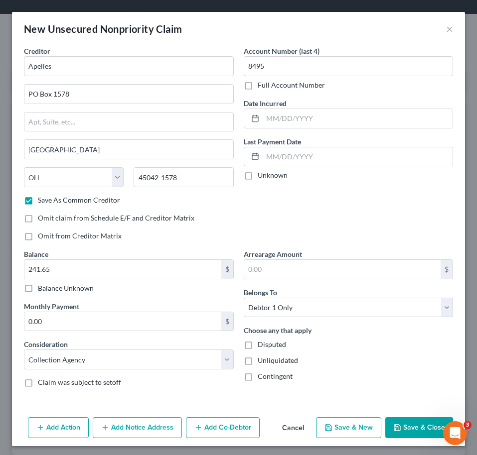
click at [410, 428] on button "Save & Close" at bounding box center [419, 427] width 68 height 21
checkbox input "false"
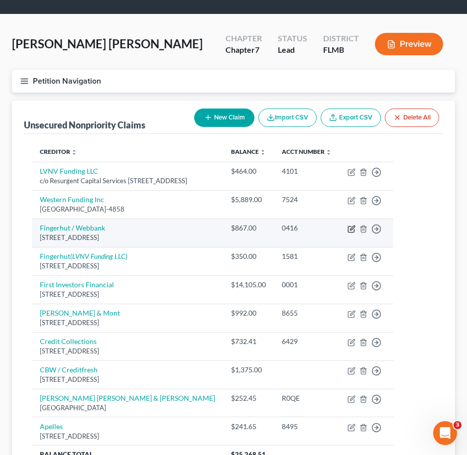
click at [356, 227] on icon "button" at bounding box center [352, 229] width 8 height 8
select select "24"
select select "4"
select select "0"
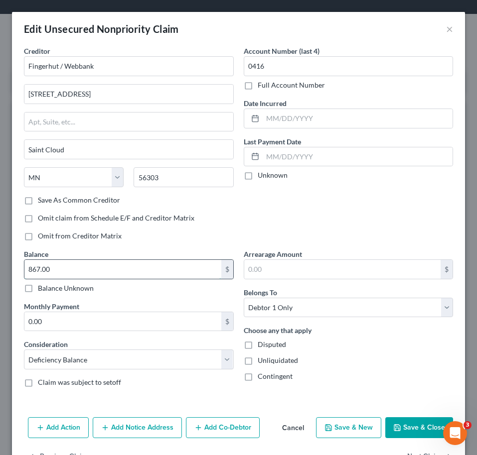
click at [89, 264] on input "867.00" at bounding box center [122, 269] width 197 height 19
type input "867.16"
click at [147, 417] on button "Add Notice Address" at bounding box center [137, 427] width 89 height 21
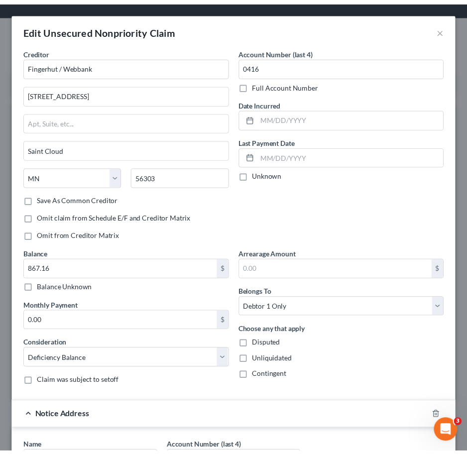
scroll to position [247, 0]
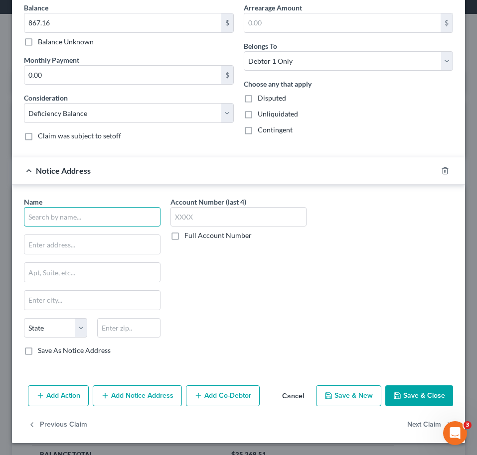
click at [48, 225] on input "text" at bounding box center [92, 217] width 136 height 20
type input "c"
click at [127, 214] on input "Credit Control LLC" at bounding box center [92, 217] width 136 height 20
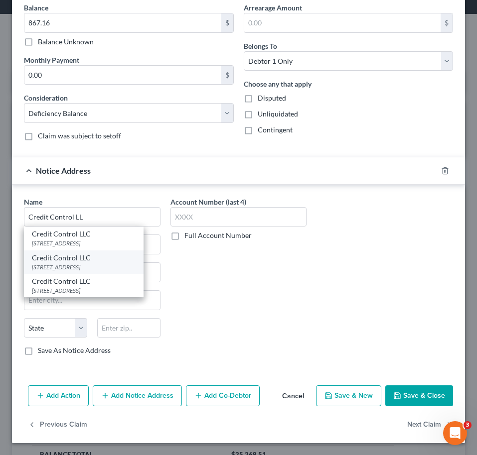
click at [116, 266] on div "3300 Rider Trail S, Ste 500, Earth City, MO 63045" at bounding box center [84, 267] width 104 height 8
type input "Credit Control LLC"
type input "3300 Rider Trail S, Ste 500"
type input "Earth City"
select select "26"
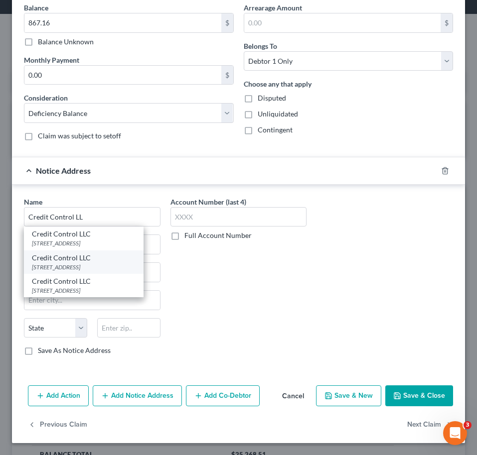
type input "63045"
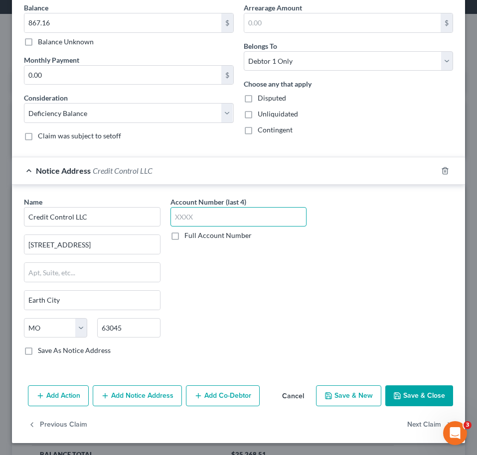
click at [222, 215] on input "text" at bounding box center [238, 217] width 136 height 20
type input "7987"
click at [403, 398] on button "Save & Close" at bounding box center [419, 396] width 68 height 21
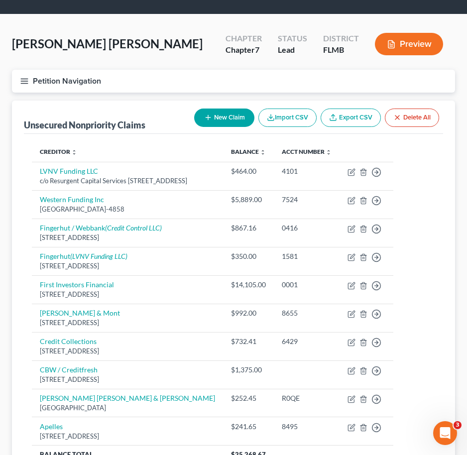
click at [189, 75] on button "Petition Navigation" at bounding box center [233, 81] width 443 height 23
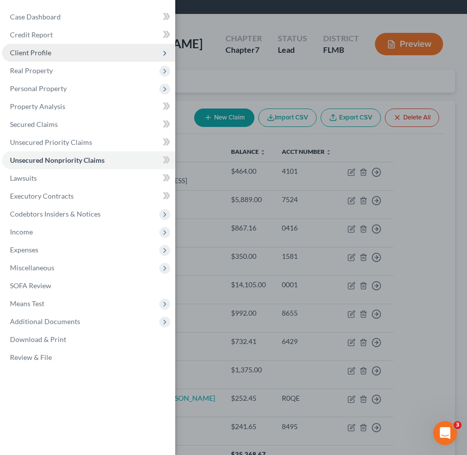
click at [57, 50] on span "Client Profile" at bounding box center [88, 53] width 173 height 18
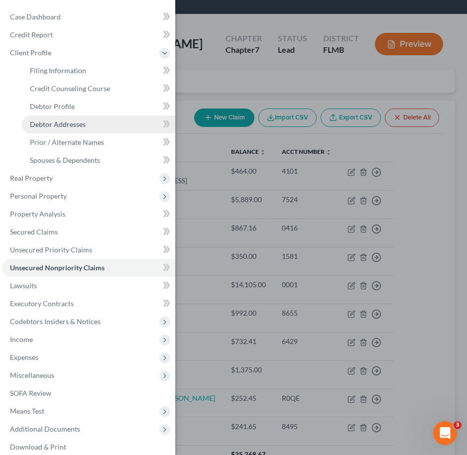
click at [76, 124] on span "Debtor Addresses" at bounding box center [58, 124] width 56 height 8
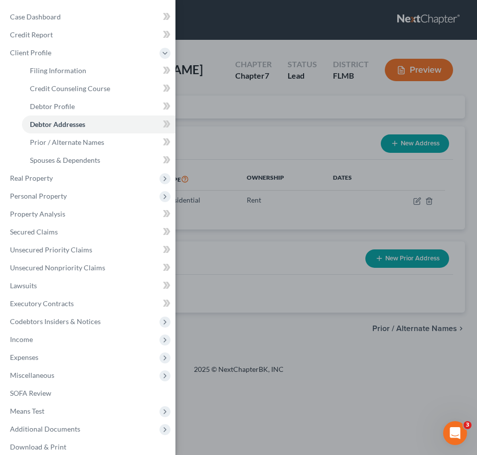
click at [284, 160] on div "Case Dashboard Payments Invoices Payments Payments Credit Report Client Profile" at bounding box center [238, 227] width 477 height 455
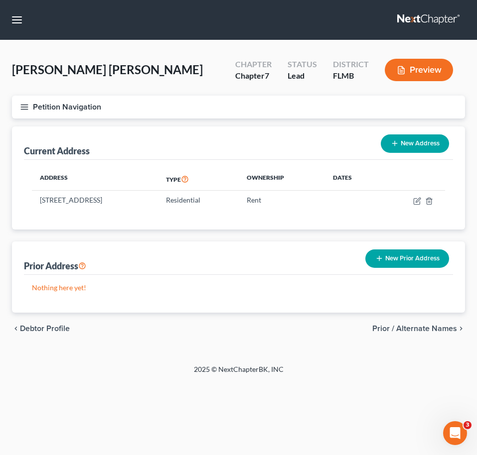
click at [394, 261] on button "New Prior Address" at bounding box center [407, 259] width 84 height 18
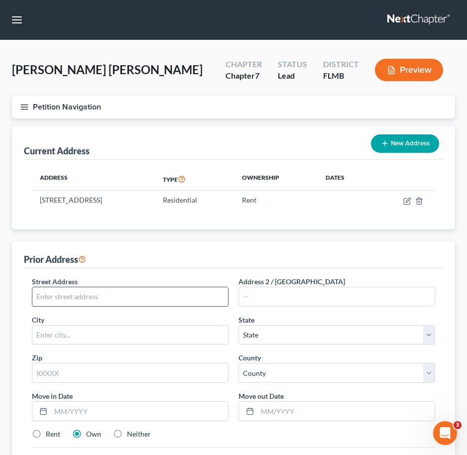
click at [106, 294] on input "text" at bounding box center [130, 296] width 196 height 19
type input "127 Arizona Avenue"
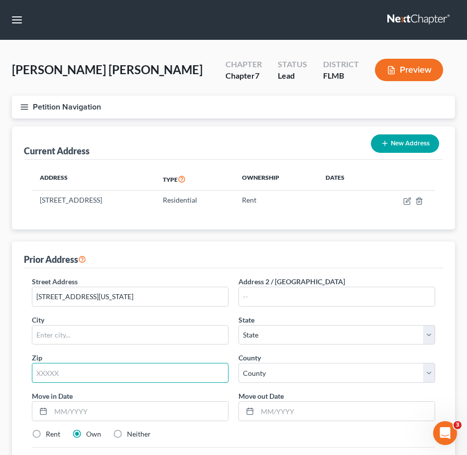
click at [82, 377] on input "text" at bounding box center [130, 373] width 197 height 20
type input "33801"
type input "Lakeland"
select select "9"
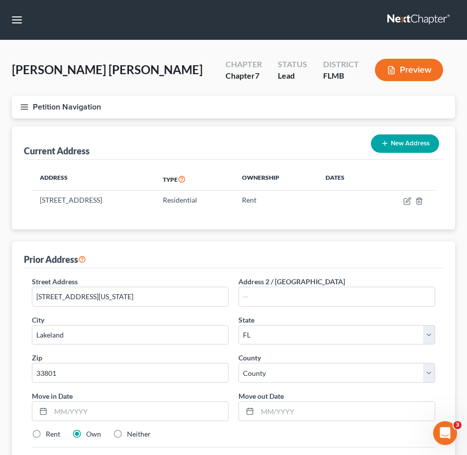
click at [112, 387] on div "Street Address * 127 Arizona Avenue Address 2 / PO Box City * Lakeland State * …" at bounding box center [233, 361] width 413 height 171
click at [264, 370] on select "County Alachua County Baker County Bay County Bradford County Brevard County Br…" at bounding box center [337, 373] width 197 height 20
select select "52"
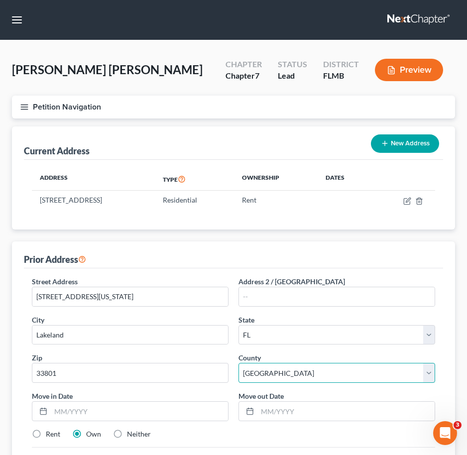
click at [239, 363] on select "County Alachua County Baker County Bay County Bradford County Brevard County Br…" at bounding box center [337, 373] width 197 height 20
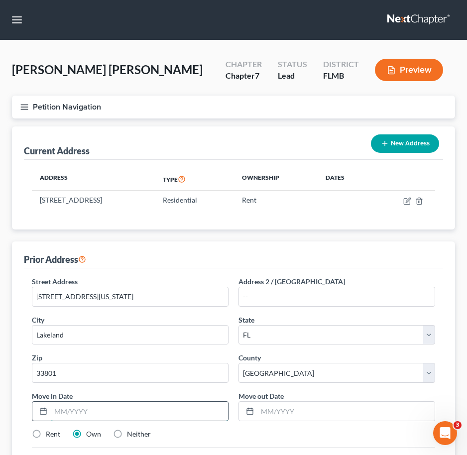
click at [115, 412] on input "text" at bounding box center [139, 411] width 177 height 19
type input "06/2021"
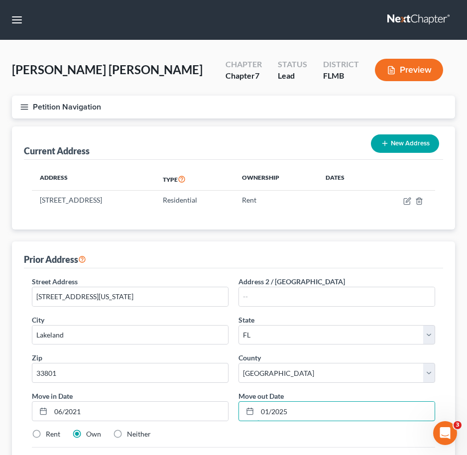
type input "01/2025"
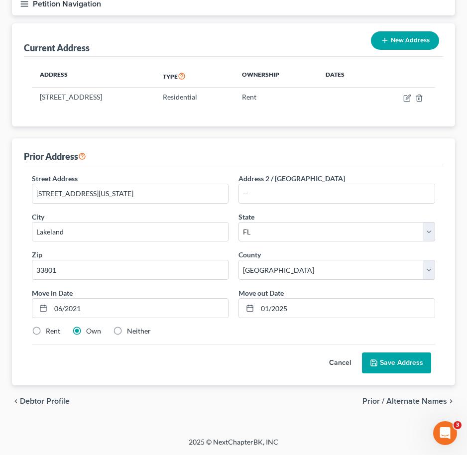
click at [399, 361] on button "Save Address" at bounding box center [396, 363] width 69 height 21
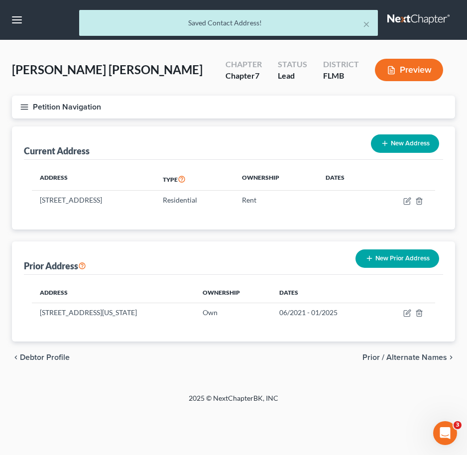
scroll to position [0, 0]
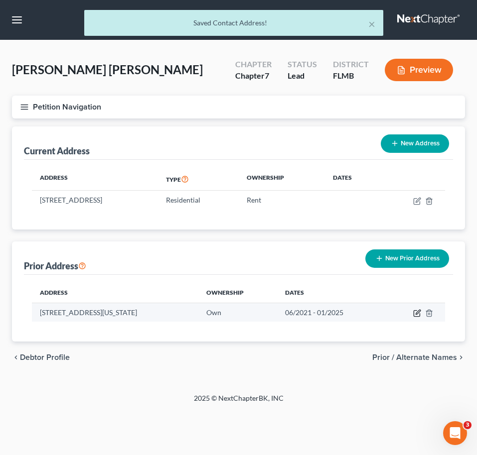
click at [416, 311] on icon "button" at bounding box center [416, 314] width 6 height 6
select select "9"
select select "52"
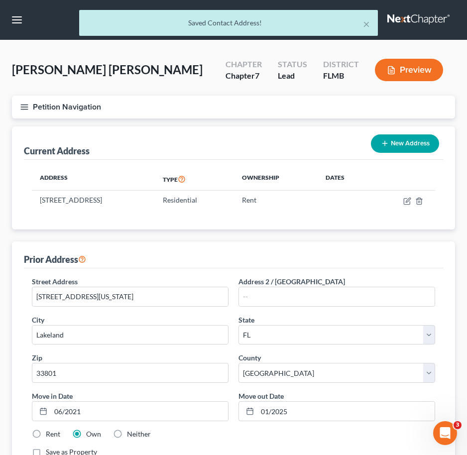
click at [46, 433] on label "Rent" at bounding box center [53, 434] width 14 height 10
click at [50, 433] on input "Rent" at bounding box center [53, 432] width 6 height 6
radio input "true"
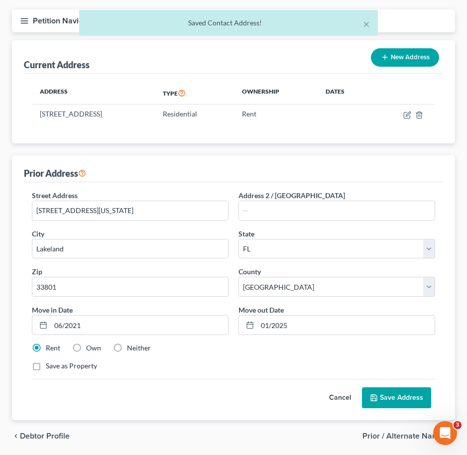
scroll to position [121, 0]
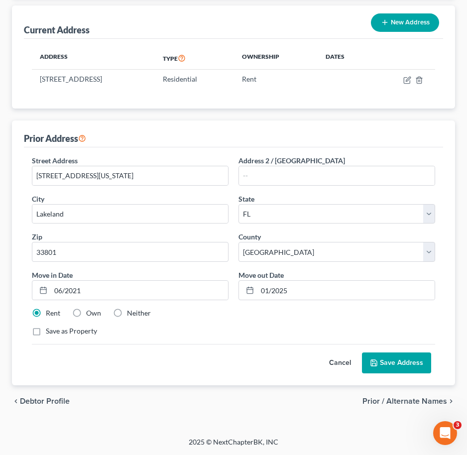
click at [395, 370] on button "Save Address" at bounding box center [396, 363] width 69 height 21
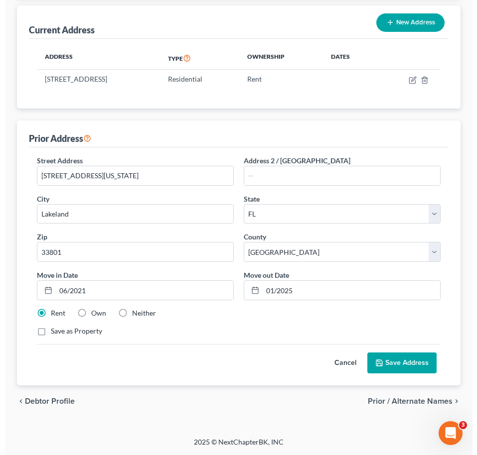
scroll to position [0, 0]
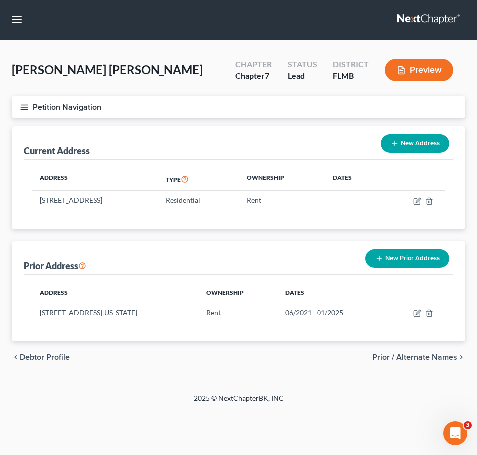
click at [118, 109] on button "Petition Navigation" at bounding box center [238, 107] width 453 height 23
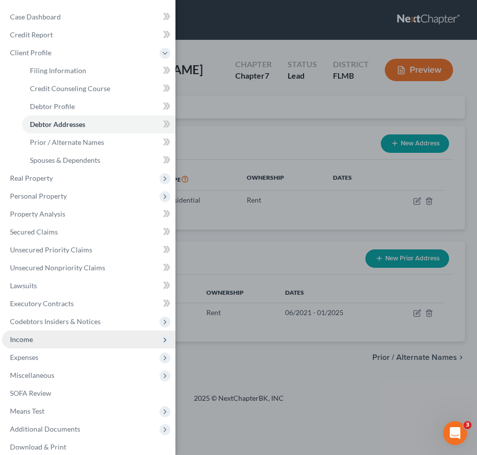
click at [58, 339] on span "Income" at bounding box center [88, 340] width 173 height 18
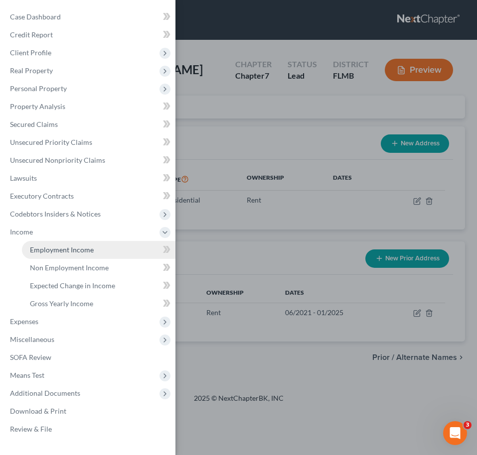
click at [68, 250] on span "Employment Income" at bounding box center [62, 250] width 64 height 8
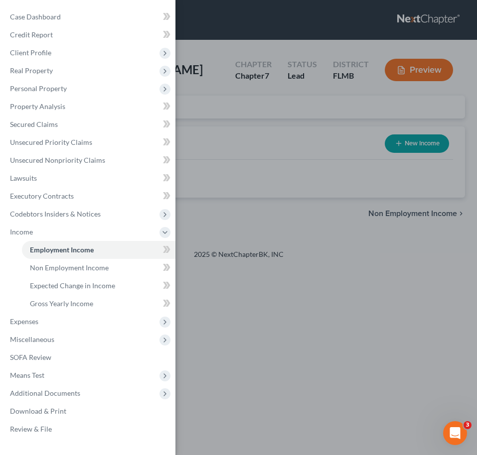
click at [304, 163] on div "Case Dashboard Payments Invoices Payments Payments Credit Report Client Profile" at bounding box center [238, 227] width 477 height 455
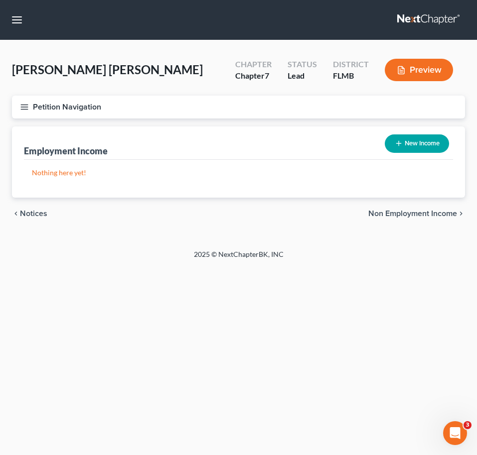
click at [413, 139] on button "New Income" at bounding box center [417, 144] width 64 height 18
select select "0"
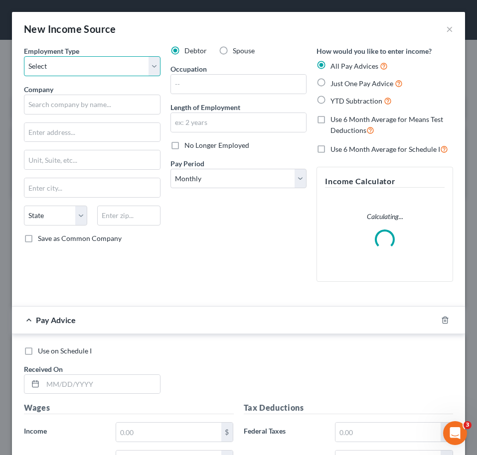
click at [61, 60] on select "Select Full or Part Time Employment Self Employment" at bounding box center [92, 66] width 136 height 20
select select "0"
click at [24, 56] on select "Select Full or Part Time Employment Self Employment" at bounding box center [92, 66] width 136 height 20
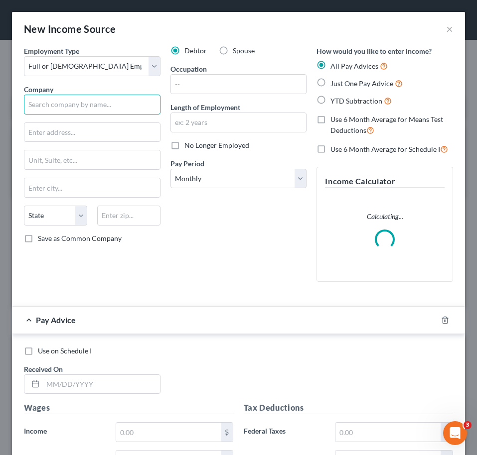
click at [62, 109] on input "text" at bounding box center [92, 105] width 136 height 20
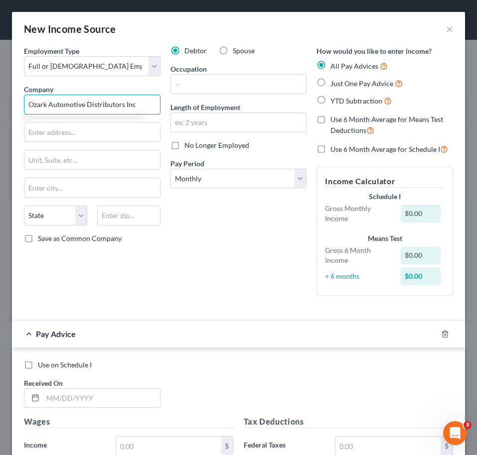
type input "Ozark Automotive Distributors Inc"
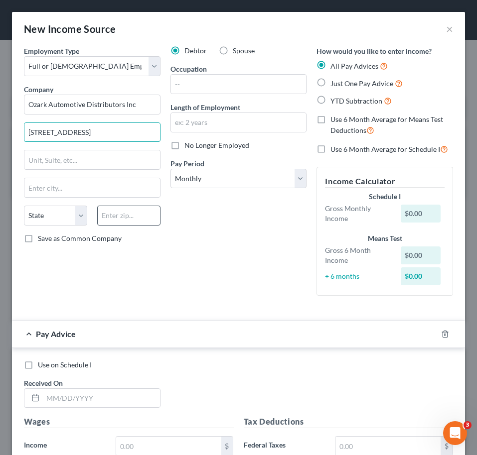
type input "3300 County Line Road #200"
click at [124, 214] on input "text" at bounding box center [128, 216] width 63 height 20
type input "33811"
click at [197, 211] on div "Debtor Spouse Occupation Length of Employment No Longer Employed Pay Period * S…" at bounding box center [238, 175] width 146 height 258
type input "Lakeland"
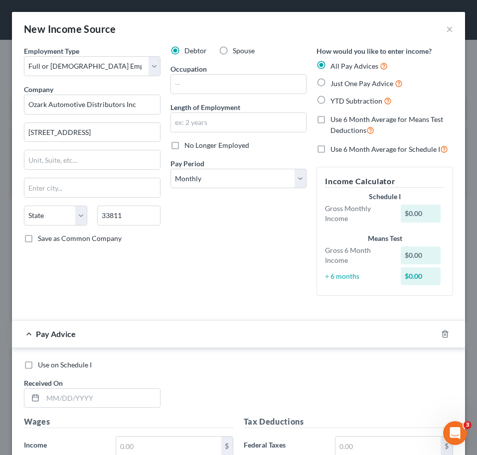
select select "9"
click at [197, 84] on input "text" at bounding box center [238, 84] width 135 height 19
type input "Material Handler"
type input "4 years"
click at [180, 202] on div "Debtor Spouse Occupation Material Handler Length of Employment 4 years No Longe…" at bounding box center [238, 175] width 146 height 258
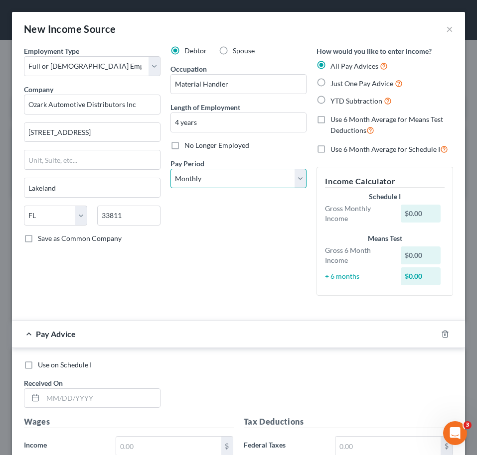
click at [235, 177] on select "Select Monthly Twice Monthly Every Other Week Weekly" at bounding box center [238, 179] width 136 height 20
select select "2"
click at [170, 169] on select "Select Monthly Twice Monthly Every Other Week Weekly" at bounding box center [238, 179] width 136 height 20
click at [442, 335] on icon "button" at bounding box center [444, 334] width 4 height 6
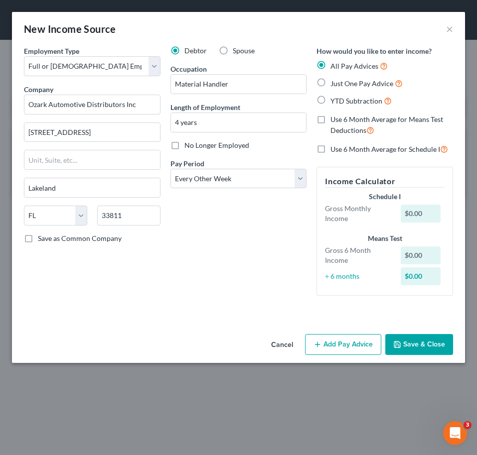
click at [420, 336] on button "Save & Close" at bounding box center [419, 344] width 68 height 21
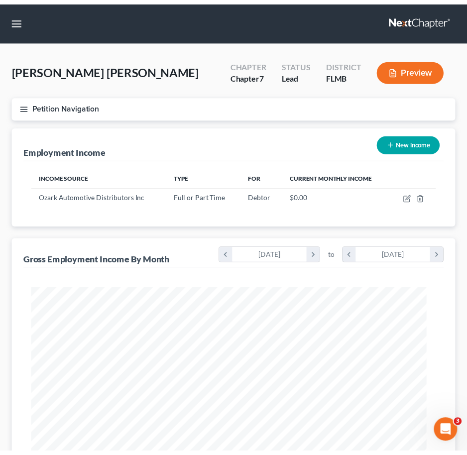
scroll to position [497957, 497735]
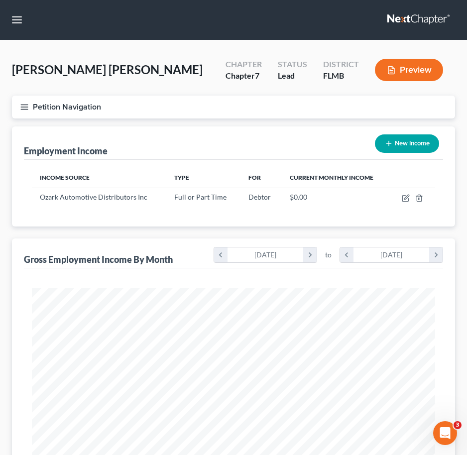
click at [79, 106] on button "Petition Navigation" at bounding box center [233, 107] width 443 height 23
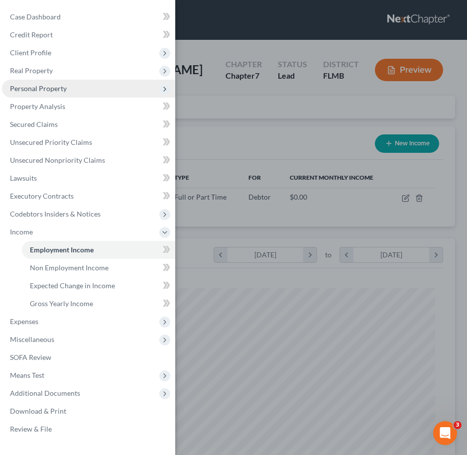
click at [46, 89] on span "Personal Property" at bounding box center [38, 88] width 57 height 8
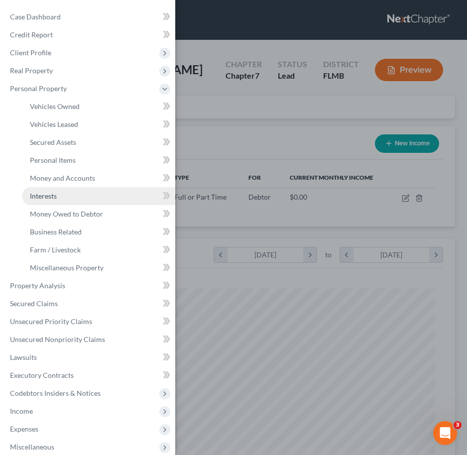
click at [73, 200] on link "Interests" at bounding box center [98, 196] width 153 height 18
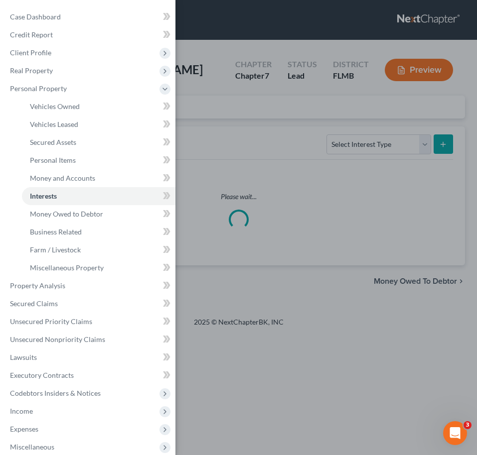
click at [281, 141] on div "Case Dashboard Payments Invoices Payments Payments Credit Report Client Profile" at bounding box center [238, 227] width 477 height 455
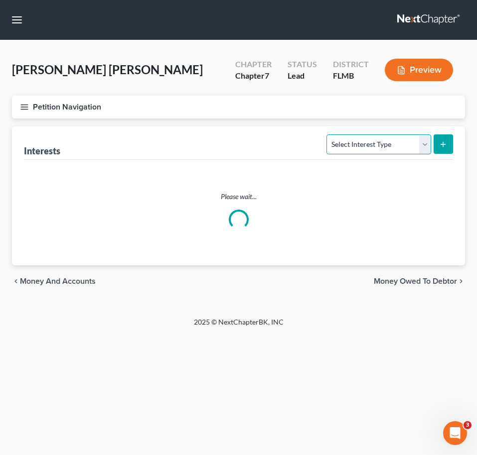
click at [379, 150] on select "Select Interest Type 401K Annuity Bond Education IRA Government Bond Government…" at bounding box center [378, 145] width 104 height 20
select select "401k"
click at [328, 135] on select "Select Interest Type 401K Annuity Bond Education IRA Government Bond Government…" at bounding box center [378, 145] width 104 height 20
click at [445, 143] on icon "submit" at bounding box center [443, 144] width 8 height 8
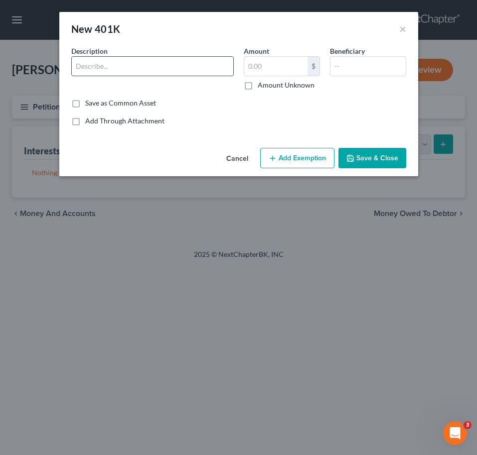
click at [180, 67] on input "text" at bounding box center [152, 66] width 161 height 19
type input "5"
type input "401K??"
click at [258, 87] on label "Amount Unknown" at bounding box center [286, 85] width 57 height 10
click at [262, 87] on input "Amount Unknown" at bounding box center [265, 83] width 6 height 6
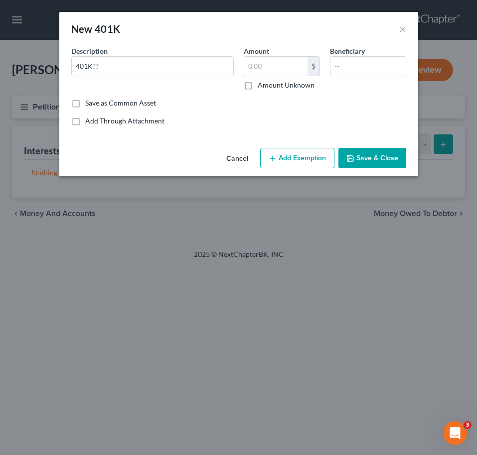
checkbox input "true"
click at [358, 154] on button "Save & Close" at bounding box center [372, 158] width 68 height 21
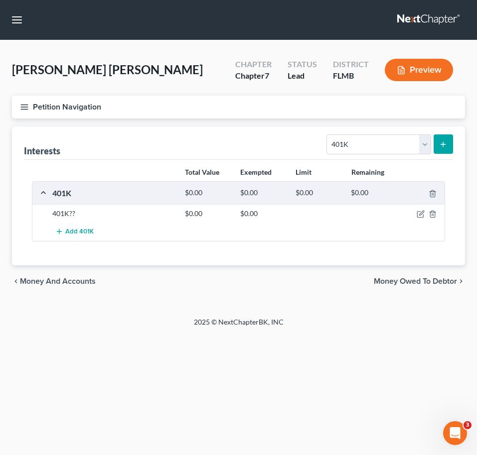
click at [155, 135] on div "Interests Select Interest Type 401K Annuity Bond Education IRA Government Bond …" at bounding box center [238, 143] width 429 height 33
click at [27, 107] on icon "button" at bounding box center [24, 107] width 9 height 9
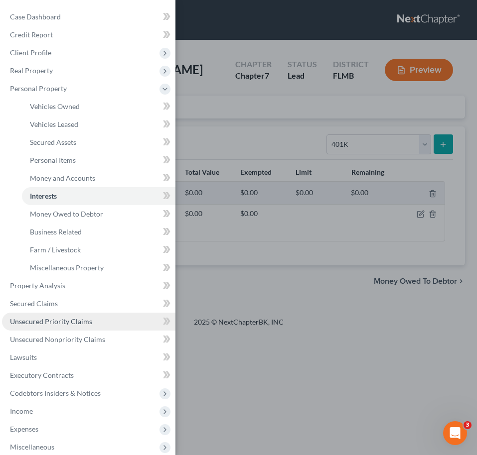
click at [66, 321] on span "Unsecured Priority Claims" at bounding box center [51, 321] width 82 height 8
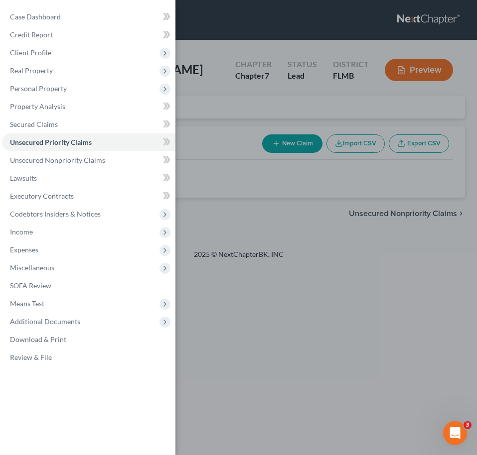
click at [275, 136] on div "Case Dashboard Payments Invoices Payments Payments Credit Report Client Profile" at bounding box center [238, 227] width 477 height 455
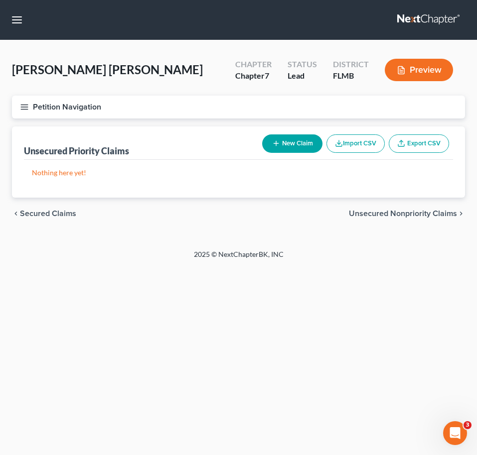
click at [289, 148] on button "New Claim" at bounding box center [292, 144] width 60 height 18
select select "0"
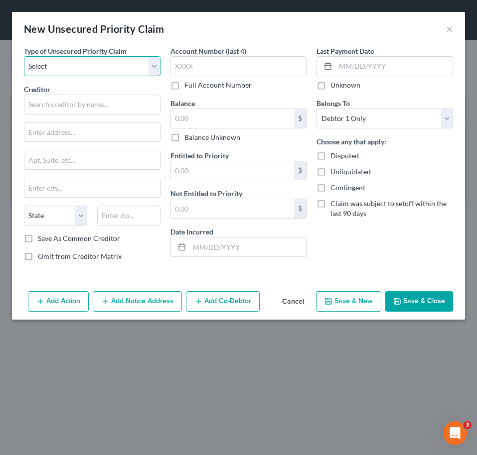
click at [83, 64] on select "Select Taxes & Other Government Units Domestic Support Obligations Extensions o…" at bounding box center [92, 66] width 136 height 20
select select "1"
click at [24, 56] on select "Select Taxes & Other Government Units Domestic Support Obligations Extensions o…" at bounding box center [92, 66] width 136 height 20
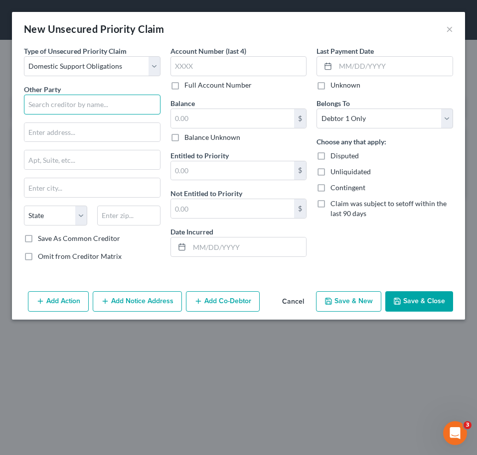
click at [77, 107] on input "text" at bounding box center [92, 105] width 136 height 20
type input "[PERSON_NAME]"
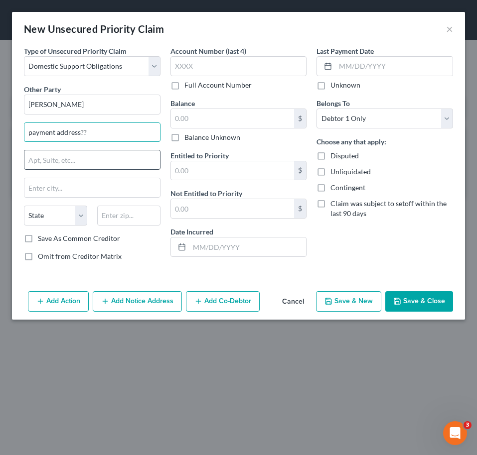
type input "payment address??"
click at [95, 161] on input "text" at bounding box center [91, 159] width 135 height 19
type input "b"
type input "p"
type input "is there a past due balance??"
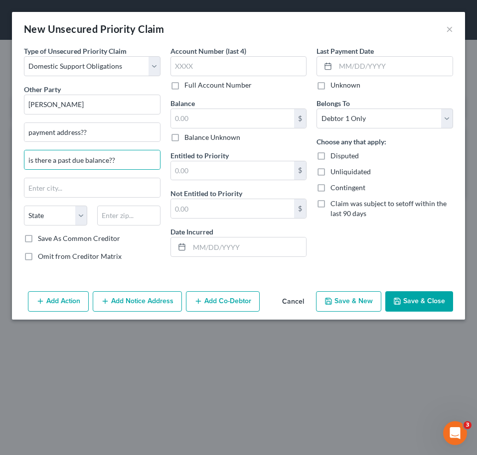
click at [422, 303] on button "Save & Close" at bounding box center [419, 301] width 68 height 21
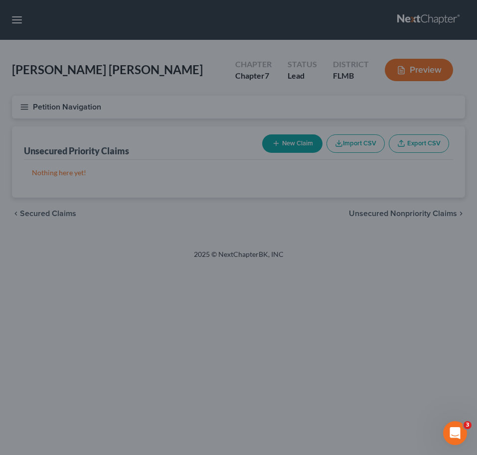
type input "0.00"
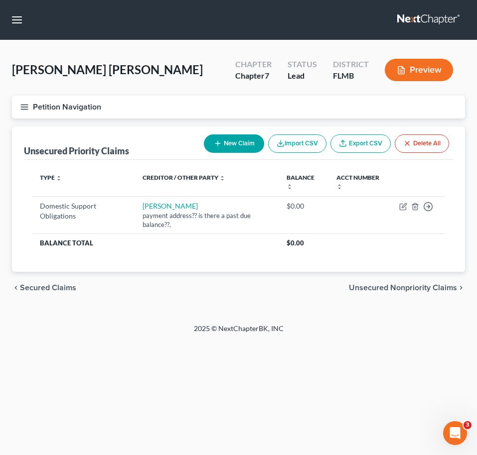
click at [400, 290] on span "Unsecured Nonpriority Claims" at bounding box center [403, 288] width 108 height 8
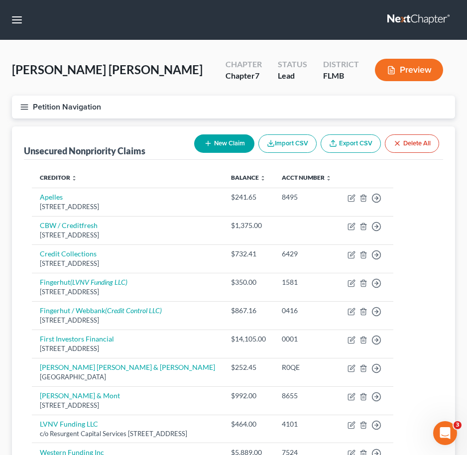
click at [234, 149] on button "New Claim" at bounding box center [224, 144] width 60 height 18
select select "0"
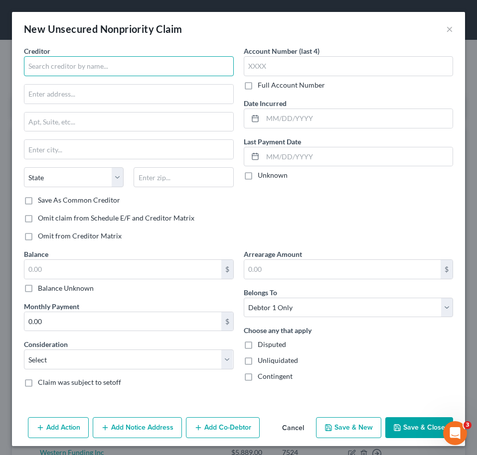
click at [79, 61] on input "text" at bounding box center [129, 66] width 210 height 20
type input "Amscot"
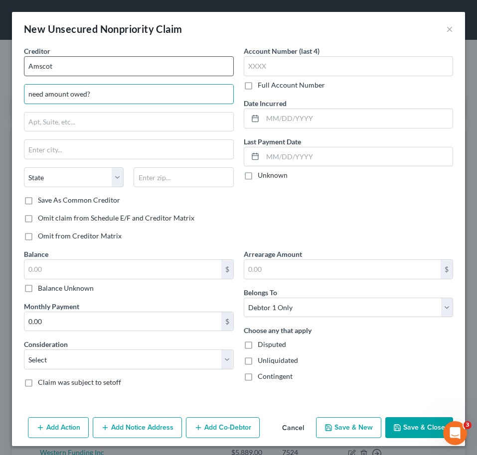
type input "need amount owed?"
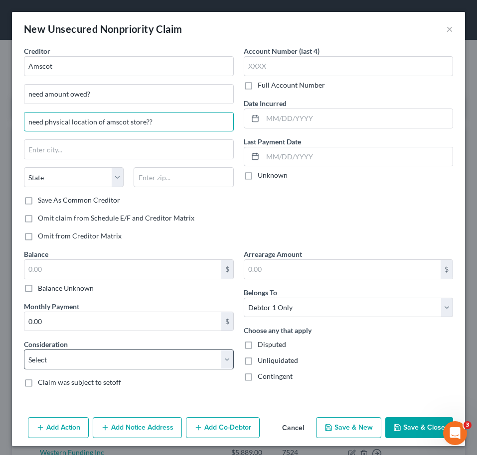
type input "need physical location of amscot store??"
click at [73, 359] on select "Select Cable / Satellite Services Collection Agency Credit Card Debt Debt Couns…" at bounding box center [129, 360] width 210 height 20
select select "10"
click at [24, 350] on select "Select Cable / Satellite Services Collection Agency Credit Card Debt Debt Couns…" at bounding box center [129, 360] width 210 height 20
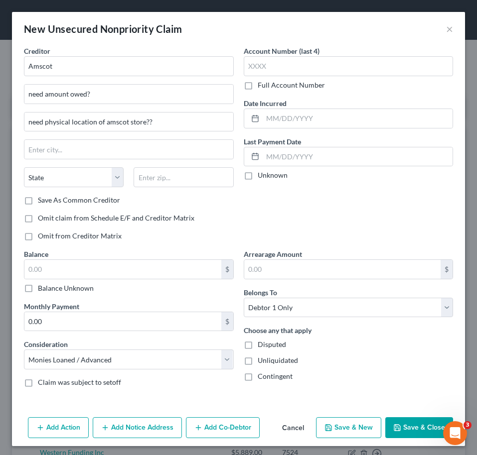
click at [58, 285] on label "Balance Unknown" at bounding box center [66, 288] width 56 height 10
click at [48, 285] on input "Balance Unknown" at bounding box center [45, 286] width 6 height 6
checkbox input "true"
type input "0.00"
click at [392, 417] on button "Save & Close" at bounding box center [419, 427] width 68 height 21
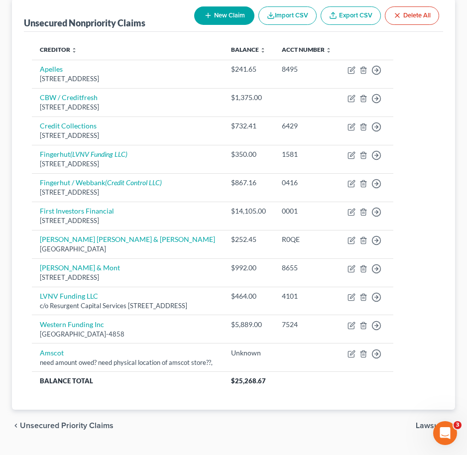
scroll to position [152, 0]
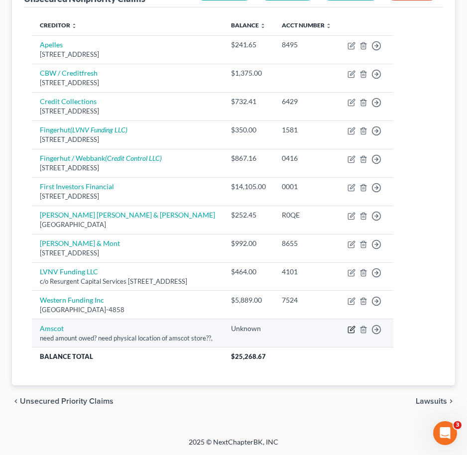
click at [355, 328] on icon "button" at bounding box center [352, 328] width 4 height 4
select select "10"
select select "0"
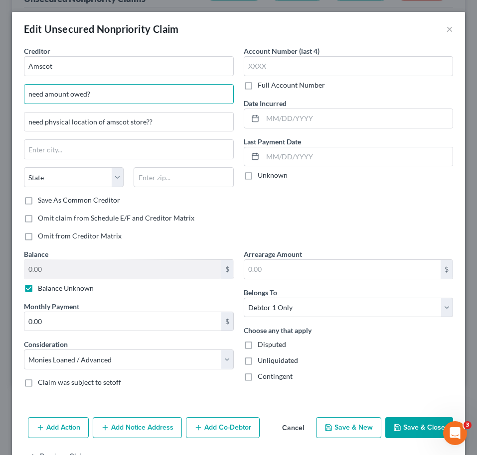
drag, startPoint x: 115, startPoint y: 95, endPoint x: -111, endPoint y: 95, distance: 225.7
click at [0, 95] on html "Home New Case Client Portal Standley Law Office, P.A. harry@standleylawoffice.c…" at bounding box center [238, 152] width 477 height 608
type input "614 E Memorial Blvd"
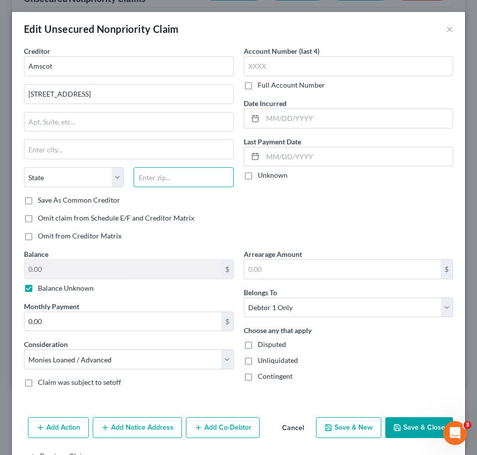
click at [158, 175] on input "text" at bounding box center [184, 177] width 100 height 20
type input "33801"
type input "Lakeland"
click at [133, 194] on div "State AL AK AR AZ CA CO CT DE DC FL GA GU HI ID IL IN IA KS KY LA ME MD MA MI M…" at bounding box center [129, 181] width 220 height 28
click at [81, 204] on label "Save As Common Creditor" at bounding box center [79, 200] width 82 height 10
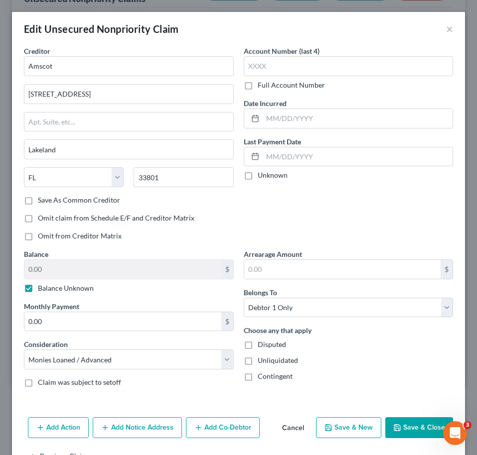
click at [48, 202] on input "Save As Common Creditor" at bounding box center [45, 198] width 6 height 6
click at [64, 285] on label "Balance Unknown" at bounding box center [66, 288] width 56 height 10
click at [48, 285] on input "Balance Unknown" at bounding box center [45, 286] width 6 height 6
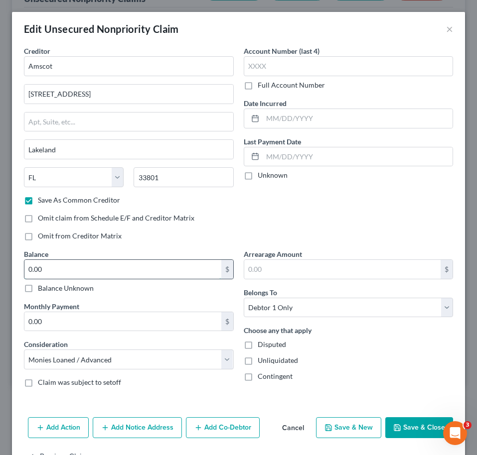
click at [61, 264] on input "0.00" at bounding box center [122, 269] width 197 height 19
click at [391, 433] on button "Save & Close" at bounding box center [419, 427] width 68 height 21
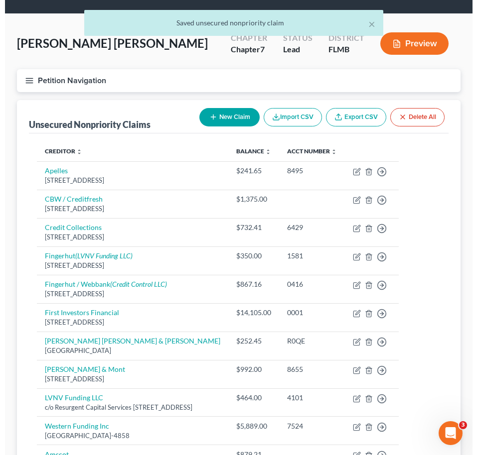
scroll to position [0, 0]
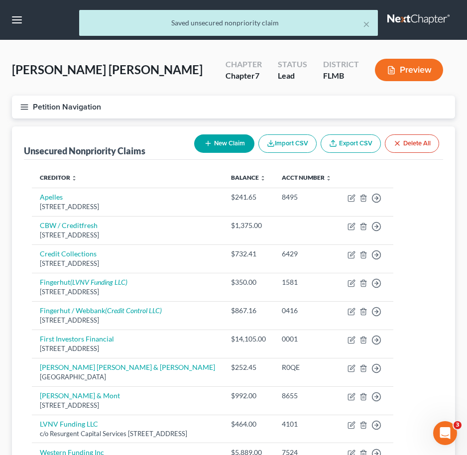
click at [213, 142] on button "New Claim" at bounding box center [224, 144] width 60 height 18
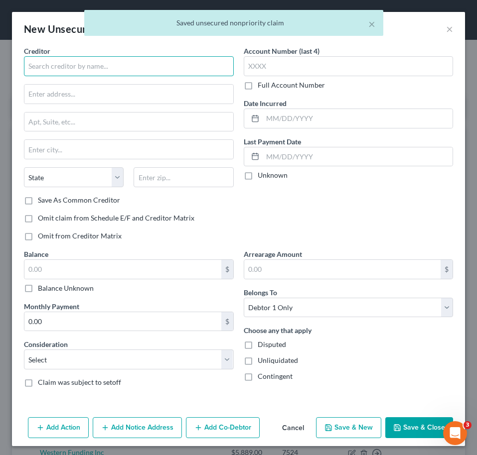
click at [64, 61] on input "text" at bounding box center [129, 66] width 210 height 20
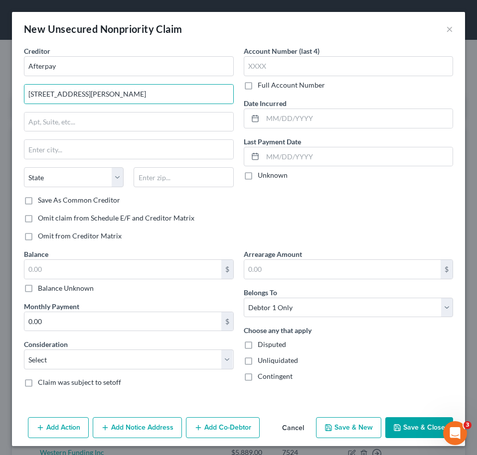
click at [158, 164] on div "Creditor * Afterpay 222 Kearney Street Suite 600 State AL AK AR AZ CA CO CT DE …" at bounding box center [129, 120] width 210 height 149
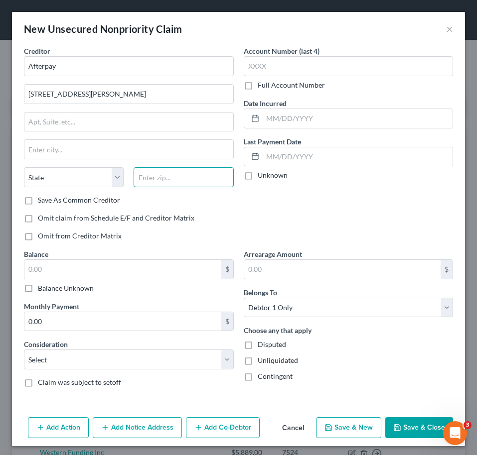
click at [159, 172] on input "text" at bounding box center [184, 177] width 100 height 20
click at [150, 199] on div "Save As Common Creditor" at bounding box center [129, 200] width 210 height 10
click at [79, 199] on label "Save As Common Creditor" at bounding box center [79, 200] width 82 height 10
click at [48, 199] on input "Save As Common Creditor" at bounding box center [45, 198] width 6 height 6
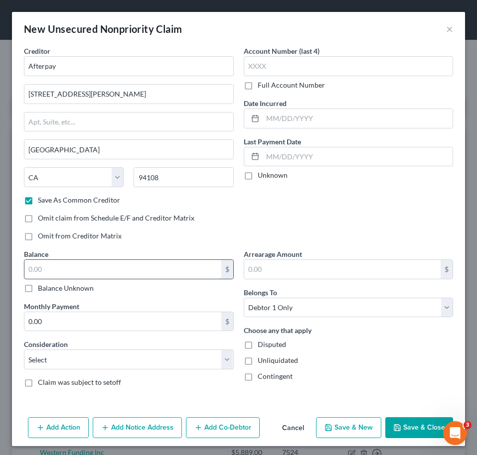
click at [103, 269] on input "text" at bounding box center [122, 269] width 197 height 19
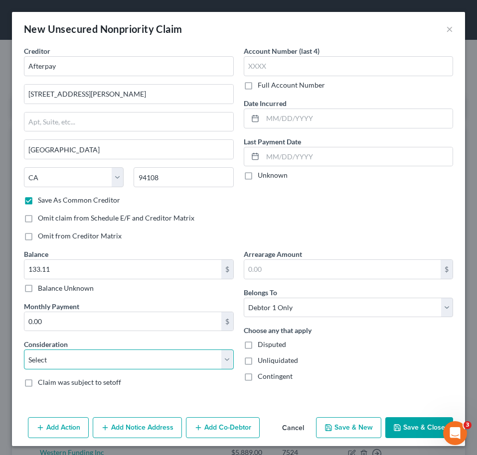
click at [73, 355] on select "Select Cable / Satellite Services Collection Agency Credit Card Debt Debt Couns…" at bounding box center [129, 360] width 210 height 20
click at [24, 350] on select "Select Cable / Satellite Services Collection Agency Credit Card Debt Debt Couns…" at bounding box center [129, 360] width 210 height 20
click at [401, 426] on button "Save & Close" at bounding box center [419, 427] width 68 height 21
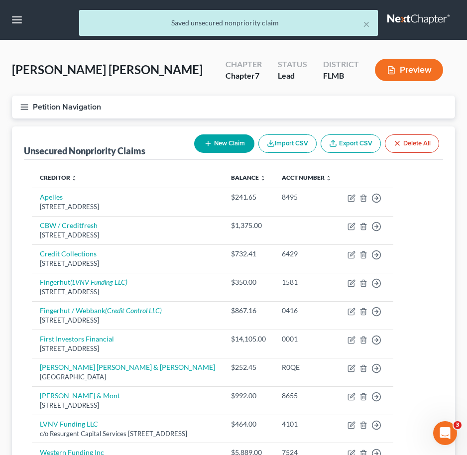
click at [229, 147] on button "New Claim" at bounding box center [224, 144] width 60 height 18
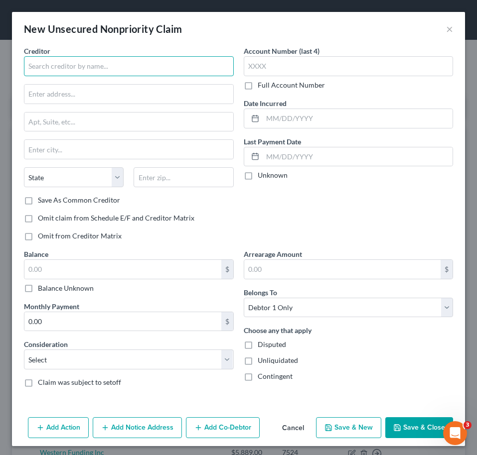
click at [87, 58] on input "text" at bounding box center [129, 66] width 210 height 20
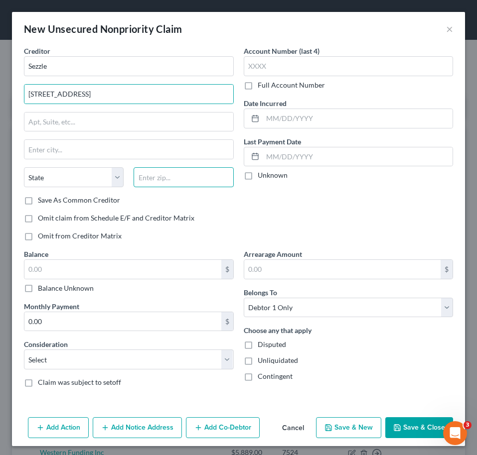
click at [152, 185] on input "text" at bounding box center [184, 177] width 100 height 20
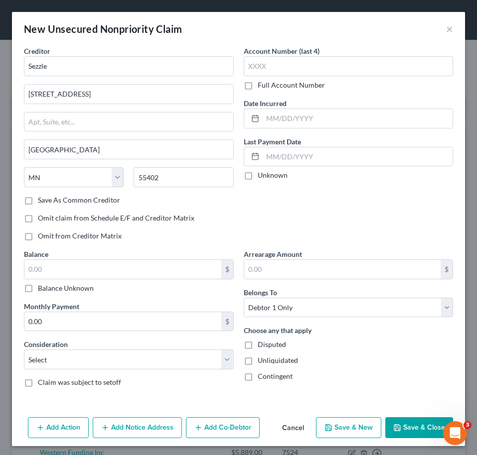
click at [142, 195] on div "Save As Common Creditor" at bounding box center [129, 200] width 210 height 10
click at [82, 202] on label "Save As Common Creditor" at bounding box center [79, 200] width 82 height 10
click at [48, 202] on input "Save As Common Creditor" at bounding box center [45, 198] width 6 height 6
click at [85, 276] on input "text" at bounding box center [122, 269] width 197 height 19
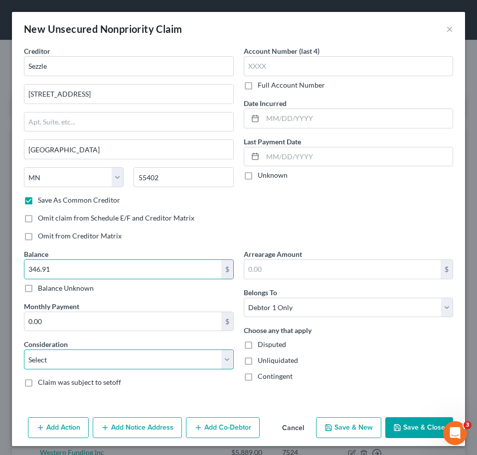
click at [107, 364] on select "Select Cable / Satellite Services Collection Agency Credit Card Debt Debt Couns…" at bounding box center [129, 360] width 210 height 20
click at [24, 350] on select "Select Cable / Satellite Services Collection Agency Credit Card Debt Debt Couns…" at bounding box center [129, 360] width 210 height 20
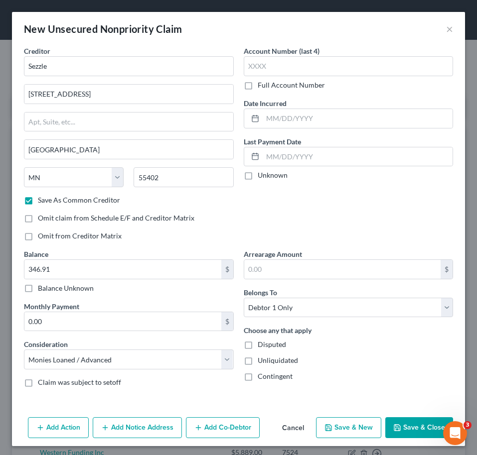
click at [393, 425] on button "Save & Close" at bounding box center [419, 427] width 68 height 21
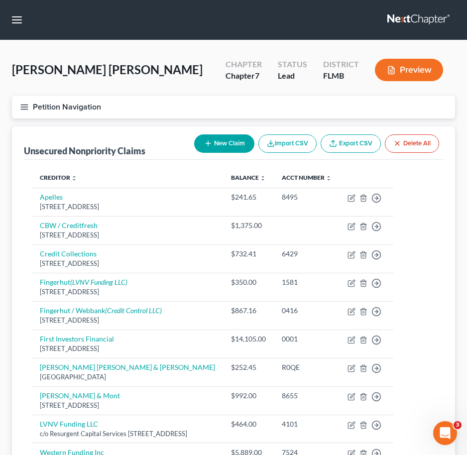
click at [215, 145] on button "New Claim" at bounding box center [224, 144] width 60 height 18
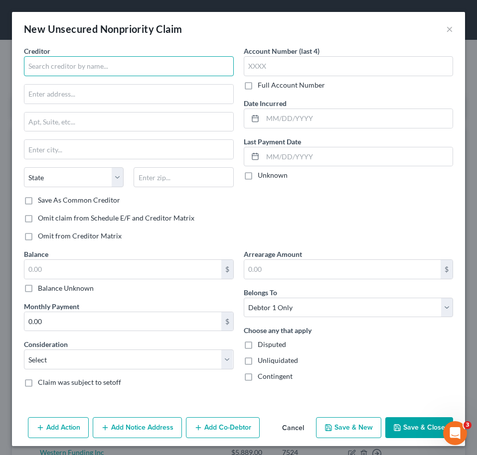
click at [100, 72] on input "text" at bounding box center [129, 66] width 210 height 20
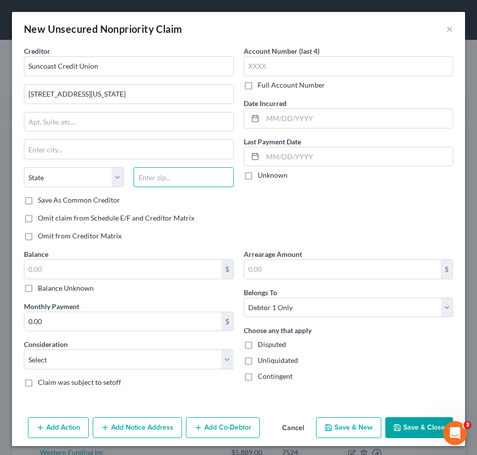
click at [184, 185] on input "text" at bounding box center [184, 177] width 100 height 20
click at [223, 209] on div "Creditor * Suncoast Credit Union 6405 S Florida Avenue State AL AK AR AZ CA CO …" at bounding box center [129, 147] width 220 height 203
click at [96, 206] on div "Creditor * Suncoast Credit Union 6405 S Florida Avenue Lakeland State AL AK AR …" at bounding box center [129, 147] width 220 height 203
click at [94, 201] on label "Save As Common Creditor" at bounding box center [79, 200] width 82 height 10
click at [48, 201] on input "Save As Common Creditor" at bounding box center [45, 198] width 6 height 6
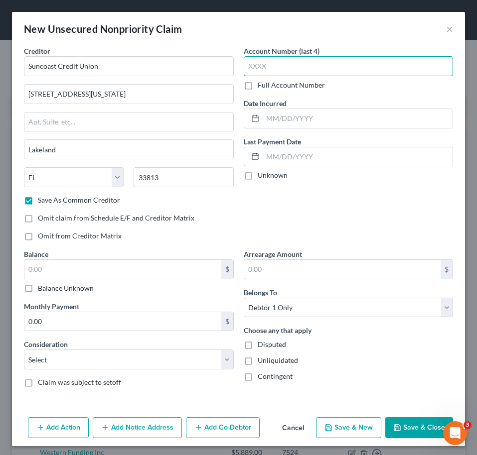
click at [299, 66] on input "text" at bounding box center [349, 66] width 210 height 20
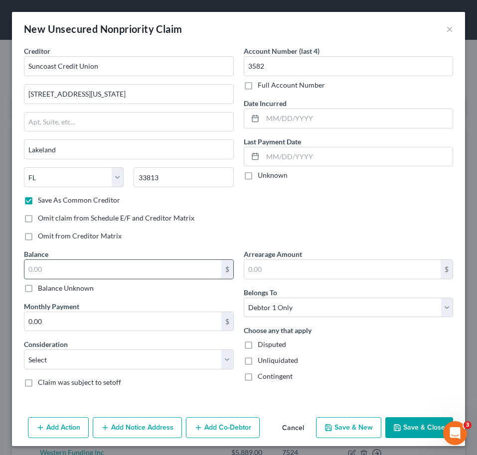
click at [83, 265] on input "text" at bounding box center [122, 269] width 197 height 19
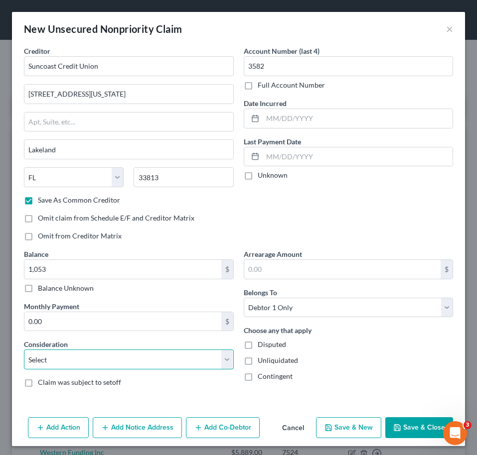
click at [62, 355] on select "Select Cable / Satellite Services Collection Agency Credit Card Debt Debt Couns…" at bounding box center [129, 360] width 210 height 20
click at [24, 350] on select "Select Cable / Satellite Services Collection Agency Credit Card Debt Debt Couns…" at bounding box center [129, 360] width 210 height 20
click at [418, 424] on button "Save & Close" at bounding box center [419, 427] width 68 height 21
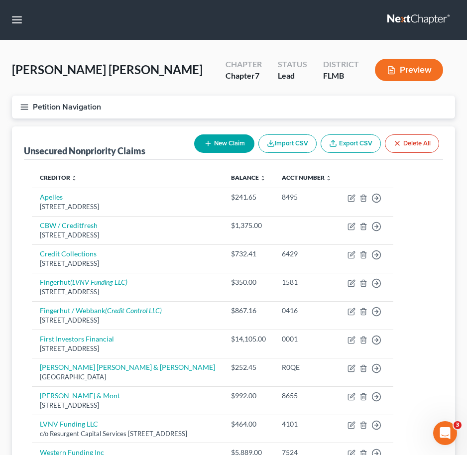
click at [148, 130] on div "Unsecured Nonpriority Claims New Claim Import CSV Export CSV Delete All" at bounding box center [233, 143] width 419 height 33
click at [29, 111] on button "Petition Navigation" at bounding box center [233, 107] width 443 height 23
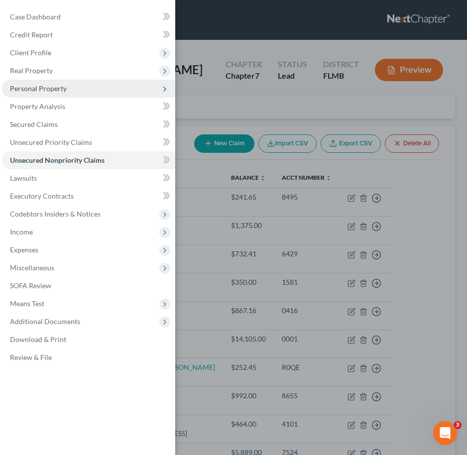
click at [62, 82] on span "Personal Property" at bounding box center [88, 89] width 173 height 18
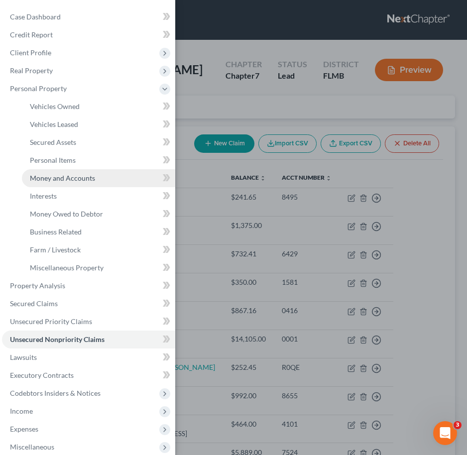
click at [94, 178] on link "Money and Accounts" at bounding box center [98, 178] width 153 height 18
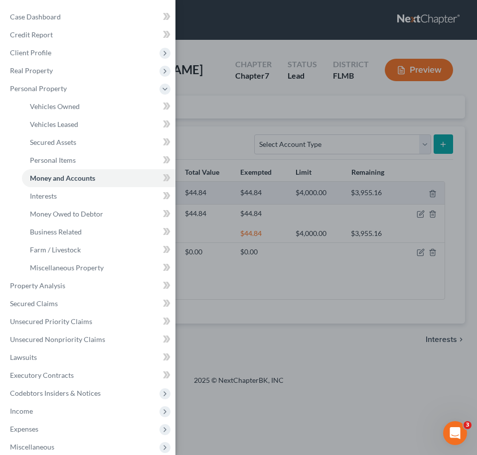
click at [287, 162] on div "Case Dashboard Payments Invoices Payments Payments Credit Report Client Profile" at bounding box center [238, 227] width 477 height 455
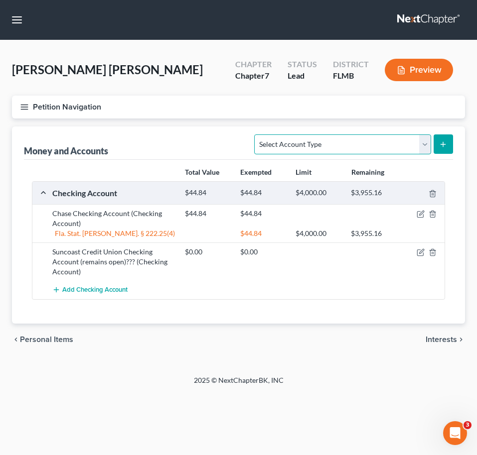
click at [315, 149] on select "Select Account Type Brokerage Cash on Hand Certificates of Deposit Checking Acc…" at bounding box center [342, 145] width 176 height 20
click at [257, 135] on select "Select Account Type Brokerage Cash on Hand Certificates of Deposit Checking Acc…" at bounding box center [342, 145] width 176 height 20
click at [446, 144] on icon "submit" at bounding box center [443, 144] width 8 height 8
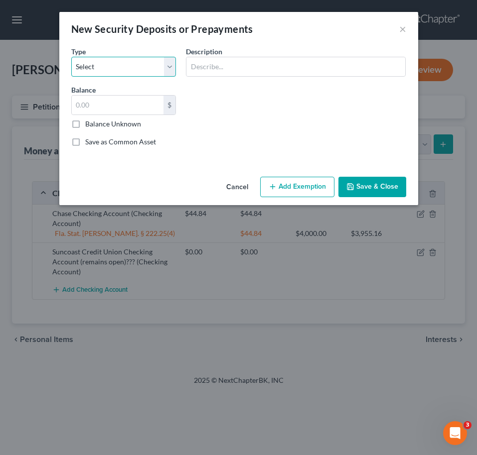
click at [131, 61] on select "Select Electric Gas Heating Oil Security Deposit On Rental Unit Prepaid Rent Te…" at bounding box center [123, 67] width 105 height 20
click at [71, 57] on select "Select Electric Gas Heating Oil Security Deposit On Rental Unit Prepaid Rent Te…" at bounding box center [123, 67] width 105 height 20
click at [218, 55] on span "Description" at bounding box center [204, 51] width 36 height 8
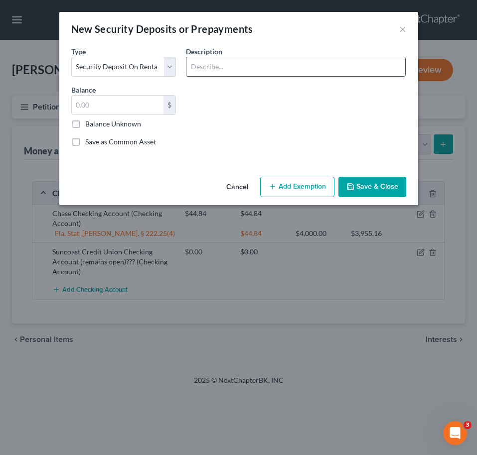
click at [221, 68] on input "text" at bounding box center [295, 66] width 219 height 19
click at [149, 105] on input "text" at bounding box center [118, 105] width 92 height 19
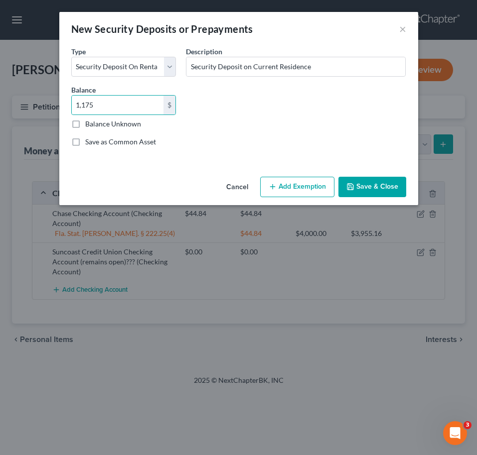
click at [290, 199] on div "Cancel Add Exemption Save & Close" at bounding box center [238, 189] width 359 height 33
click at [288, 184] on button "Add Exemption" at bounding box center [297, 187] width 74 height 21
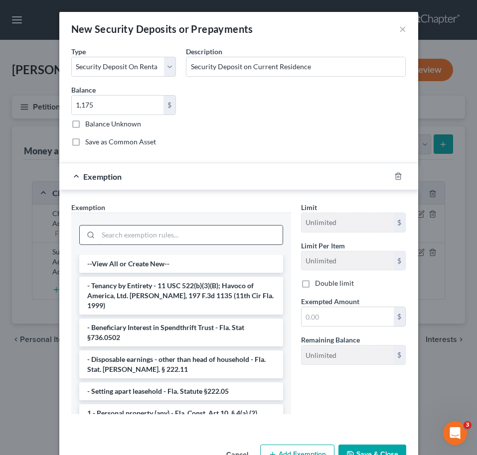
click at [136, 239] on input "search" at bounding box center [190, 235] width 184 height 19
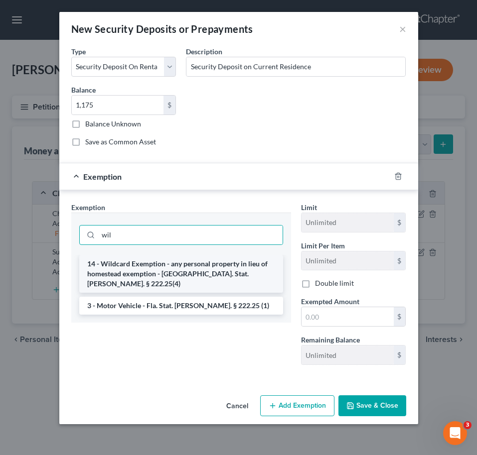
click at [153, 269] on li "14 - Wildcard Exemption - any personal property in lieu of homestead exemption …" at bounding box center [181, 274] width 204 height 38
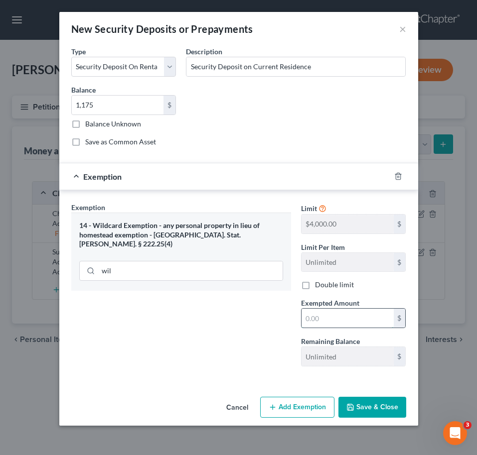
click at [343, 313] on input "text" at bounding box center [347, 318] width 92 height 19
click at [358, 415] on button "Save & Close" at bounding box center [372, 407] width 68 height 21
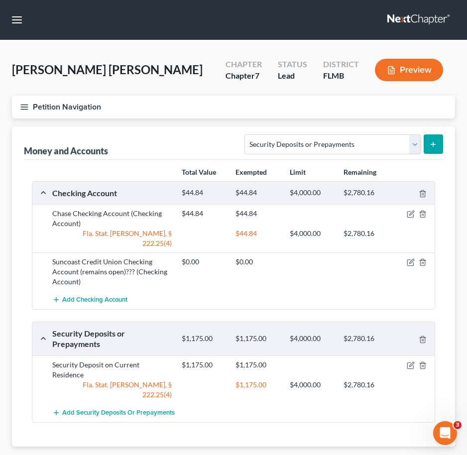
click at [184, 127] on div "Money and Accounts Select Account Type Brokerage Cash on Hand Certificates of D…" at bounding box center [233, 143] width 419 height 33
click at [26, 103] on icon "button" at bounding box center [24, 107] width 9 height 9
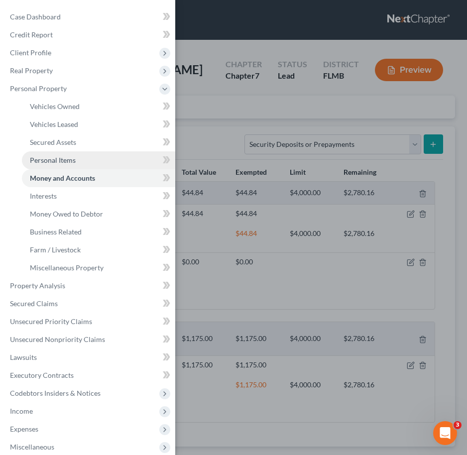
click at [67, 163] on span "Personal Items" at bounding box center [53, 160] width 46 height 8
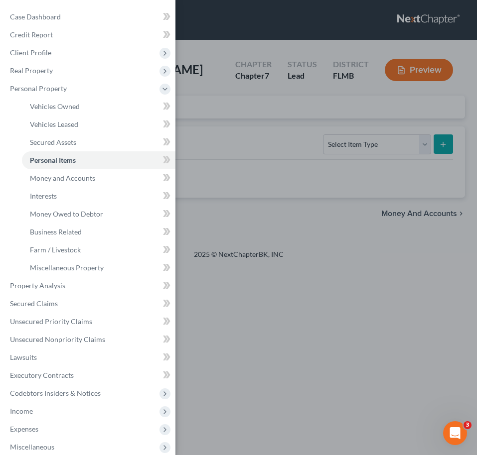
click at [256, 145] on div "Case Dashboard Payments Invoices Payments Payments Credit Report Client Profile" at bounding box center [238, 227] width 477 height 455
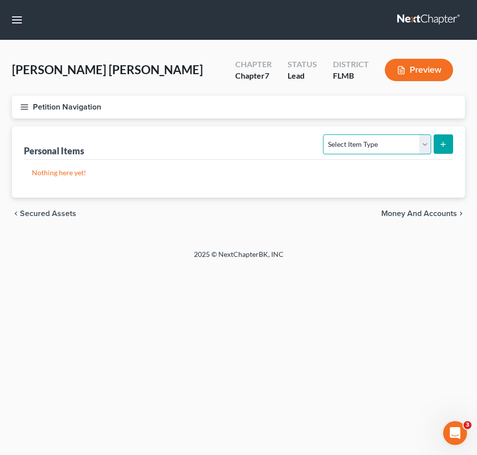
click at [387, 142] on select "Select Item Type Clothing Collectibles Of Value Electronics Firearms Household …" at bounding box center [377, 145] width 108 height 20
click at [324, 135] on select "Select Item Type Clothing Collectibles Of Value Electronics Firearms Household …" at bounding box center [377, 145] width 108 height 20
click at [448, 144] on button "submit" at bounding box center [442, 144] width 19 height 19
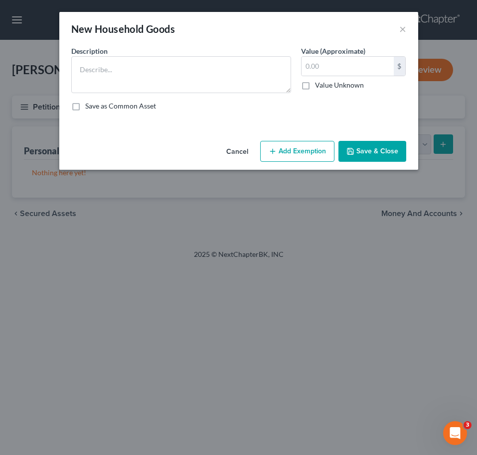
click at [212, 99] on div "Description * Value (Approximate) $ Value Unknown Balance Undetermined $ Value …" at bounding box center [238, 82] width 345 height 73
click at [193, 80] on textarea at bounding box center [181, 74] width 220 height 37
click at [278, 152] on button "Add Exemption" at bounding box center [297, 151] width 74 height 21
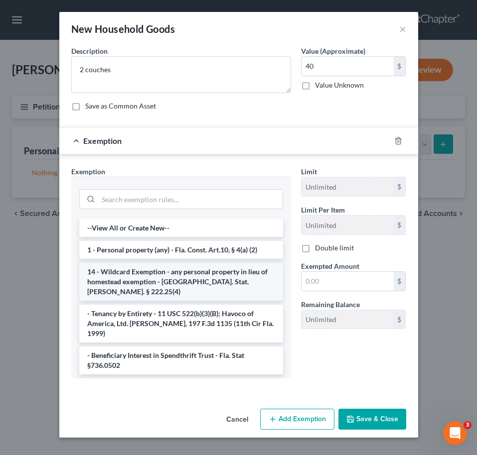
click at [158, 266] on li "14 - Wildcard Exemption - any personal property in lieu of homestead exemption …" at bounding box center [181, 282] width 204 height 38
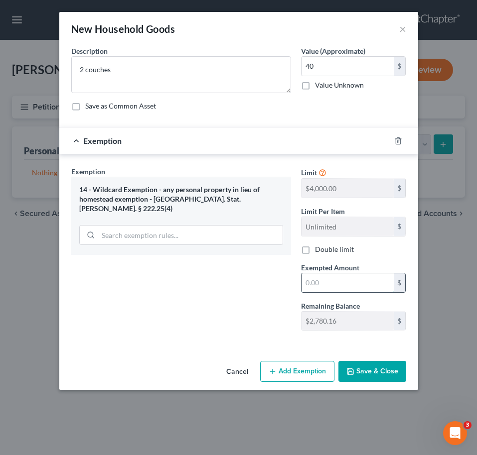
click at [330, 283] on input "text" at bounding box center [347, 282] width 92 height 19
click at [268, 257] on div "Exemption Set must be selected for CA. Exemption * 14 - Wildcard Exemption - an…" at bounding box center [181, 252] width 230 height 172
drag, startPoint x: 365, startPoint y: 367, endPoint x: 246, endPoint y: 326, distance: 125.4
click at [246, 326] on div "Exemption Set must be selected for CA. Exemption * 14 - Wildcard Exemption - an…" at bounding box center [181, 252] width 230 height 172
click at [382, 368] on button "Save & Close" at bounding box center [372, 371] width 68 height 21
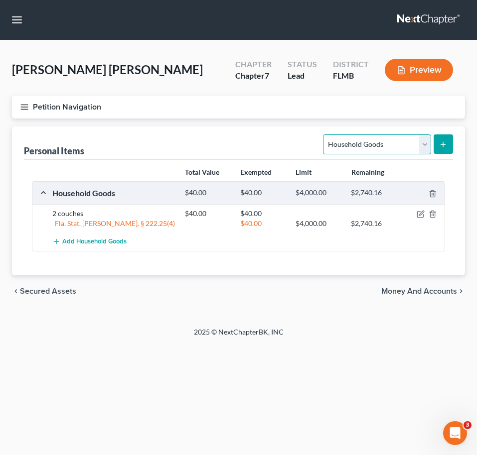
click at [404, 150] on select "Select Item Type Clothing Collectibles Of Value Electronics Firearms Household …" at bounding box center [377, 145] width 108 height 20
click at [324, 135] on select "Select Item Type Clothing Collectibles Of Value Electronics Firearms Household …" at bounding box center [377, 145] width 108 height 20
click at [443, 139] on button "submit" at bounding box center [442, 144] width 19 height 19
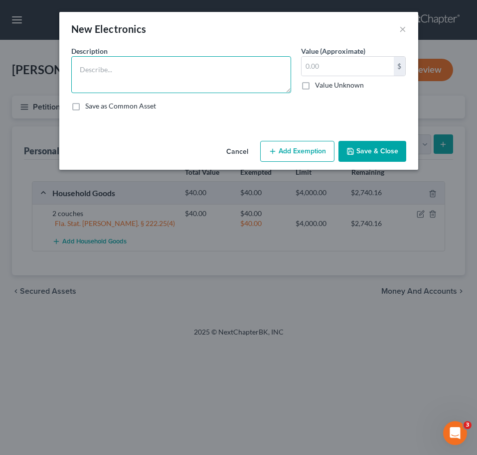
click at [215, 77] on textarea at bounding box center [181, 74] width 220 height 37
click at [296, 151] on button "Add Exemption" at bounding box center [297, 151] width 74 height 21
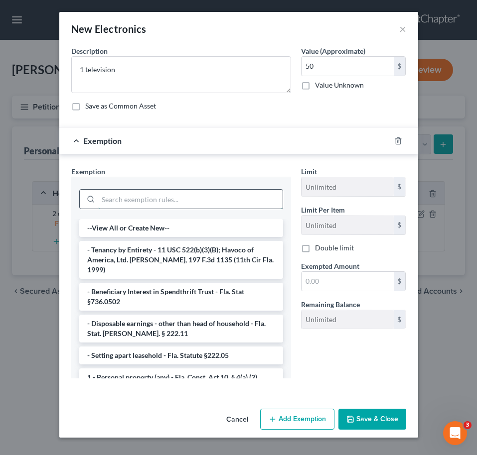
click at [181, 194] on input "search" at bounding box center [190, 199] width 184 height 19
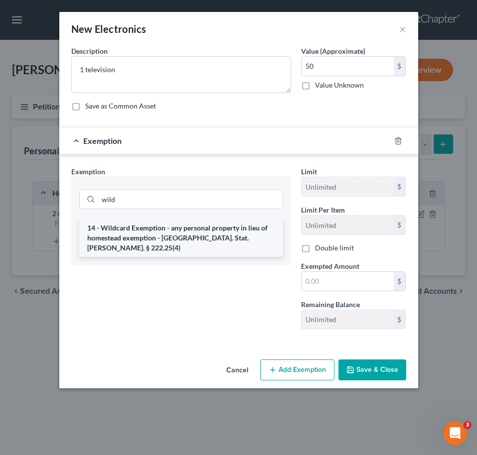
click at [184, 233] on li "14 - Wildcard Exemption - any personal property in lieu of homestead exemption …" at bounding box center [181, 238] width 204 height 38
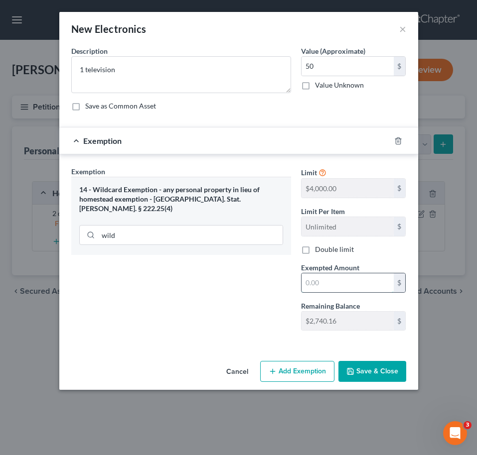
click at [362, 282] on input "text" at bounding box center [347, 282] width 92 height 19
click at [222, 268] on div "Exemption Set must be selected for CA. Exemption * 14 - Wildcard Exemption - an…" at bounding box center [181, 252] width 230 height 172
click at [369, 375] on button "Save & Close" at bounding box center [372, 371] width 68 height 21
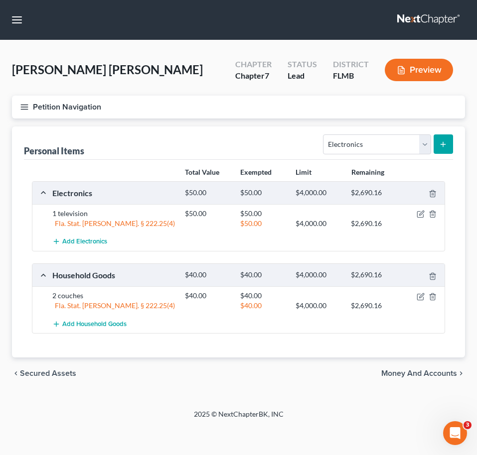
click at [243, 243] on div "Add Electronics" at bounding box center [246, 242] width 398 height 18
click at [112, 326] on span "Add Household Goods" at bounding box center [94, 324] width 64 height 8
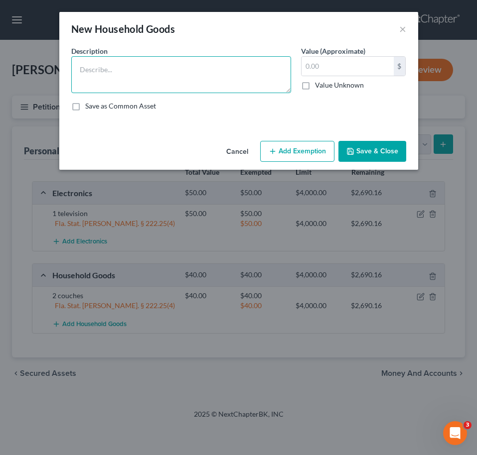
click at [130, 78] on textarea at bounding box center [181, 74] width 220 height 37
click at [282, 149] on button "Add Exemption" at bounding box center [297, 151] width 74 height 21
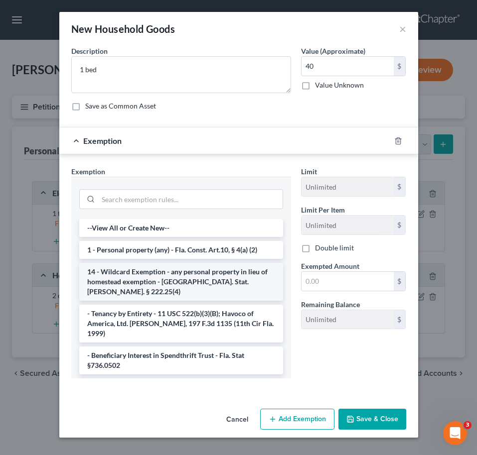
click at [159, 271] on li "14 - Wildcard Exemption - any personal property in lieu of homestead exemption …" at bounding box center [181, 282] width 204 height 38
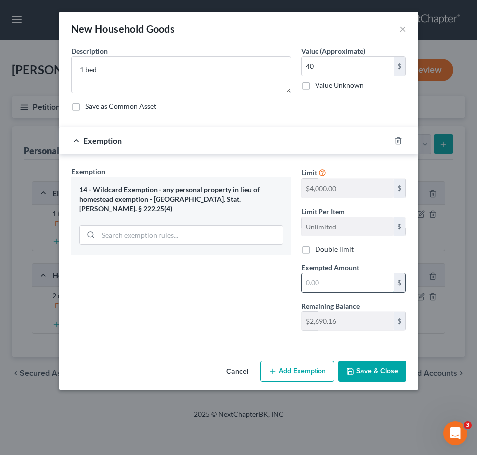
click at [339, 286] on input "text" at bounding box center [347, 282] width 92 height 19
click at [261, 278] on div "Exemption Set must be selected for CA. Exemption * 14 - Wildcard Exemption - an…" at bounding box center [181, 252] width 230 height 172
click at [372, 366] on button "Save & Close" at bounding box center [372, 371] width 68 height 21
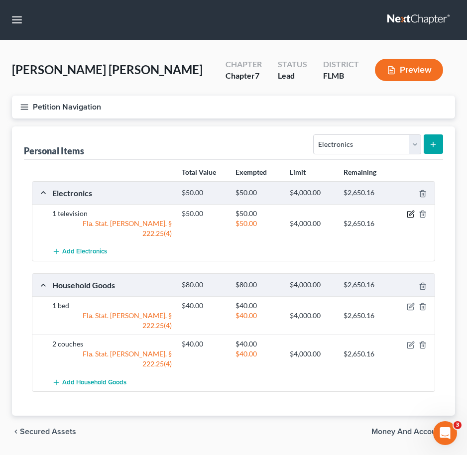
click at [408, 213] on icon "button" at bounding box center [411, 214] width 8 height 8
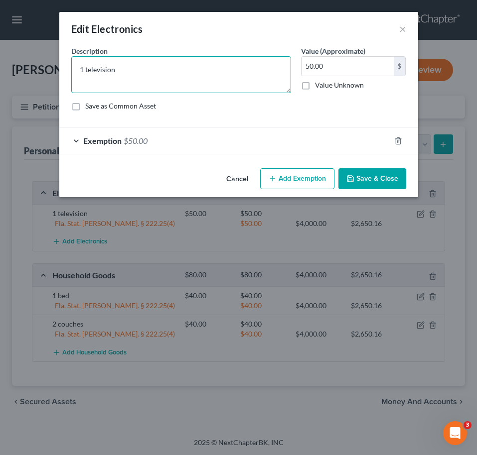
click at [83, 73] on textarea "1 television" at bounding box center [181, 74] width 220 height 37
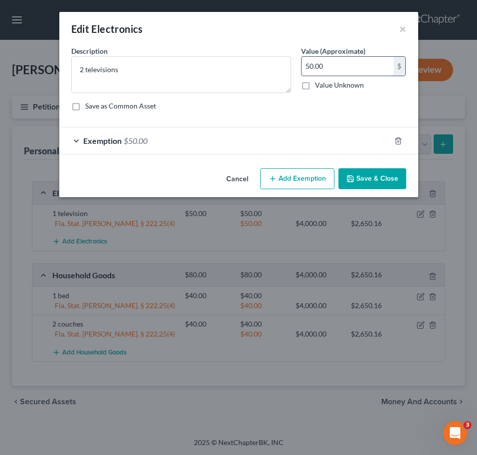
click at [347, 69] on input "50.00" at bounding box center [347, 66] width 92 height 19
click at [261, 142] on div "Exemption $50.00" at bounding box center [224, 141] width 331 height 26
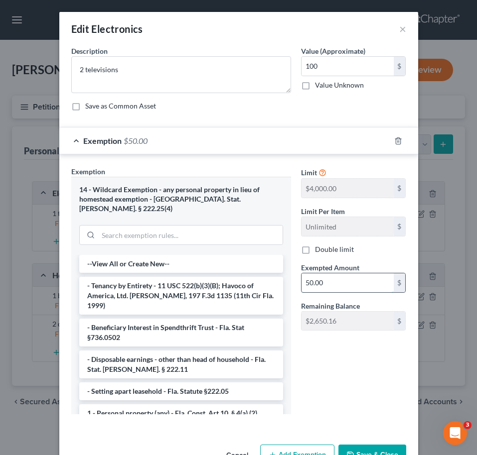
click at [319, 280] on input "50.00" at bounding box center [347, 282] width 92 height 19
click at [250, 108] on div "Save as Common Asset" at bounding box center [238, 106] width 335 height 10
click at [362, 445] on button "Save & Close" at bounding box center [372, 455] width 68 height 21
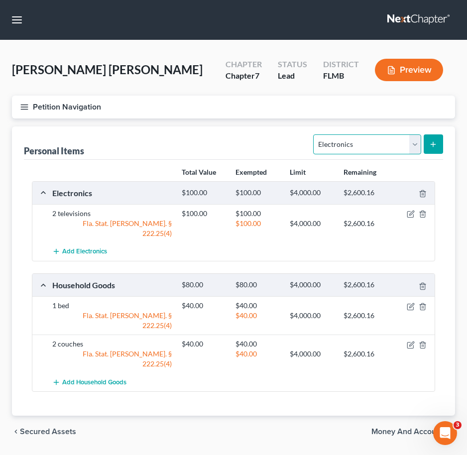
click at [385, 148] on select "Select Item Type Clothing Collectibles Of Value Electronics Firearms Household …" at bounding box center [367, 145] width 108 height 20
click at [315, 135] on select "Select Item Type Clothing Collectibles Of Value Electronics Firearms Household …" at bounding box center [367, 145] width 108 height 20
click at [441, 137] on button "submit" at bounding box center [433, 144] width 19 height 19
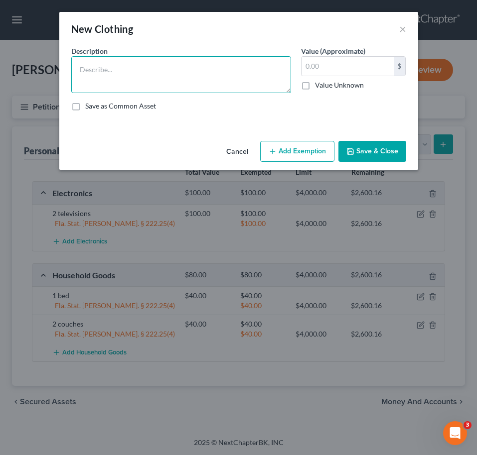
click at [193, 89] on textarea at bounding box center [181, 74] width 220 height 37
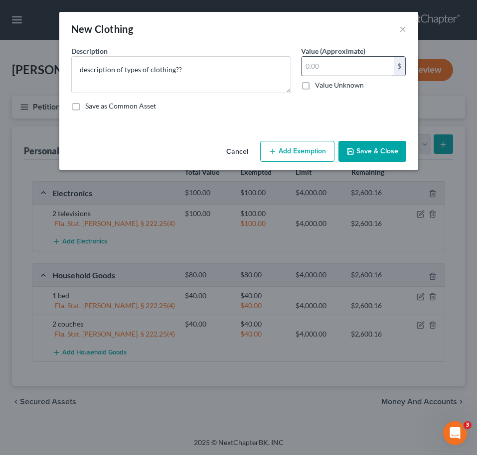
click at [361, 64] on input "text" at bounding box center [347, 66] width 92 height 19
click at [298, 145] on button "Add Exemption" at bounding box center [297, 151] width 74 height 21
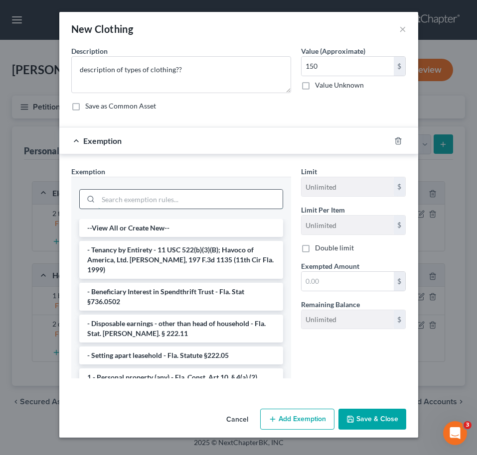
click at [165, 198] on input "search" at bounding box center [190, 199] width 184 height 19
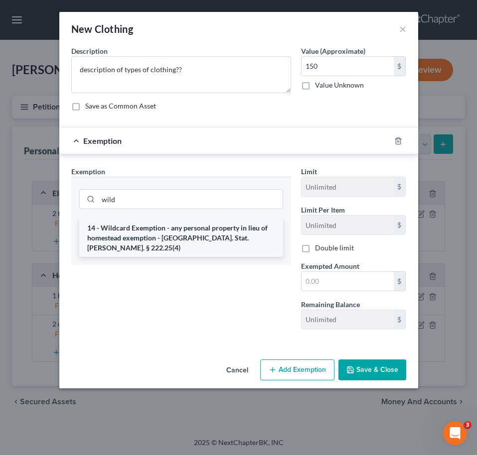
click at [168, 234] on li "14 - Wildcard Exemption - any personal property in lieu of homestead exemption …" at bounding box center [181, 238] width 204 height 38
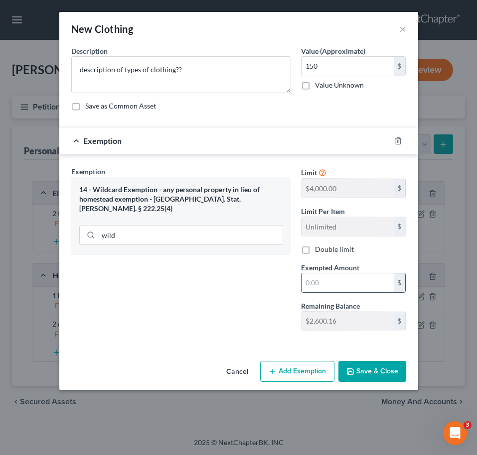
click at [339, 277] on input "text" at bounding box center [347, 282] width 92 height 19
click at [276, 269] on div "Exemption Set must be selected for CA. Exemption * 14 - Wildcard Exemption - an…" at bounding box center [181, 252] width 230 height 172
click at [374, 360] on div "Cancel Add Exemption Save & Close" at bounding box center [238, 373] width 359 height 33
click at [375, 364] on button "Save & Close" at bounding box center [372, 371] width 68 height 21
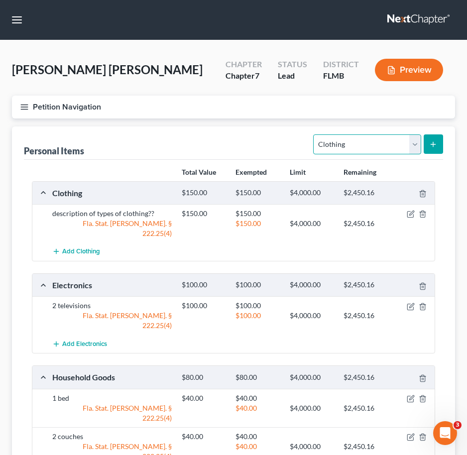
click at [366, 147] on select "Select Item Type Clothing Collectibles Of Value Electronics Firearms Household …" at bounding box center [367, 145] width 108 height 20
click at [315, 135] on select "Select Item Type Clothing Collectibles Of Value Electronics Firearms Household …" at bounding box center [367, 145] width 108 height 20
click at [87, 340] on span "Add Electronics" at bounding box center [84, 344] width 45 height 8
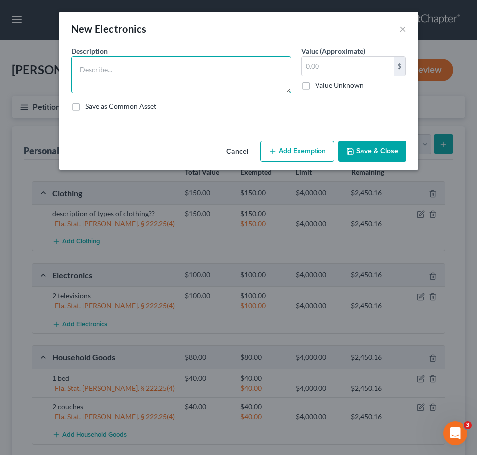
click at [92, 82] on textarea at bounding box center [181, 74] width 220 height 37
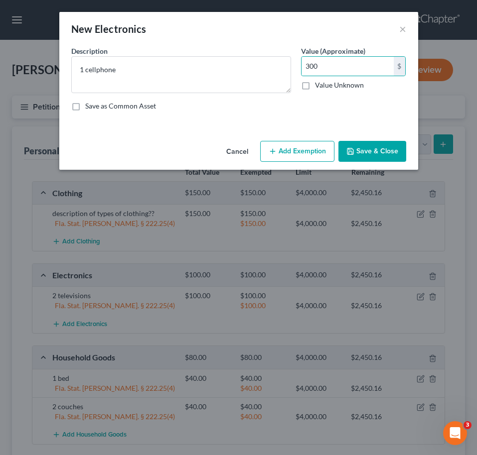
click at [318, 152] on button "Add Exemption" at bounding box center [297, 151] width 74 height 21
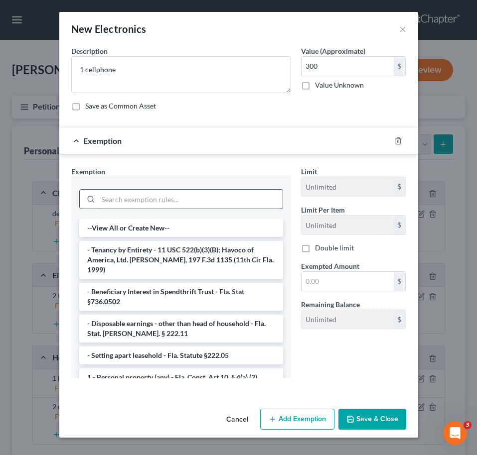
click at [128, 208] on input "search" at bounding box center [190, 199] width 184 height 19
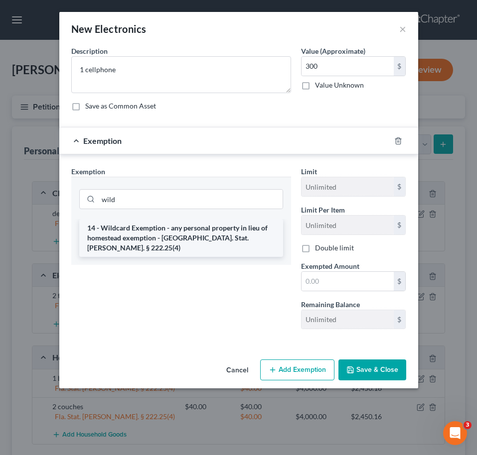
click at [131, 227] on li "14 - Wildcard Exemption - any personal property in lieu of homestead exemption …" at bounding box center [181, 238] width 204 height 38
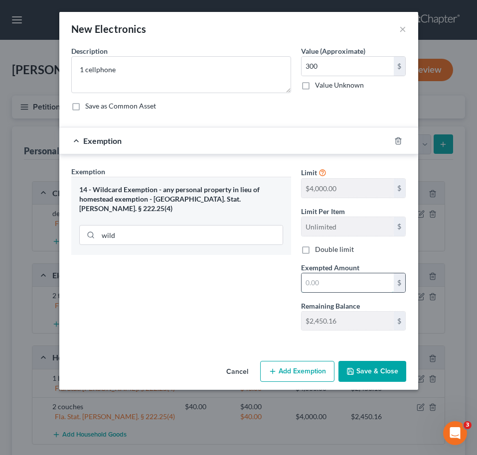
click at [364, 284] on input "text" at bounding box center [347, 282] width 92 height 19
click at [257, 273] on div "Exemption Set must be selected for CA. Exemption * 14 - Wildcard Exemption - an…" at bounding box center [181, 252] width 230 height 172
click at [379, 369] on button "Save & Close" at bounding box center [372, 371] width 68 height 21
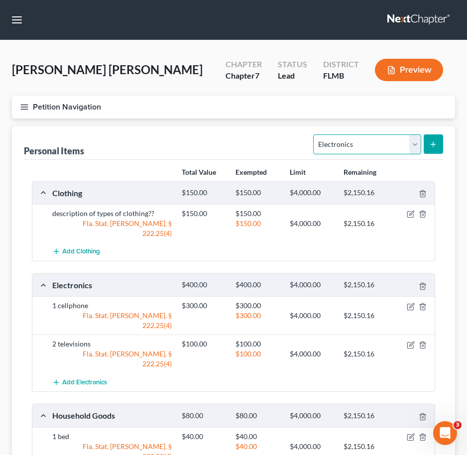
click at [352, 141] on select "Select Item Type Clothing Collectibles Of Value Electronics Firearms Household …" at bounding box center [367, 145] width 108 height 20
click at [315, 135] on select "Select Item Type Clothing Collectibles Of Value Electronics Firearms Household …" at bounding box center [367, 145] width 108 height 20
click at [428, 144] on button "submit" at bounding box center [433, 144] width 19 height 19
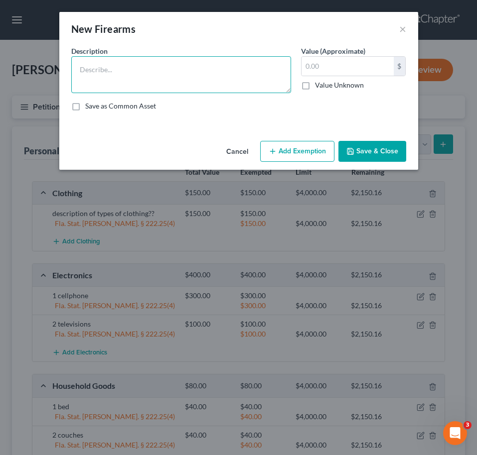
click at [214, 66] on textarea at bounding box center [181, 74] width 220 height 37
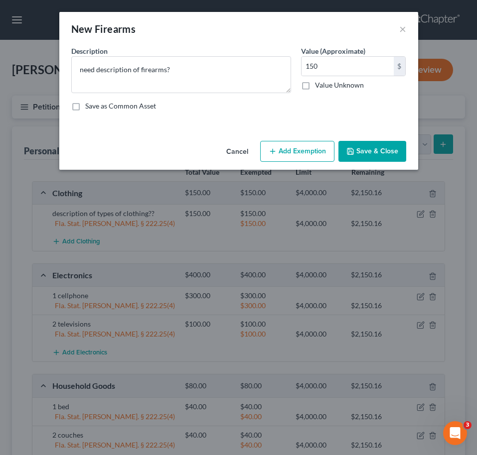
click at [279, 153] on button "Add Exemption" at bounding box center [297, 151] width 74 height 21
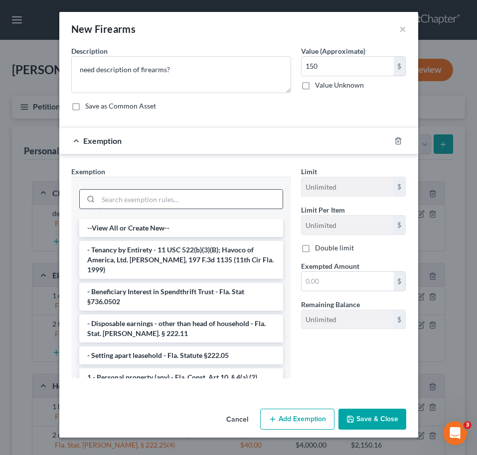
click at [147, 197] on input "search" at bounding box center [190, 199] width 184 height 19
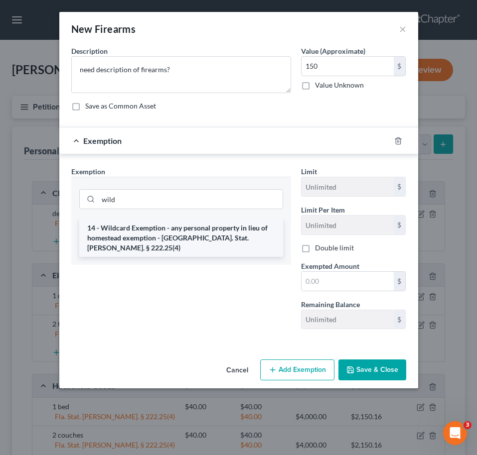
click at [154, 230] on li "14 - Wildcard Exemption - any personal property in lieu of homestead exemption …" at bounding box center [181, 238] width 204 height 38
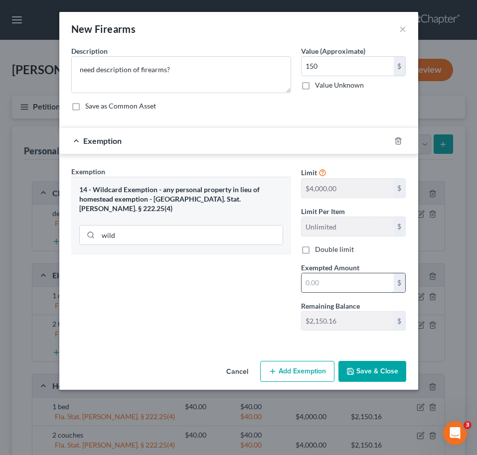
click at [322, 284] on input "text" at bounding box center [347, 282] width 92 height 19
click at [292, 285] on div "Exemption Set must be selected for CA. Exemption * 14 - Wildcard Exemption - an…" at bounding box center [181, 252] width 230 height 172
click at [376, 368] on button "Save & Close" at bounding box center [372, 371] width 68 height 21
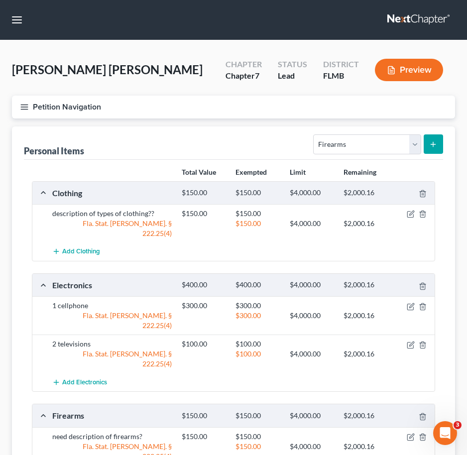
click at [160, 143] on div "Personal Items Select Item Type Clothing Collectibles Of Value Electronics Fire…" at bounding box center [233, 143] width 419 height 33
click at [24, 110] on icon "button" at bounding box center [24, 107] width 9 height 9
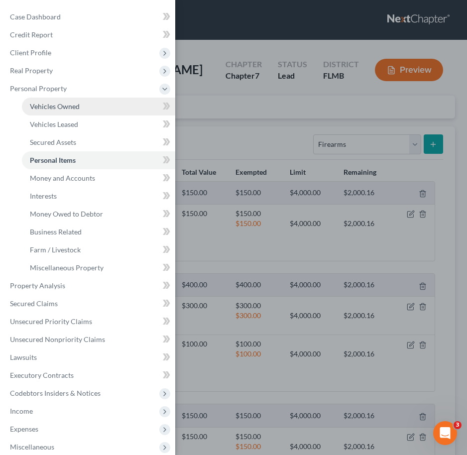
click at [70, 109] on span "Vehicles Owned" at bounding box center [55, 106] width 50 height 8
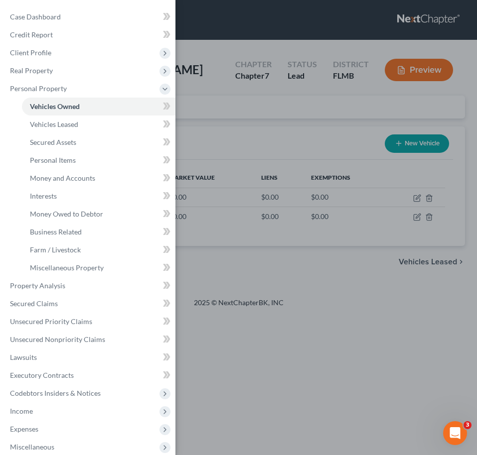
click at [227, 139] on div "Case Dashboard Payments Invoices Payments Payments Credit Report Client Profile" at bounding box center [238, 227] width 477 height 455
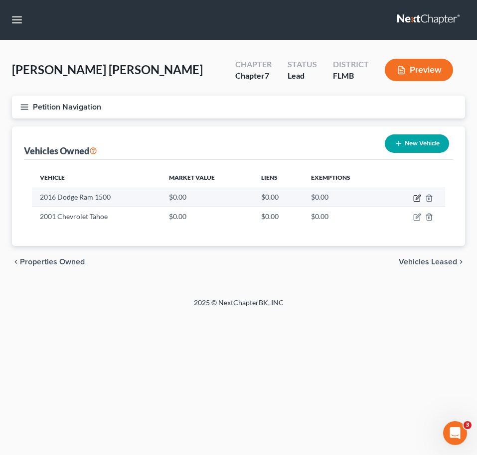
click at [415, 200] on icon "button" at bounding box center [417, 198] width 8 height 8
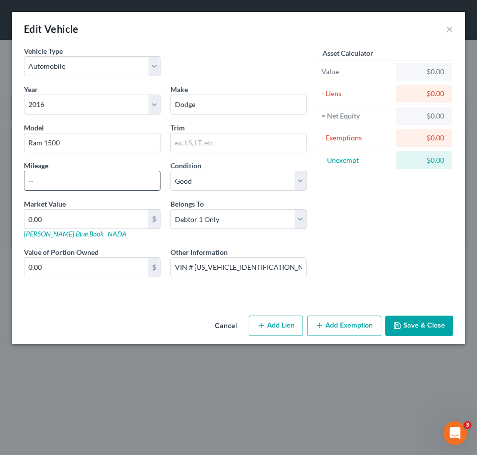
click at [115, 177] on input "text" at bounding box center [91, 180] width 135 height 19
click at [56, 232] on link "Kelly Blue Book" at bounding box center [64, 234] width 80 height 8
drag, startPoint x: 266, startPoint y: 262, endPoint x: 195, endPoint y: 263, distance: 70.7
click at [195, 263] on input "VIN # 1C6RR6KG3GS414728, White Color" at bounding box center [238, 267] width 135 height 19
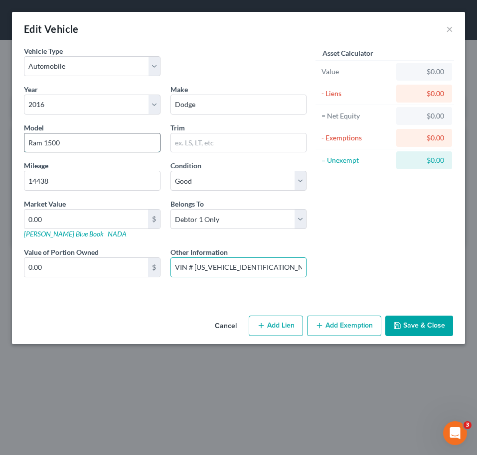
click at [86, 141] on input "Ram 1500" at bounding box center [91, 143] width 135 height 19
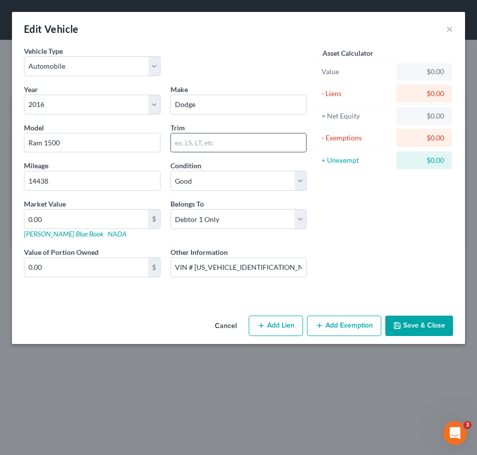
click at [221, 135] on input "text" at bounding box center [238, 143] width 135 height 19
paste input "Tradesman Pickup 4D 5 1/2 ft"
click at [90, 215] on input "0.00" at bounding box center [86, 219] width 124 height 19
click at [419, 323] on button "Save & Close" at bounding box center [419, 326] width 68 height 21
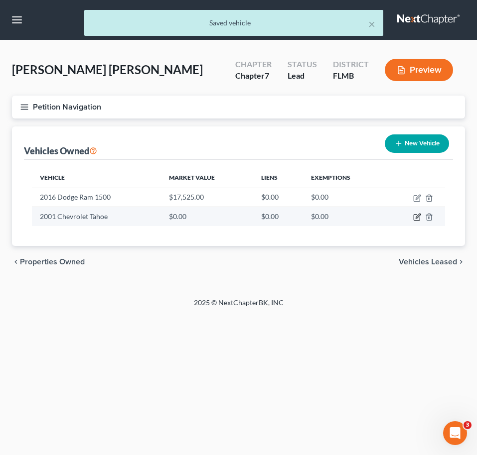
click at [413, 214] on icon "button" at bounding box center [417, 217] width 8 height 8
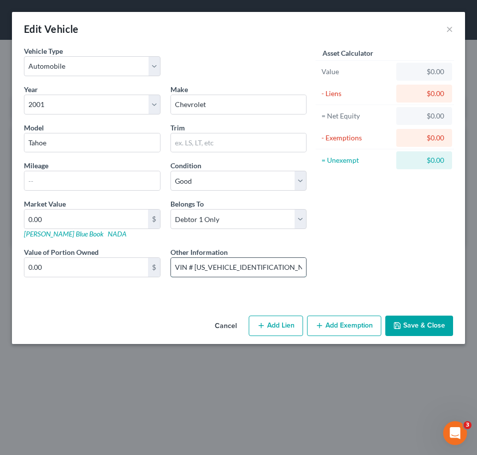
drag, startPoint x: 264, startPoint y: 268, endPoint x: 196, endPoint y: 260, distance: 68.2
click at [196, 260] on input "VIN # 1GNEK13T31J111494, Gray Color" at bounding box center [238, 267] width 135 height 19
click at [41, 233] on link "Kelly Blue Book" at bounding box center [64, 234] width 80 height 8
click at [58, 176] on input "text" at bounding box center [91, 180] width 135 height 19
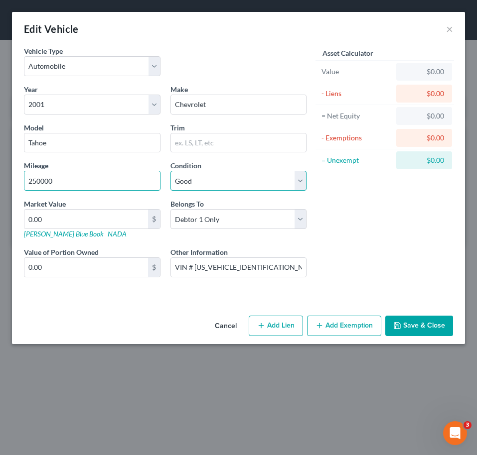
click at [214, 176] on select "Select Excellent Very Good Good Fair Poor" at bounding box center [238, 181] width 136 height 20
click at [170, 171] on select "Select Excellent Very Good Good Fair Poor" at bounding box center [238, 181] width 136 height 20
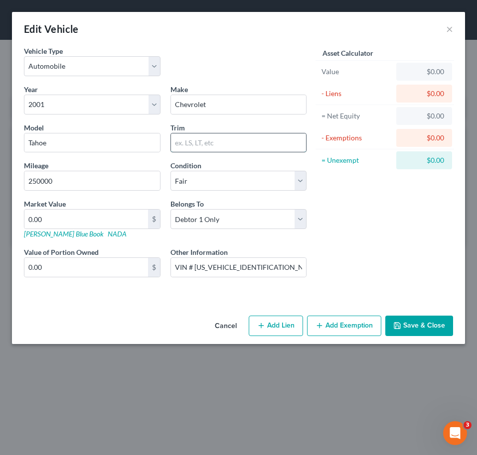
click at [204, 140] on input "text" at bounding box center [238, 143] width 135 height 19
paste input "Sport Utility 4D"
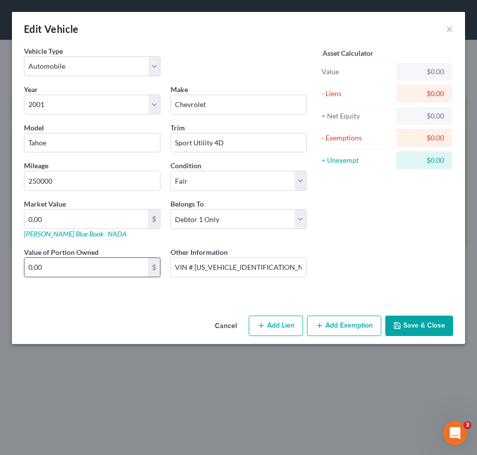
click at [57, 260] on input "0.00" at bounding box center [86, 267] width 124 height 19
click at [434, 326] on button "Save & Close" at bounding box center [419, 326] width 68 height 21
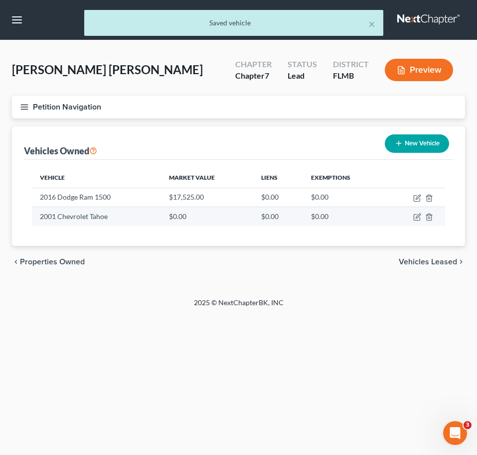
click at [421, 219] on td at bounding box center [415, 216] width 59 height 19
click at [416, 217] on icon "button" at bounding box center [417, 216] width 4 height 4
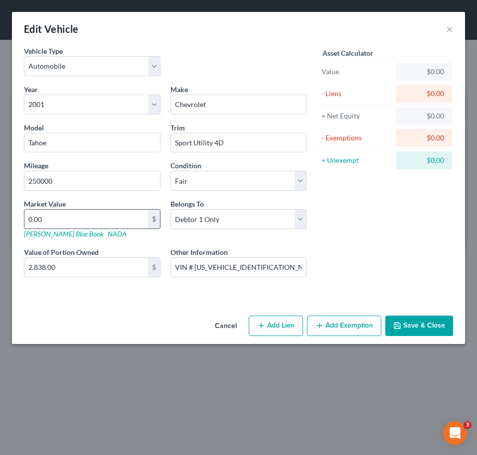
click at [66, 217] on input "0.00" at bounding box center [86, 219] width 124 height 19
click at [333, 322] on button "Add Exemption" at bounding box center [344, 326] width 74 height 21
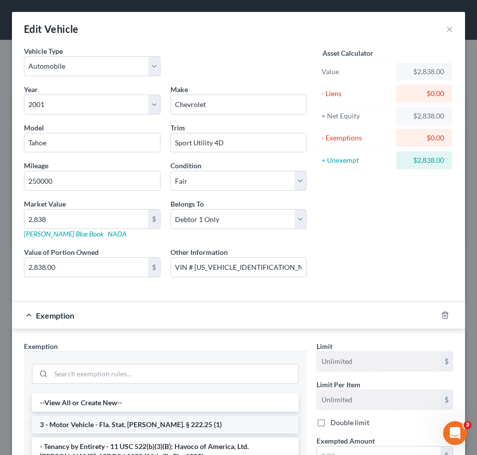
click at [149, 425] on li "3 - Motor Vehicle - Fla. Stat. Ann. § 222.25 (1)" at bounding box center [165, 425] width 267 height 18
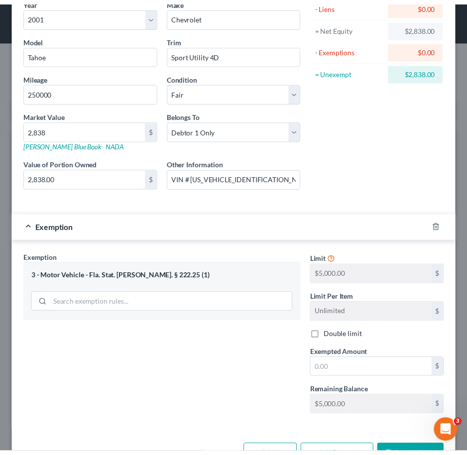
scroll to position [122, 0]
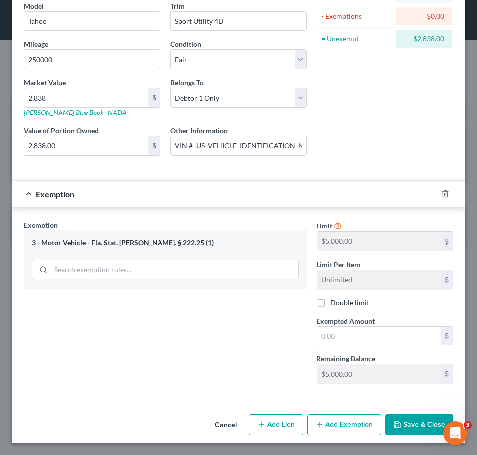
click at [318, 352] on div "Limit $5,000.00 $ Limit Per Item Unlimited $ Double limit Exempted Amount * $ R…" at bounding box center [384, 306] width 146 height 172
click at [323, 339] on input "text" at bounding box center [379, 336] width 124 height 19
click at [400, 429] on button "Save & Close" at bounding box center [419, 424] width 68 height 21
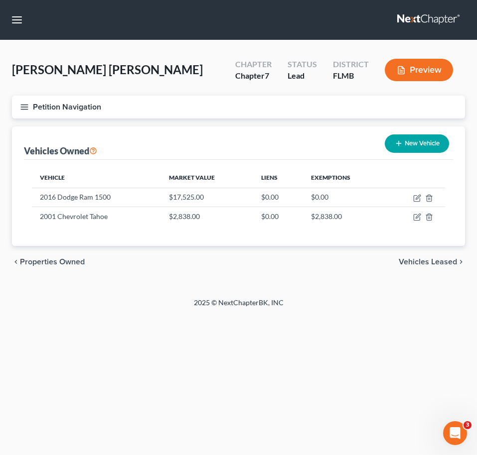
click at [195, 94] on div "Correa Lagares, Peter Upgraded Chapter Chapter 7 Status Lead District FLMB Prev…" at bounding box center [238, 73] width 453 height 43
click at [27, 108] on icon "button" at bounding box center [24, 107] width 9 height 9
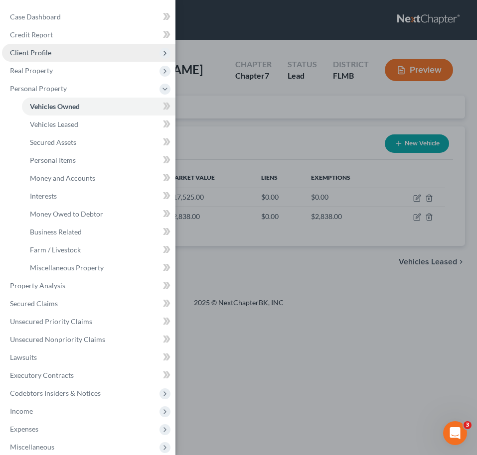
click at [49, 48] on span "Client Profile" at bounding box center [30, 52] width 41 height 8
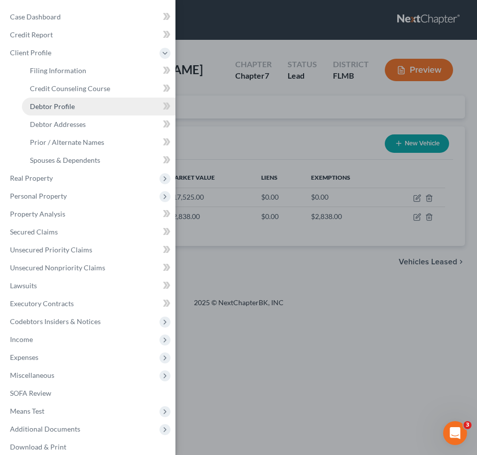
click at [72, 101] on link "Debtor Profile" at bounding box center [98, 107] width 153 height 18
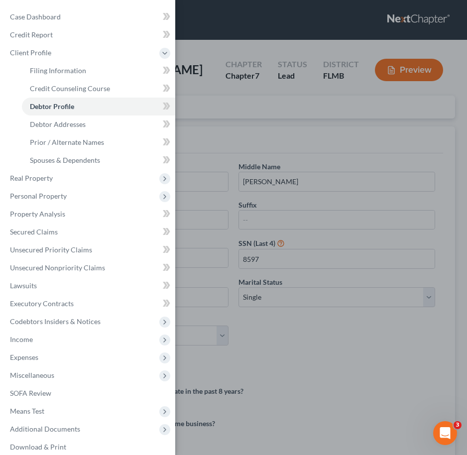
click at [270, 121] on div "Case Dashboard Payments Invoices Payments Payments Credit Report Client Profile" at bounding box center [233, 227] width 467 height 455
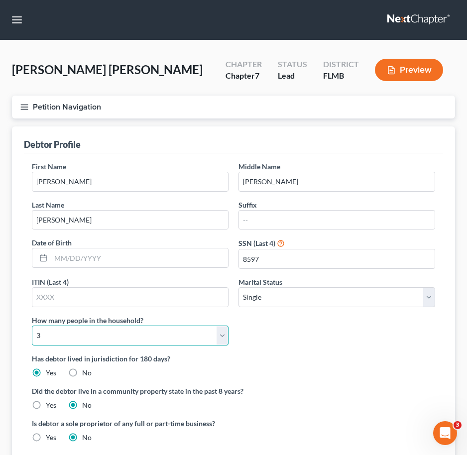
click at [150, 342] on select "Select 1 2 3 4 5 6 7 8 9 10 11 12 13 14 15 16 17 18 19 20" at bounding box center [130, 336] width 197 height 20
click at [32, 326] on select "Select 1 2 3 4 5 6 7 8 9 10 11 12 13 14 15 16 17 18 19 20" at bounding box center [130, 336] width 197 height 20
click at [26, 105] on line "button" at bounding box center [24, 105] width 7 height 0
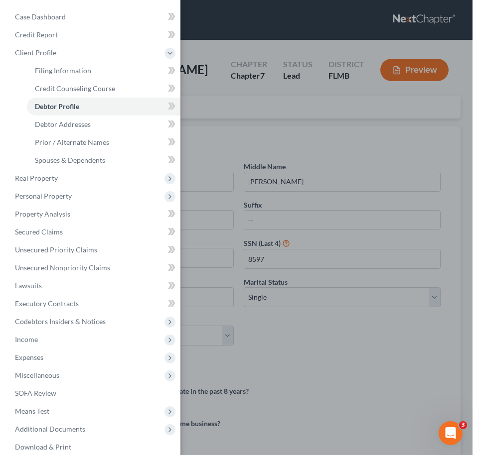
scroll to position [27, 0]
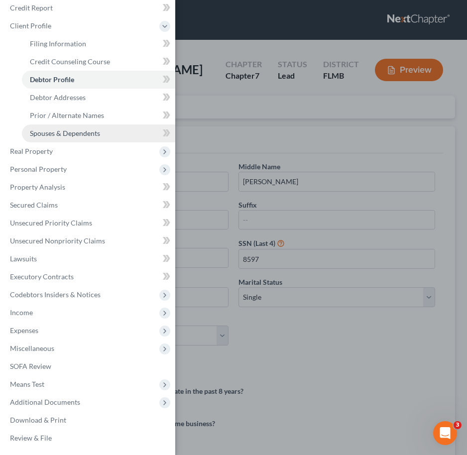
click at [103, 131] on link "Spouses & Dependents" at bounding box center [98, 134] width 153 height 18
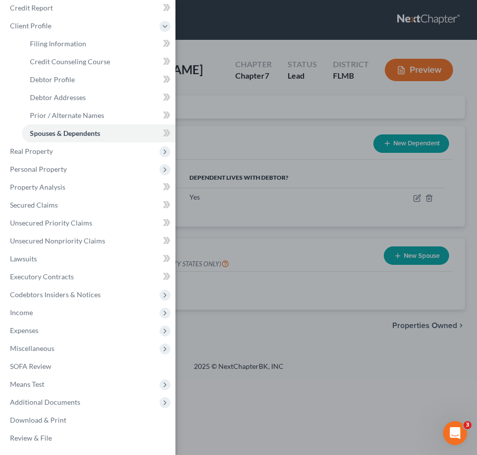
click at [312, 174] on div "Case Dashboard Payments Invoices Payments Payments Credit Report Client Profile" at bounding box center [238, 227] width 477 height 455
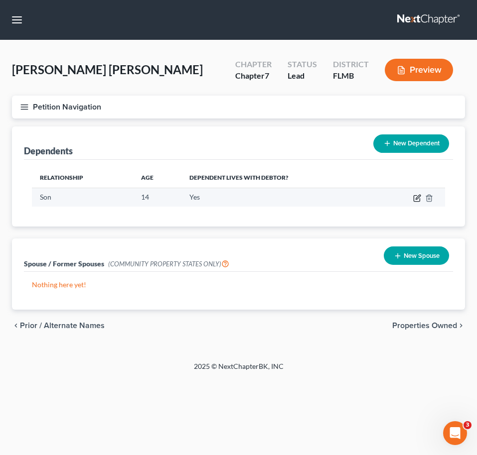
click at [416, 198] on icon "button" at bounding box center [417, 198] width 8 height 8
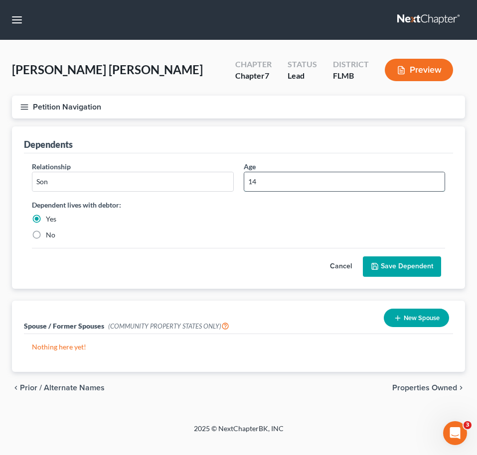
click at [302, 172] on input "14" at bounding box center [344, 181] width 201 height 19
click at [383, 268] on button "Save Dependent" at bounding box center [402, 267] width 78 height 21
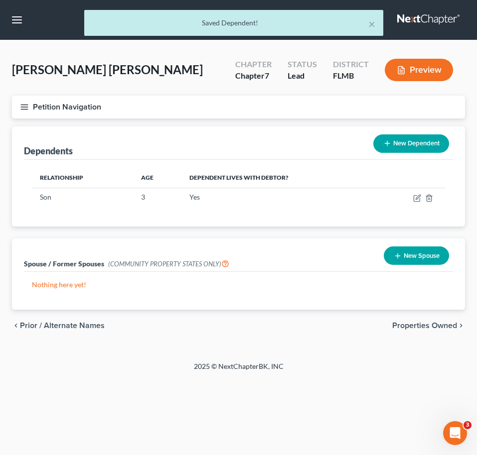
click at [389, 144] on icon at bounding box center [387, 143] width 8 height 8
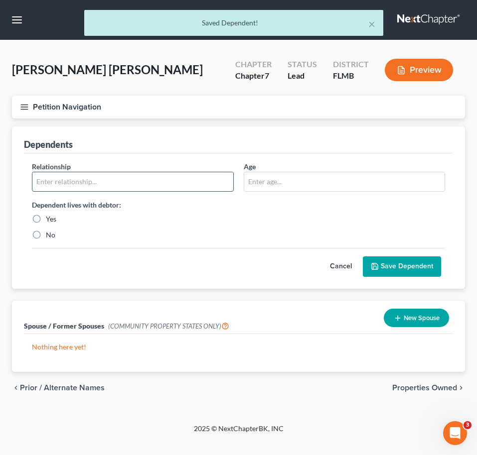
click at [163, 177] on input "text" at bounding box center [132, 181] width 201 height 19
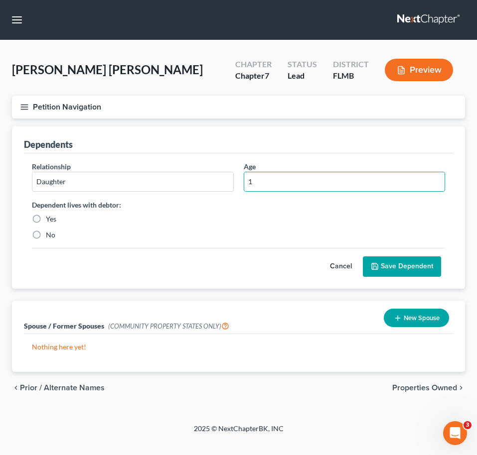
click at [46, 216] on label "Yes" at bounding box center [51, 219] width 10 height 10
click at [50, 216] on input "Yes" at bounding box center [53, 217] width 6 height 6
click at [382, 264] on button "Save Dependent" at bounding box center [402, 267] width 78 height 21
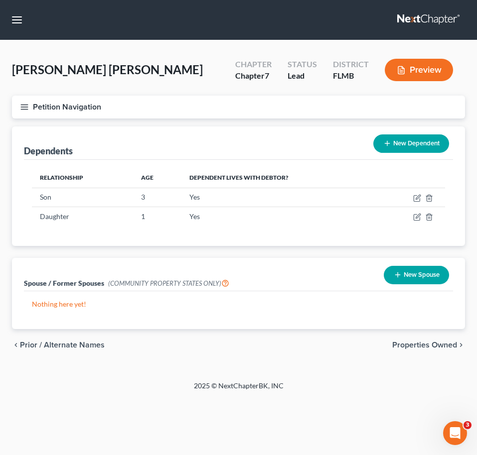
click at [414, 135] on button "New Dependent" at bounding box center [411, 144] width 76 height 18
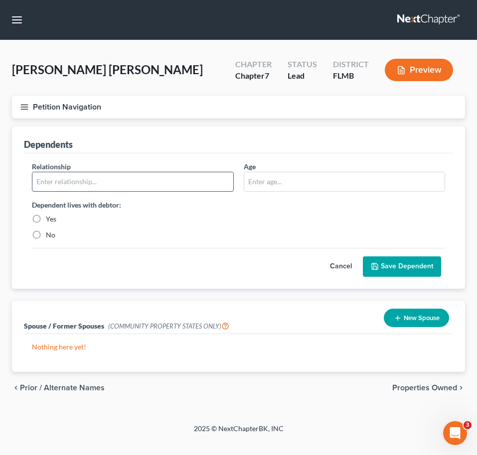
click at [121, 179] on input "text" at bounding box center [132, 181] width 201 height 19
click at [48, 215] on label "Yes" at bounding box center [51, 219] width 10 height 10
click at [50, 215] on input "Yes" at bounding box center [53, 217] width 6 height 6
click at [384, 266] on button "Save Dependent" at bounding box center [402, 267] width 78 height 21
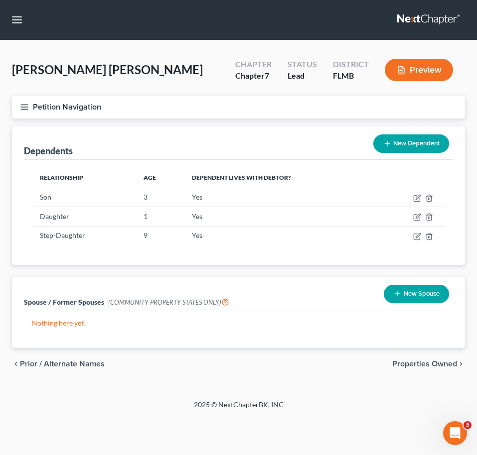
click at [197, 102] on button "Petition Navigation" at bounding box center [238, 107] width 453 height 23
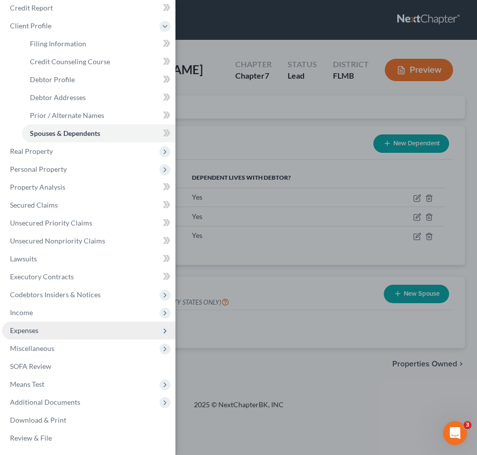
click at [64, 332] on span "Expenses" at bounding box center [88, 331] width 173 height 18
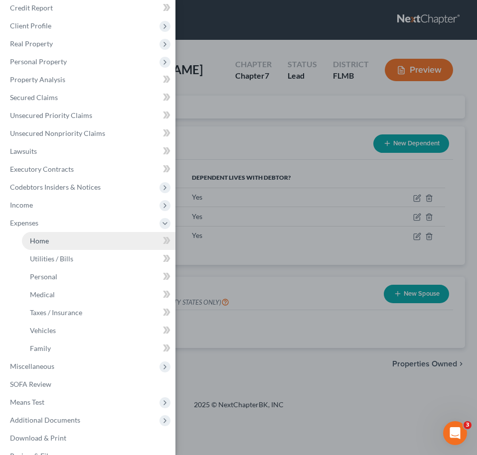
click at [59, 248] on link "Home" at bounding box center [98, 241] width 153 height 18
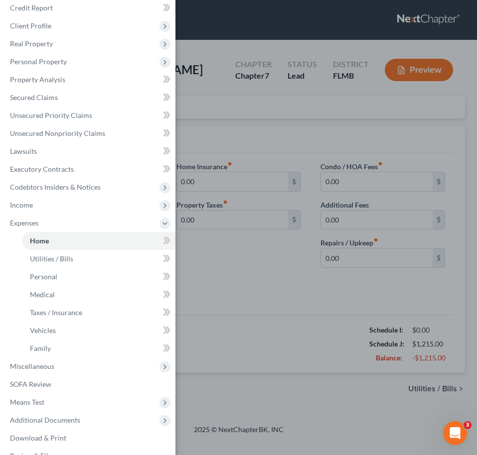
click at [212, 185] on div "Case Dashboard Payments Invoices Payments Payments Credit Report Client Profile" at bounding box center [238, 227] width 477 height 455
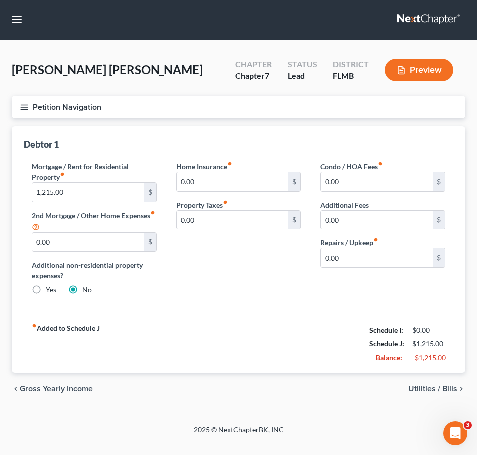
click at [100, 179] on label "Mortgage / Rent for Residential Property fiber_manual_record" at bounding box center [94, 171] width 125 height 21
click at [96, 186] on input "1,215.00" at bounding box center [88, 192] width 112 height 19
click at [437, 385] on span "Utilities / Bills" at bounding box center [432, 389] width 49 height 8
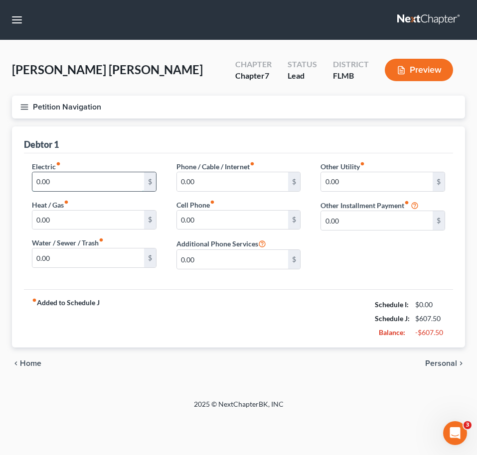
click at [123, 178] on input "0.00" at bounding box center [88, 181] width 112 height 19
click at [241, 229] on input "0.00" at bounding box center [233, 220] width 112 height 19
click at [254, 170] on label "Phone / Cable / Internet fiber_manual_record" at bounding box center [215, 166] width 78 height 10
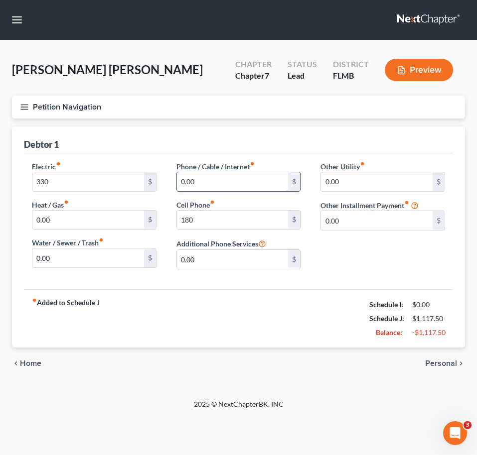
click at [220, 179] on input "0.00" at bounding box center [233, 181] width 112 height 19
click at [444, 364] on span "Personal" at bounding box center [441, 364] width 32 height 8
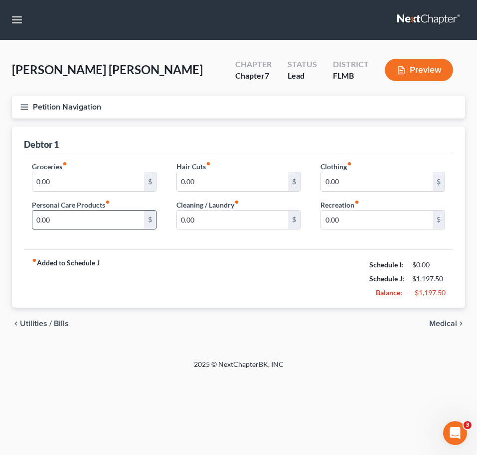
click at [117, 223] on input "0.00" at bounding box center [88, 220] width 112 height 19
click at [65, 180] on input "0.00" at bounding box center [88, 181] width 112 height 19
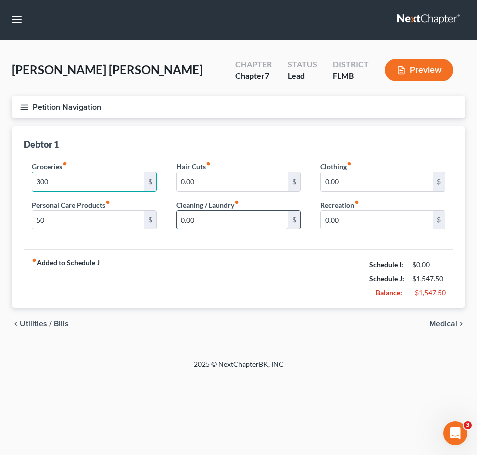
click at [242, 221] on input "0.00" at bounding box center [233, 220] width 112 height 19
click at [437, 317] on div "chevron_left Utilities / Bills Medical chevron_right" at bounding box center [238, 324] width 453 height 32
click at [437, 321] on span "Medical" at bounding box center [443, 324] width 28 height 8
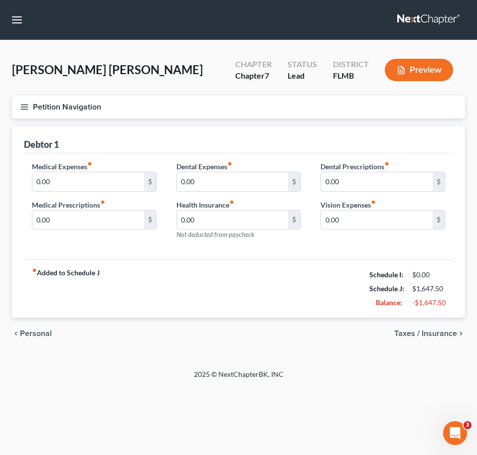
click at [437, 335] on span "Taxes / Insurance" at bounding box center [425, 334] width 63 height 8
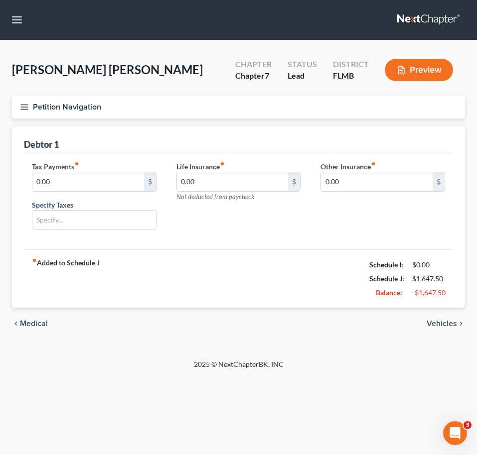
click at [447, 312] on div "chevron_left Medical Vehicles chevron_right" at bounding box center [238, 324] width 453 height 32
click at [447, 322] on span "Vehicles" at bounding box center [441, 324] width 30 height 8
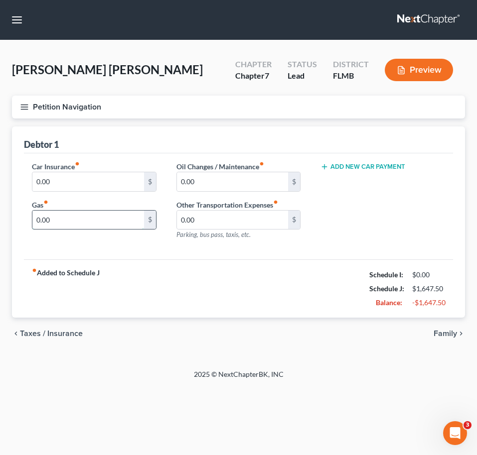
click at [74, 216] on input "0.00" at bounding box center [88, 220] width 112 height 19
click at [317, 139] on div "Debtor 1" at bounding box center [238, 140] width 429 height 27
click at [28, 106] on icon "button" at bounding box center [24, 107] width 9 height 9
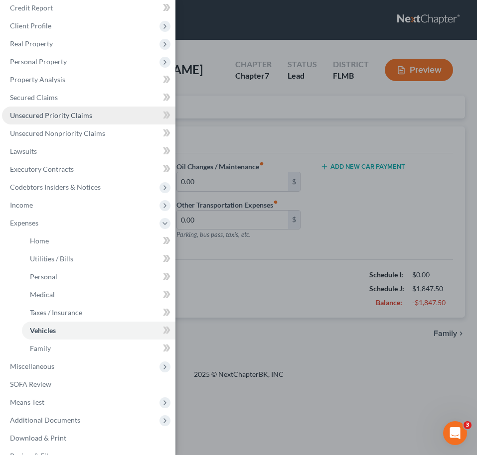
click at [78, 114] on span "Unsecured Priority Claims" at bounding box center [51, 115] width 82 height 8
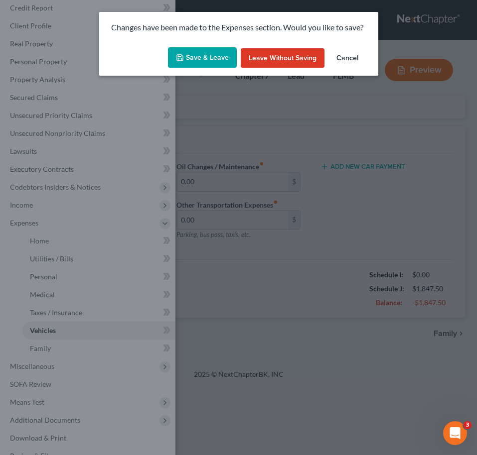
click at [203, 59] on button "Save & Leave" at bounding box center [202, 57] width 69 height 21
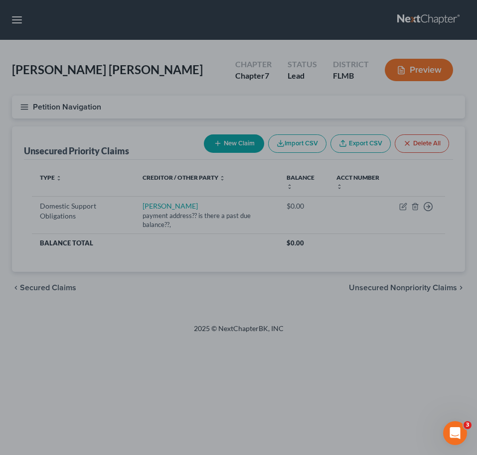
click at [361, 231] on div at bounding box center [238, 227] width 477 height 455
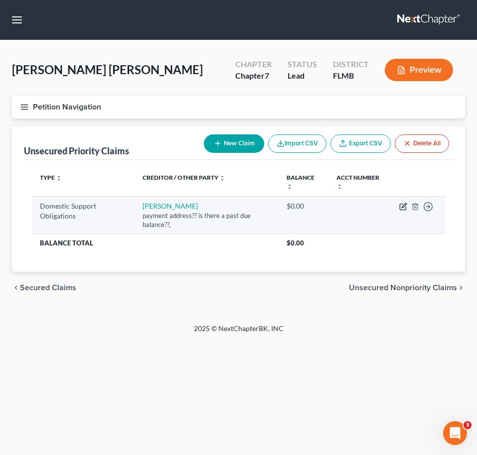
click at [403, 203] on icon "button" at bounding box center [403, 207] width 8 height 8
select select "0"
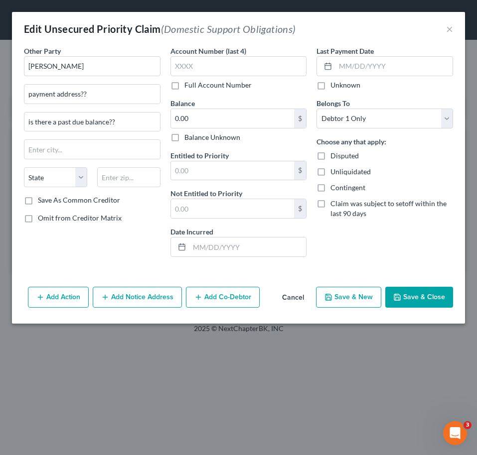
click at [411, 297] on button "Save & Close" at bounding box center [419, 297] width 68 height 21
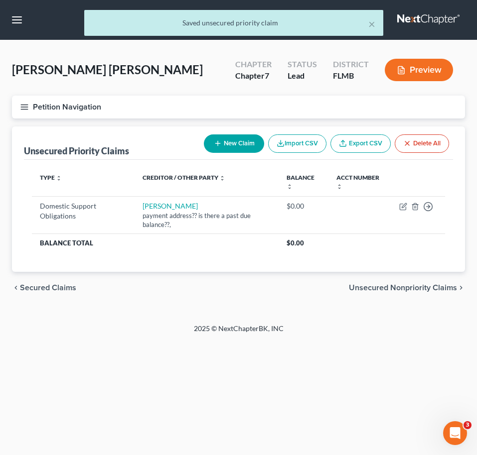
click at [28, 107] on icon "button" at bounding box center [24, 107] width 9 height 9
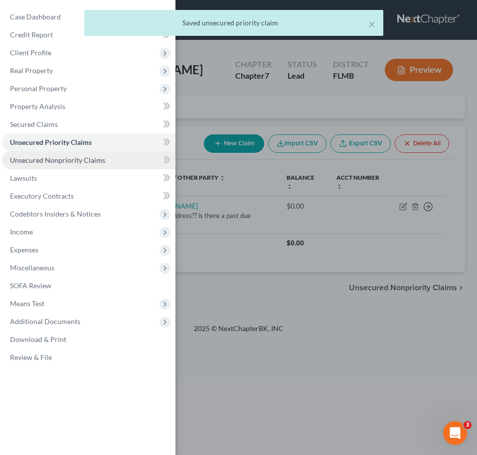
click at [82, 159] on span "Unsecured Nonpriority Claims" at bounding box center [57, 160] width 95 height 8
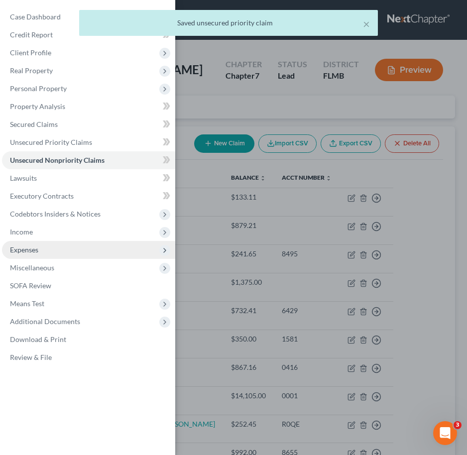
click at [43, 247] on span "Expenses" at bounding box center [88, 250] width 173 height 18
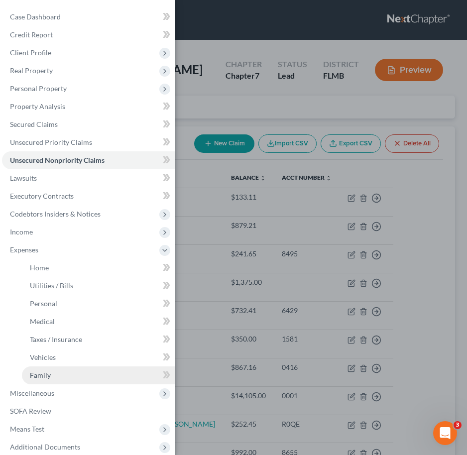
click at [62, 374] on link "Family" at bounding box center [98, 376] width 153 height 18
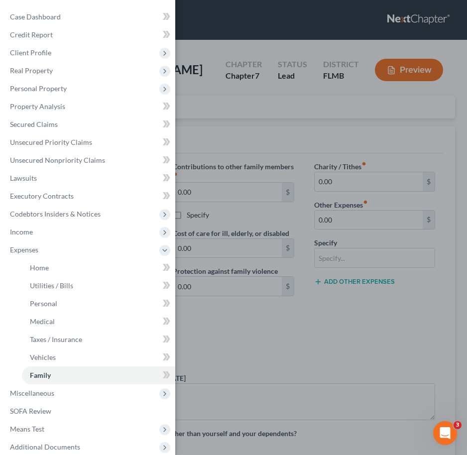
click at [294, 261] on div "Case Dashboard Payments Invoices Payments Payments Credit Report Client Profile" at bounding box center [233, 227] width 467 height 455
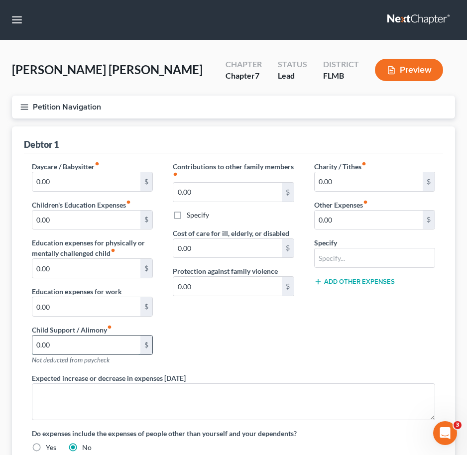
click at [75, 352] on input "0.00" at bounding box center [86, 345] width 108 height 19
type input "205"
click at [23, 114] on button "Petition Navigation" at bounding box center [233, 107] width 443 height 23
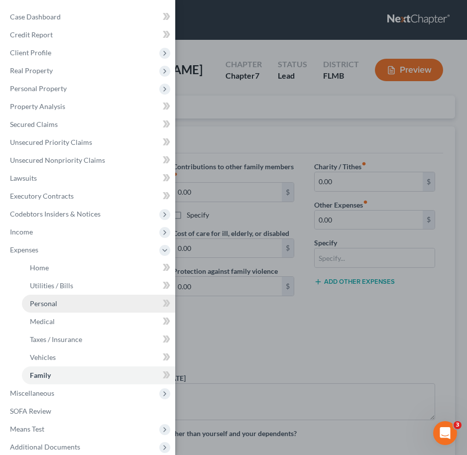
click at [63, 306] on link "Personal" at bounding box center [98, 304] width 153 height 18
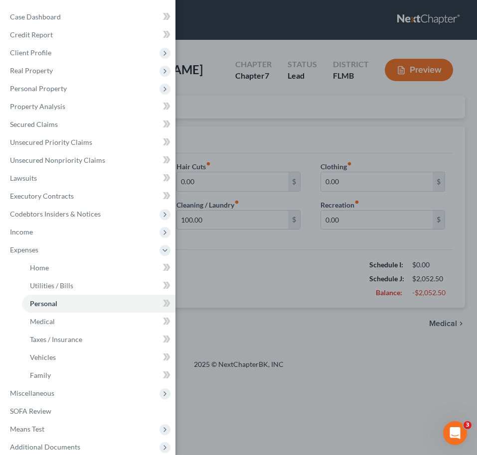
click at [296, 269] on div "Case Dashboard Payments Invoices Payments Payments Credit Report Client Profile" at bounding box center [238, 227] width 477 height 455
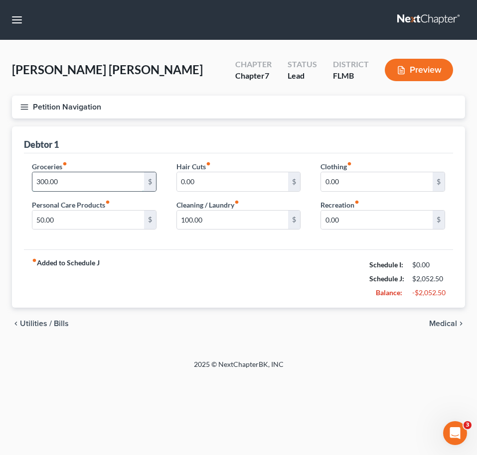
click at [38, 179] on input "300.00" at bounding box center [88, 181] width 112 height 19
type input "400.00"
